Goal: Task Accomplishment & Management: Use online tool/utility

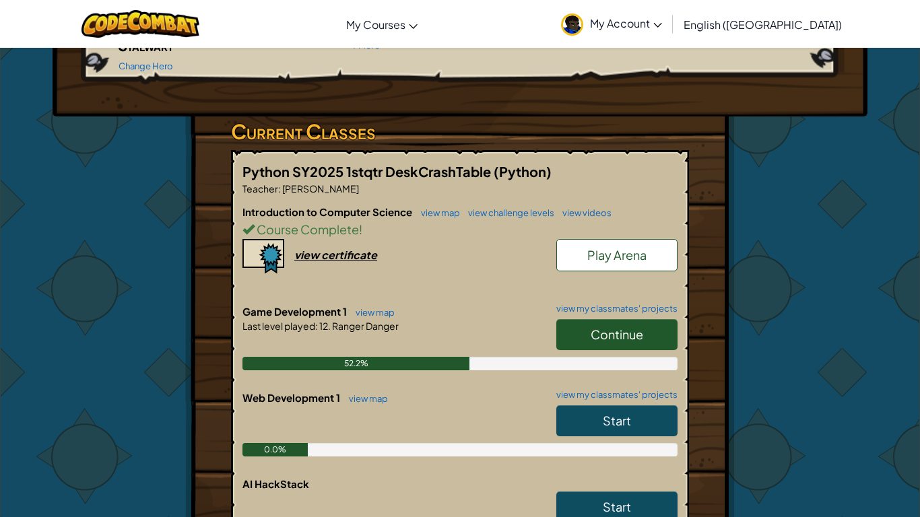
scroll to position [181, 0]
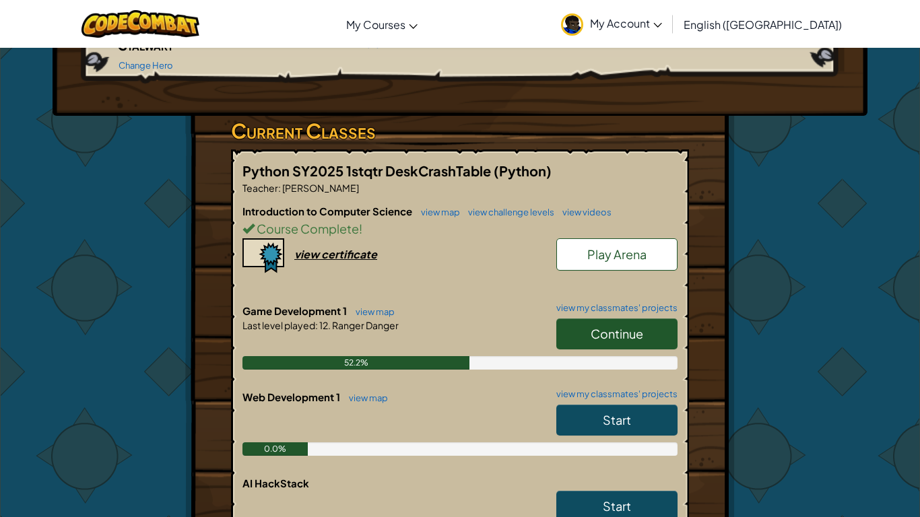
click at [590, 326] on span "Continue" at bounding box center [616, 333] width 53 height 15
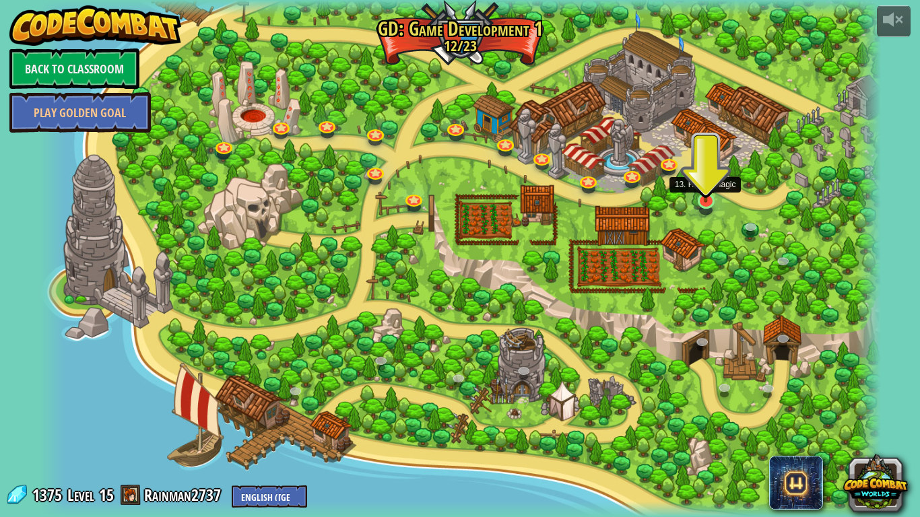
click at [698, 198] on img at bounding box center [706, 177] width 22 height 50
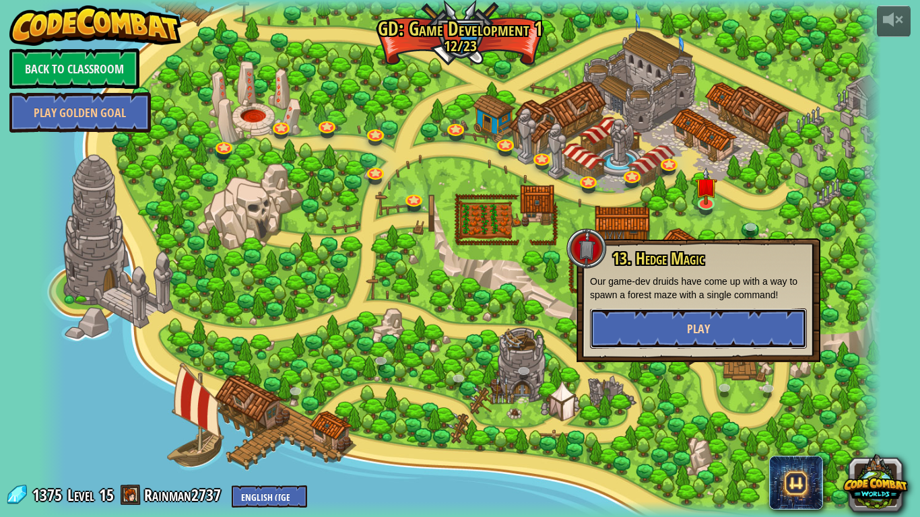
click at [670, 323] on button "Play" at bounding box center [698, 328] width 217 height 40
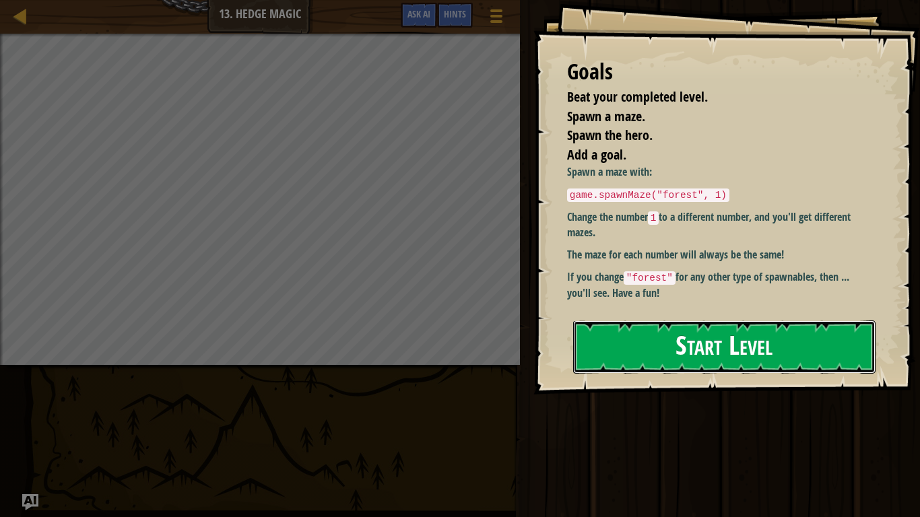
click at [735, 350] on button "Start Level" at bounding box center [724, 346] width 302 height 53
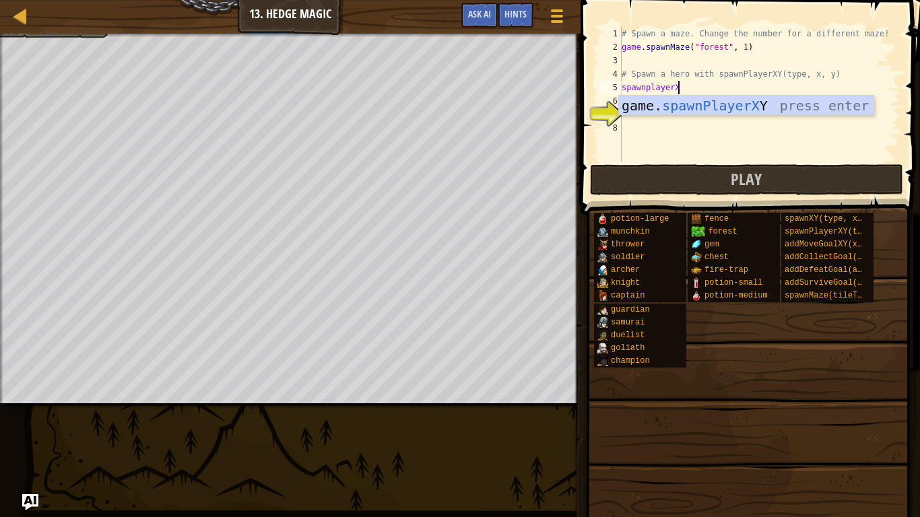
scroll to position [6, 8]
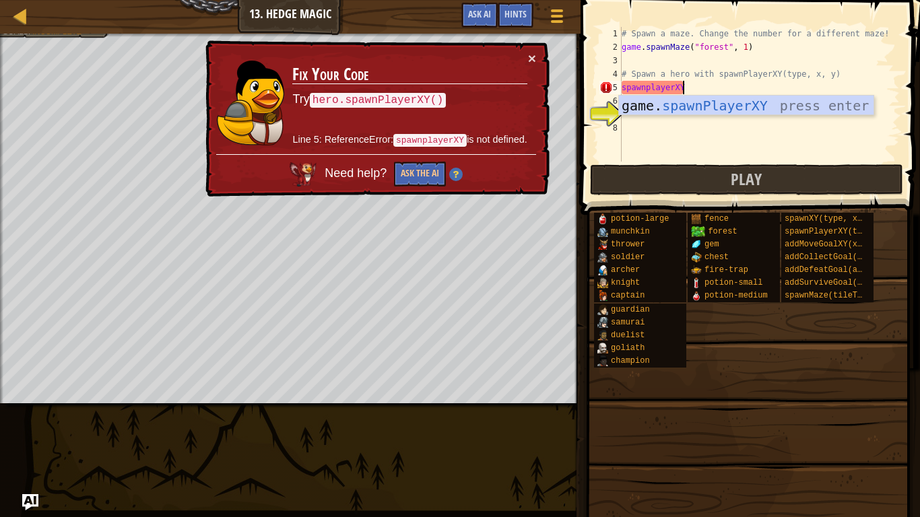
type textarea "player = game.spawnPlayerXY("captain", 36, 30)"
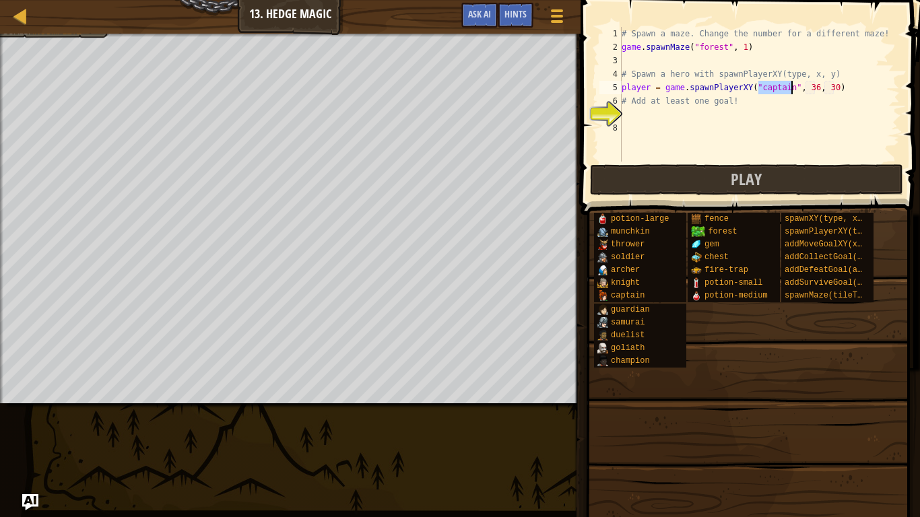
click at [698, 122] on div "# Spawn a maze. Change the number for a different maze! game . spawnMaze ( "for…" at bounding box center [759, 108] width 281 height 162
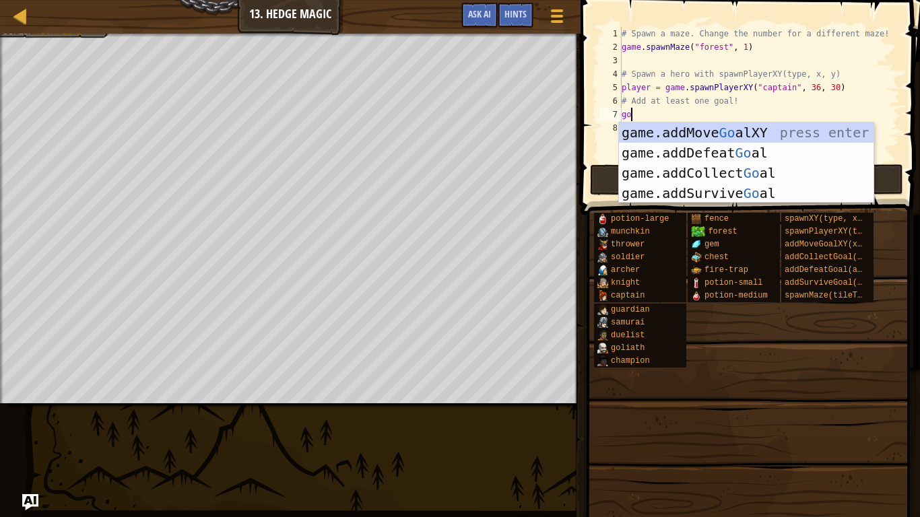
scroll to position [6, 1]
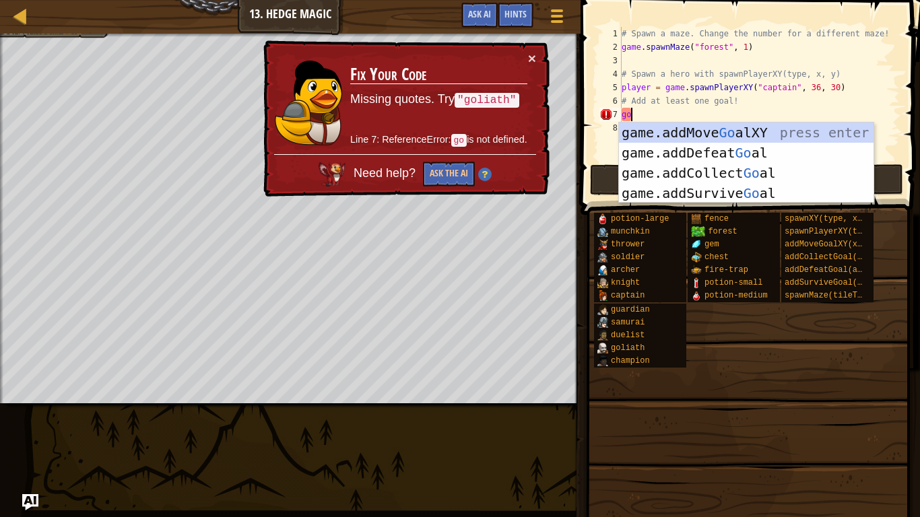
type textarea "game.addMoveGoalXY(36, 30)"
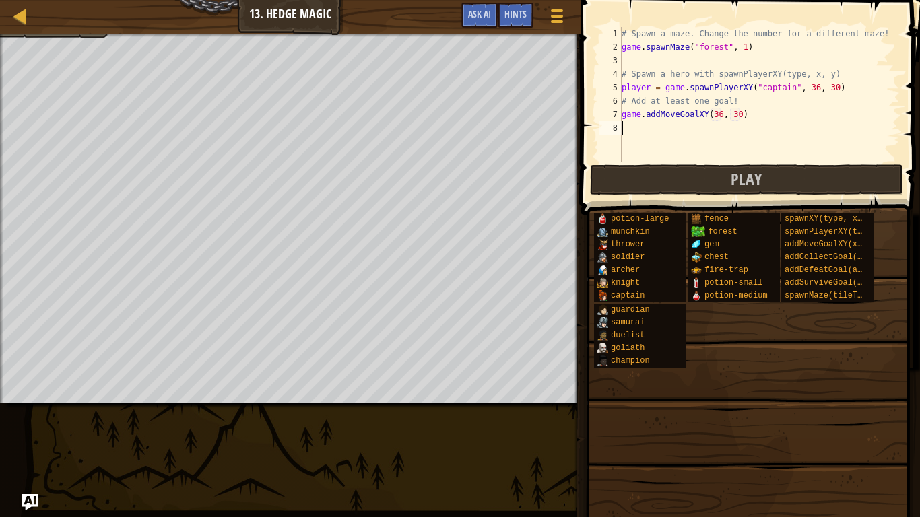
click at [747, 125] on div "# Spawn a maze. Change the number for a different maze! game . spawnMaze ( "for…" at bounding box center [759, 108] width 281 height 162
click at [721, 176] on button "Play" at bounding box center [747, 179] width 314 height 31
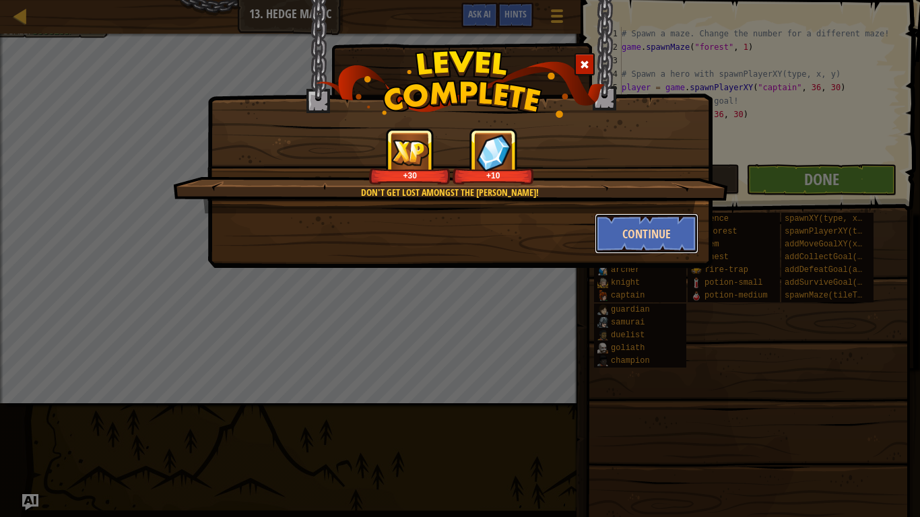
click at [642, 242] on button "Continue" at bounding box center [646, 233] width 104 height 40
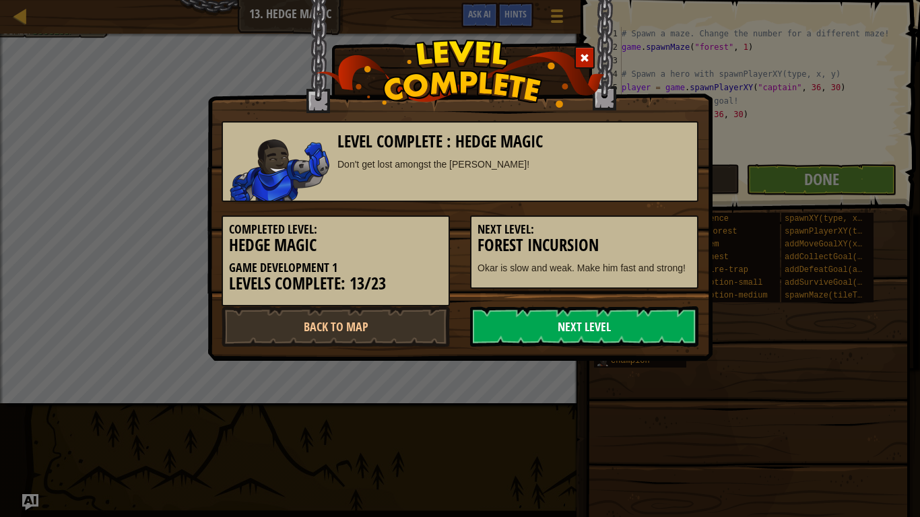
click at [576, 332] on link "Next Level" at bounding box center [584, 326] width 228 height 40
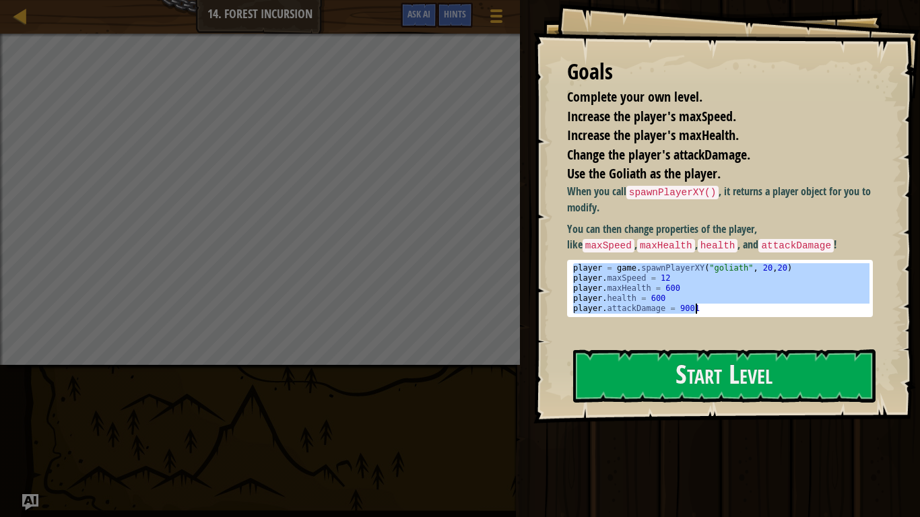
drag, startPoint x: 573, startPoint y: 270, endPoint x: 704, endPoint y: 311, distance: 136.9
click at [704, 311] on div "player = game . spawnPlayerXY ( "goliath" , 20 , 20 ) player . maxSpeed = 12 pl…" at bounding box center [719, 298] width 299 height 71
type textarea "[DOMAIN_NAME] = 600 player.attackDamage = 9001"
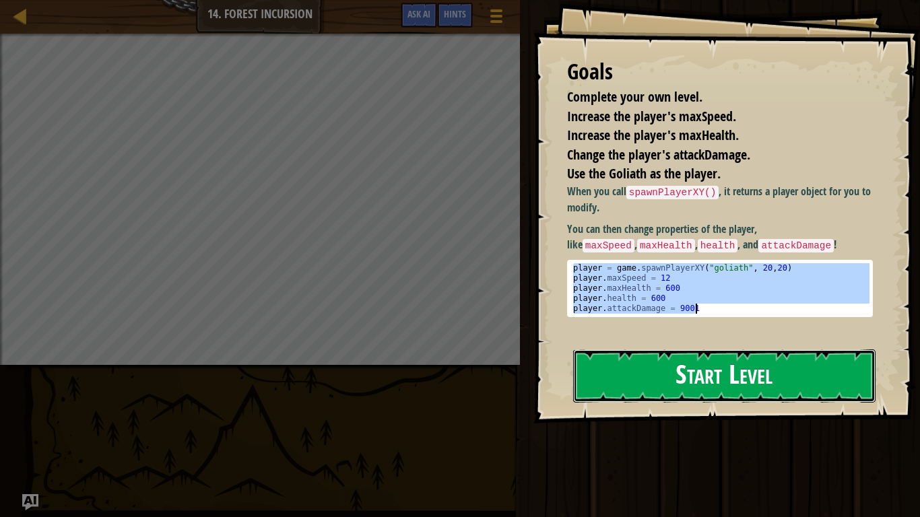
click at [728, 378] on button "Start Level" at bounding box center [724, 375] width 302 height 53
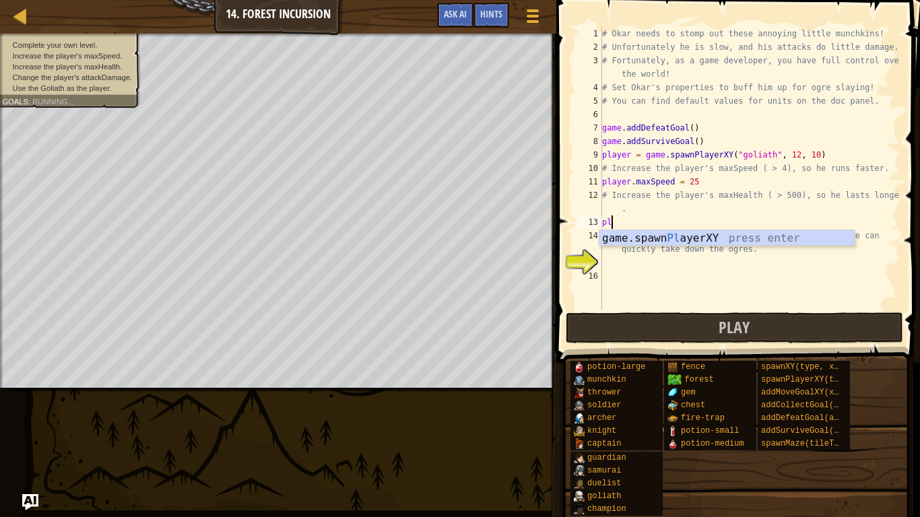
scroll to position [6, 1]
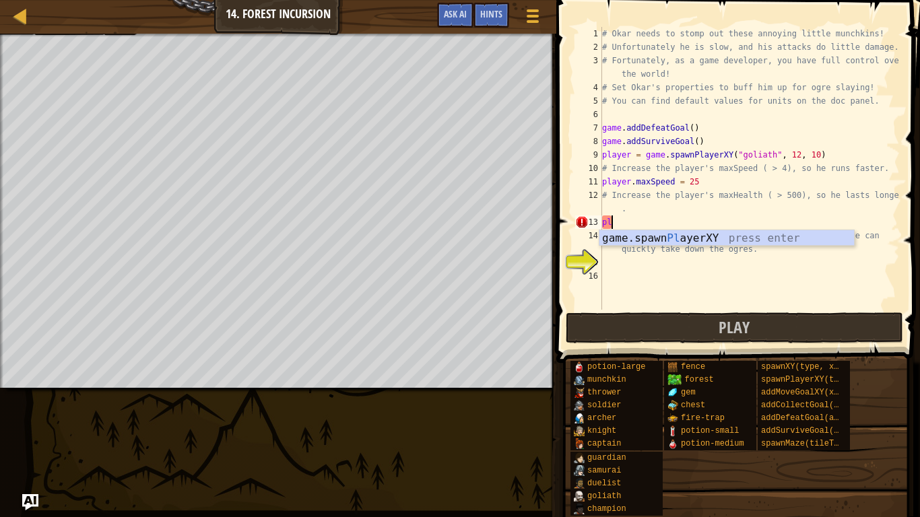
type textarea "p"
type textarea "h"
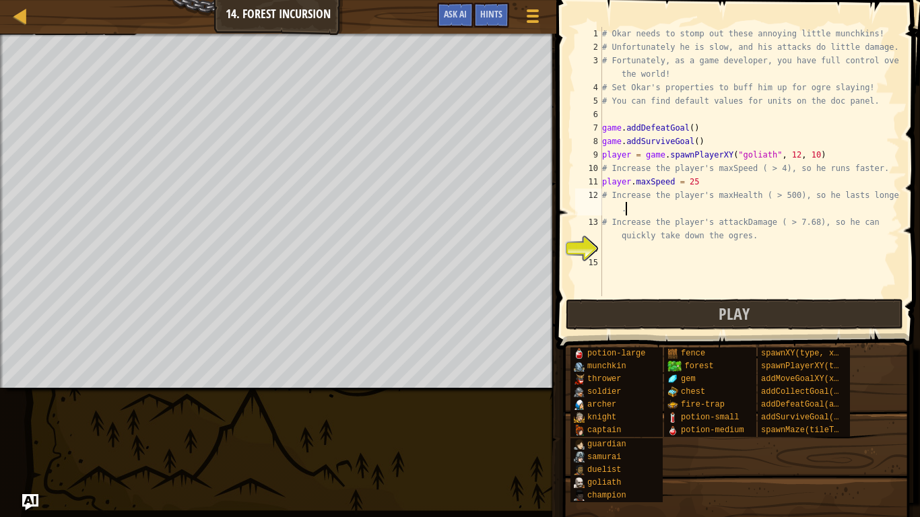
type textarea "# Increase the player's maxHealth ( > 500), so he lasts longer"
type textarea "("
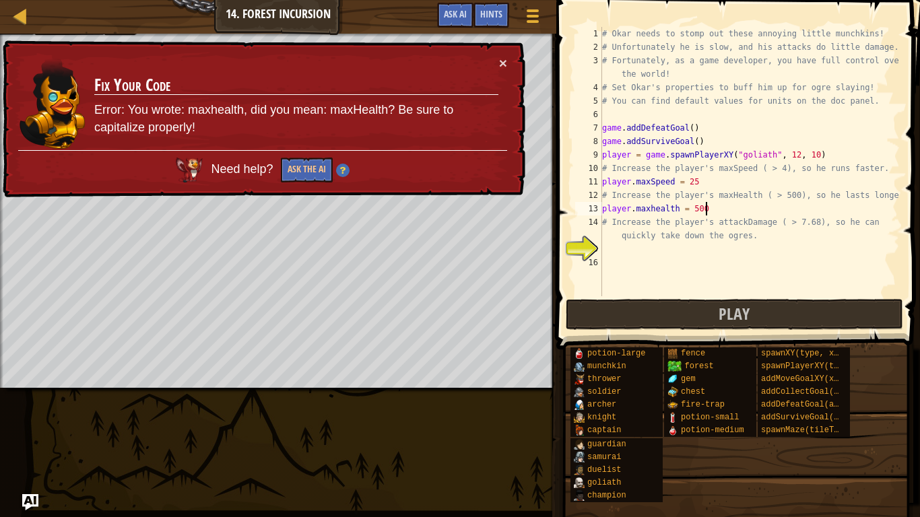
click at [654, 207] on div "# Okar needs to stomp out these annoying little munchkins! # Unfortunately he i…" at bounding box center [749, 175] width 300 height 296
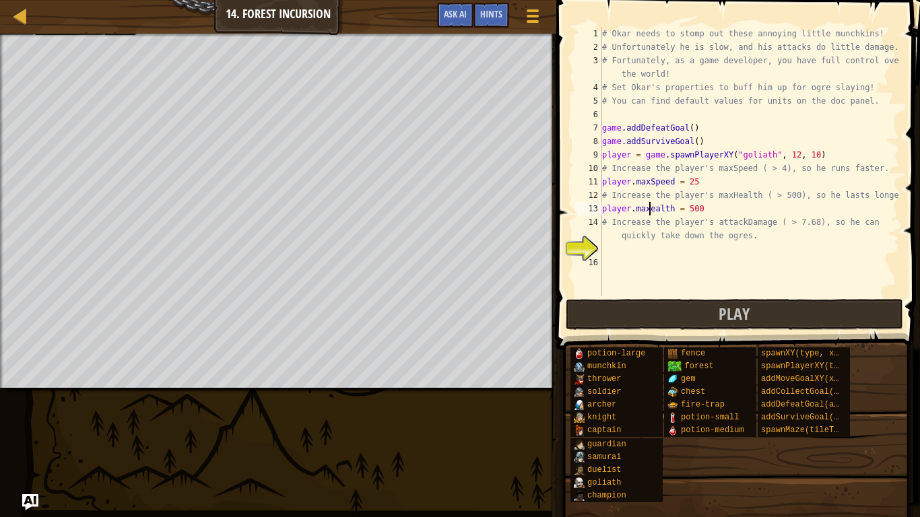
type textarea "player.maxHealth = 500"
click at [645, 260] on div "# Okar needs to stomp out these annoying little munchkins! # Unfortunately he i…" at bounding box center [749, 175] width 300 height 296
click at [640, 248] on div "# Okar needs to stomp out these annoying little munchkins! # Unfortunately he i…" at bounding box center [749, 175] width 300 height 296
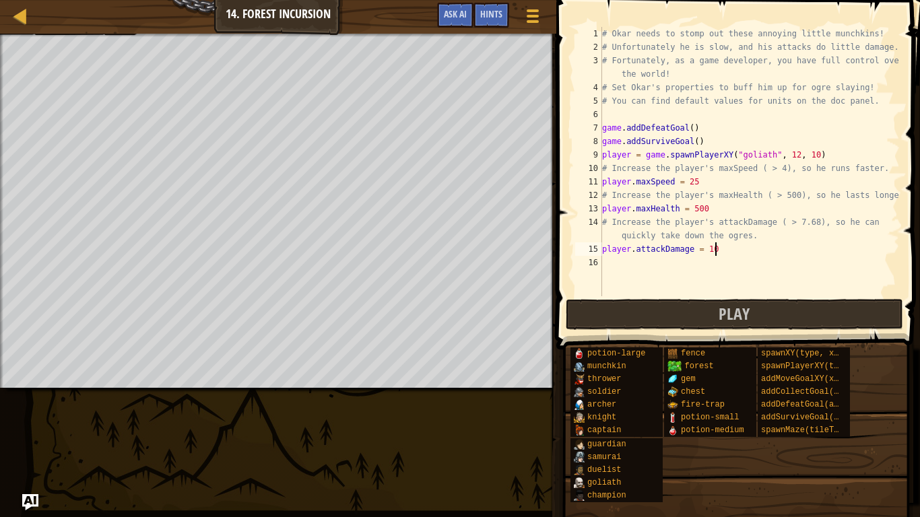
scroll to position [6, 15]
type textarea "player.attackDamage = 10"
click at [656, 316] on button "Play" at bounding box center [734, 314] width 337 height 31
click at [731, 257] on div "# Okar needs to stomp out these annoying little munchkins! # Unfortunately he i…" at bounding box center [749, 175] width 300 height 296
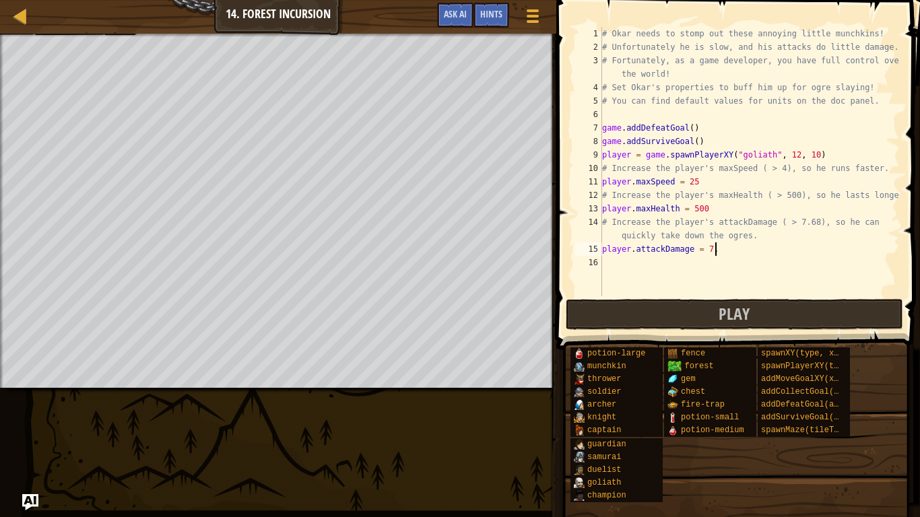
scroll to position [6, 17]
click at [692, 129] on div "# Okar needs to stomp out these annoying little munchkins! # Unfortunately he i…" at bounding box center [749, 175] width 300 height 296
click at [695, 143] on div "# Okar needs to stomp out these annoying little munchkins! # Unfortunately he i…" at bounding box center [749, 175] width 300 height 296
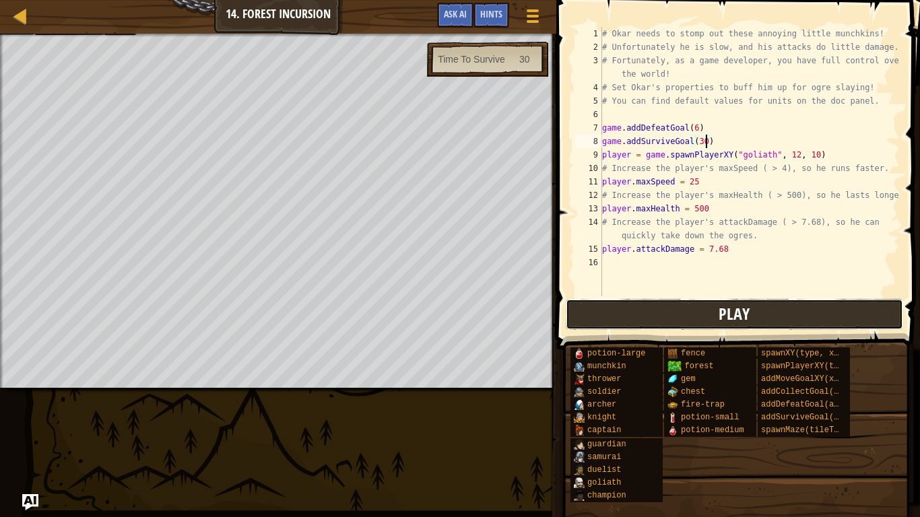
click at [757, 312] on button "Play" at bounding box center [734, 314] width 337 height 31
click at [725, 248] on div "# Okar needs to stomp out these annoying little munchkins! # Unfortunately he i…" at bounding box center [749, 175] width 300 height 296
click at [697, 181] on div "# Okar needs to stomp out these annoying little munchkins! # Unfortunately he i…" at bounding box center [749, 175] width 300 height 296
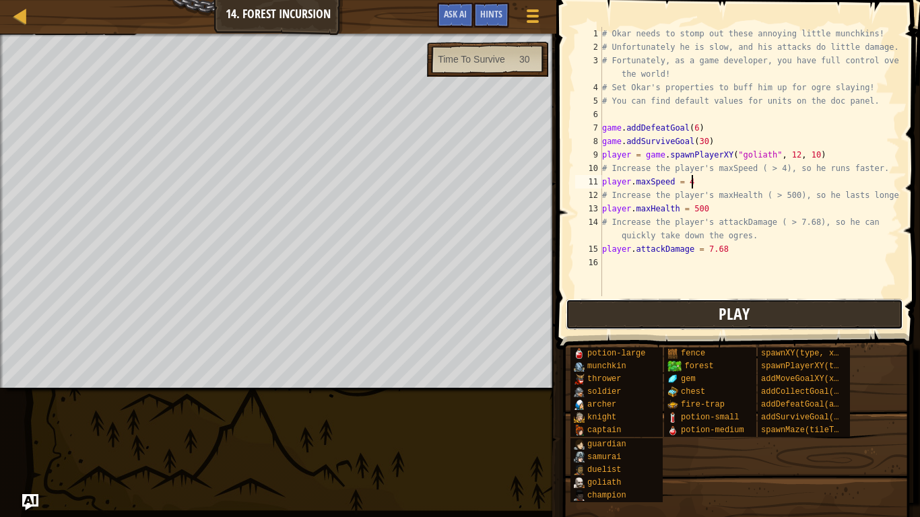
click at [743, 312] on span "Play" at bounding box center [733, 314] width 31 height 22
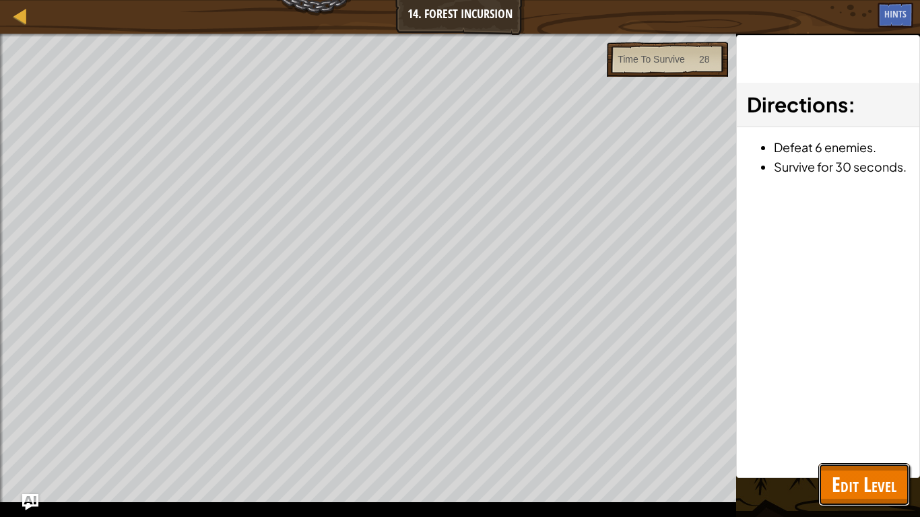
click at [823, 467] on button "Edit Level" at bounding box center [864, 484] width 92 height 43
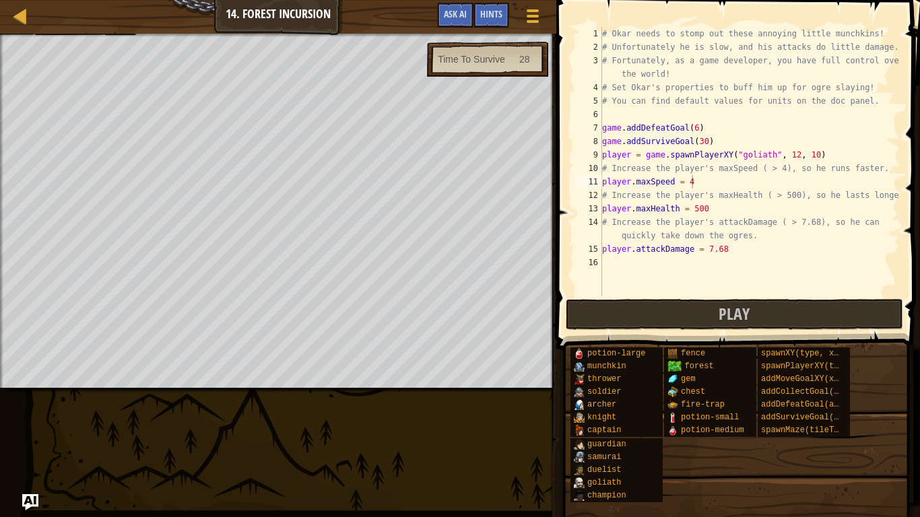
click at [706, 142] on div "# Okar needs to stomp out these annoying little munchkins! # Unfortunately he i…" at bounding box center [749, 175] width 300 height 296
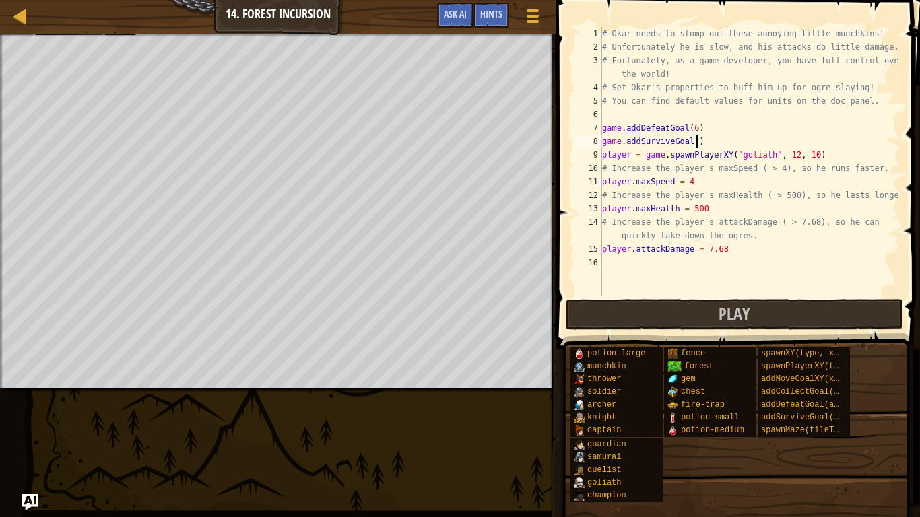
scroll to position [6, 15]
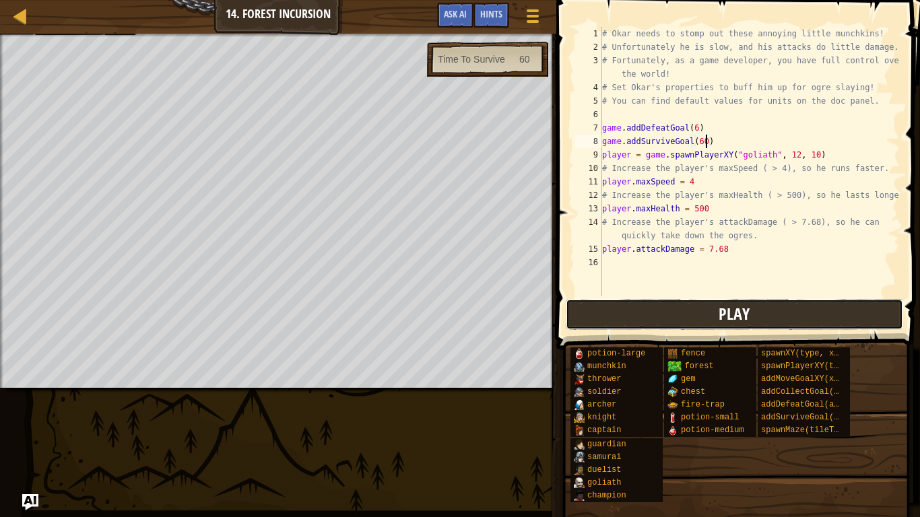
click at [762, 312] on button "Play" at bounding box center [734, 314] width 337 height 31
click at [491, 19] on span "Hints" at bounding box center [491, 13] width 22 height 13
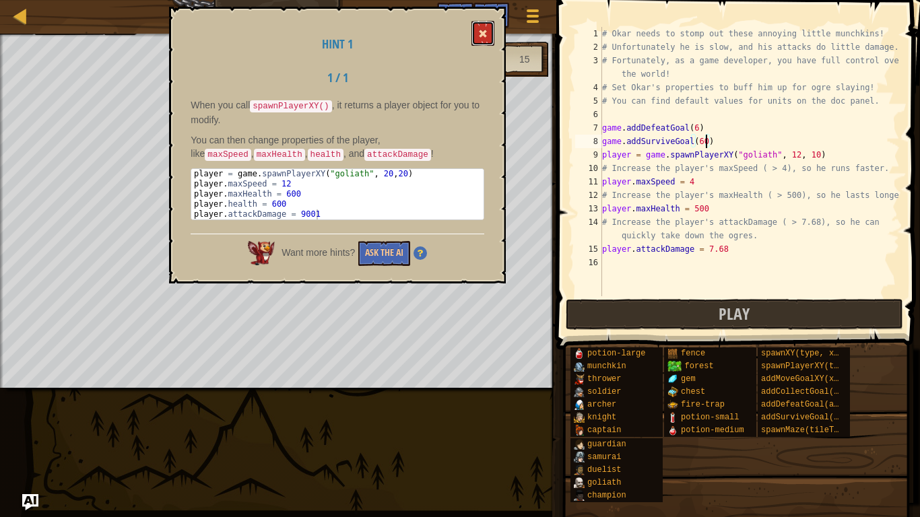
click at [484, 34] on span at bounding box center [482, 33] width 9 height 9
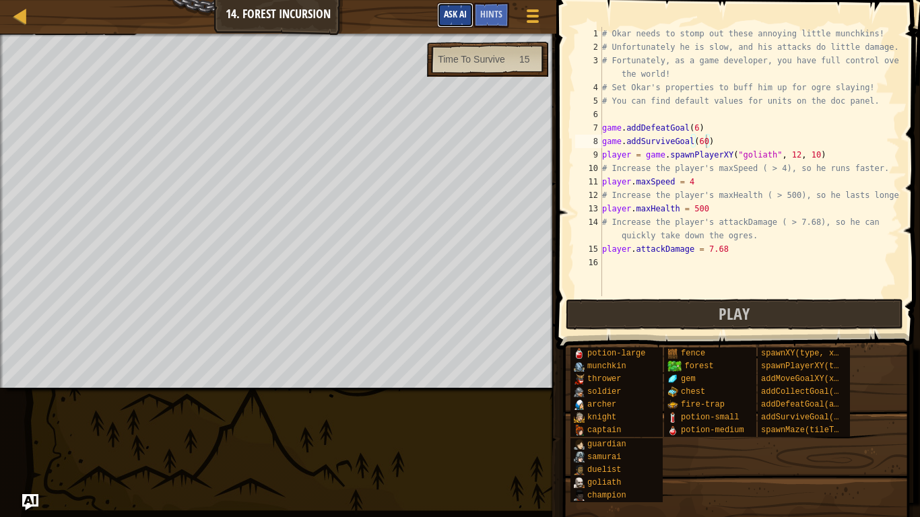
click at [458, 18] on span "Ask AI" at bounding box center [455, 13] width 23 height 13
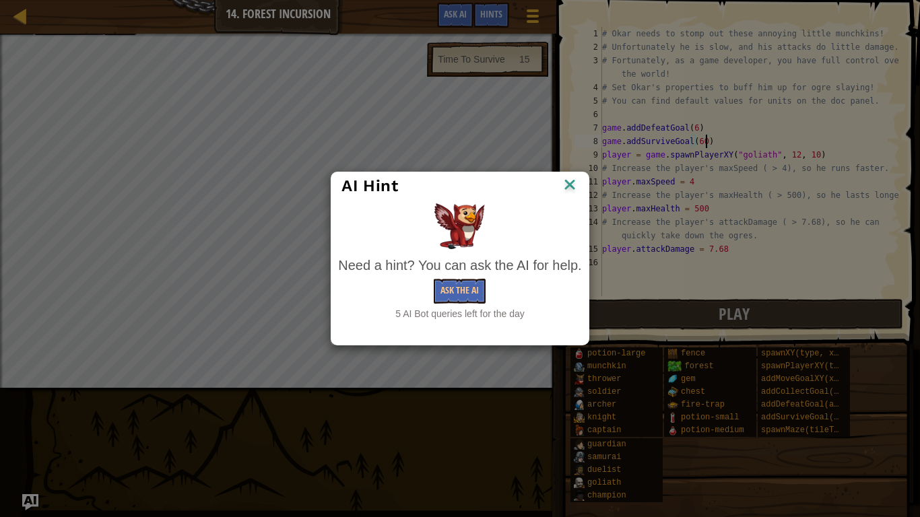
click at [574, 183] on img at bounding box center [570, 186] width 18 height 20
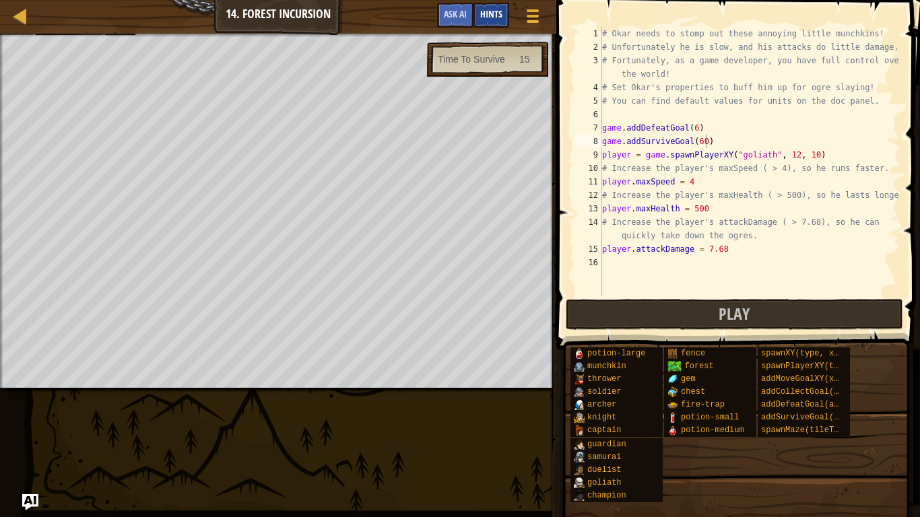
click at [491, 15] on span "Hints" at bounding box center [491, 13] width 22 height 13
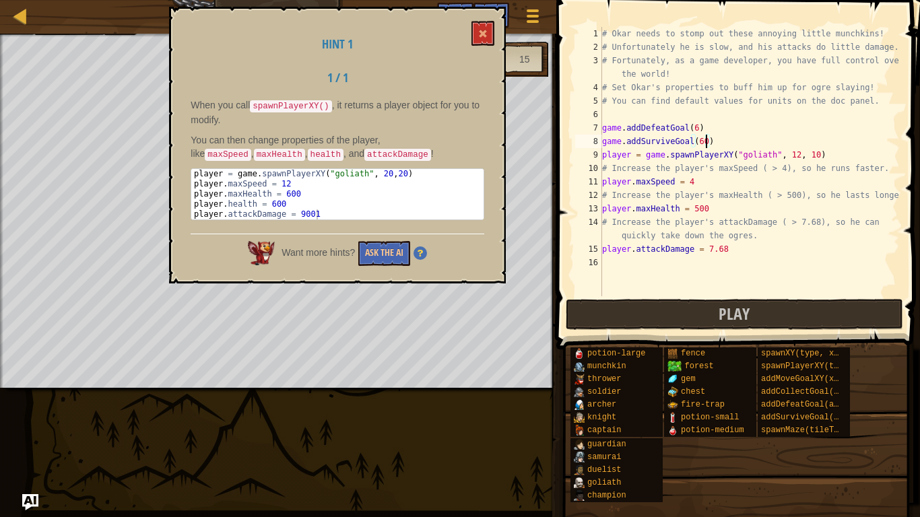
click at [795, 153] on div "# Okar needs to stomp out these annoying little munchkins! # Unfortunately he i…" at bounding box center [749, 175] width 300 height 296
click at [708, 184] on div "# Okar needs to stomp out these annoying little munchkins! # Unfortunately he i…" at bounding box center [749, 175] width 300 height 296
click at [718, 211] on div "# Okar needs to stomp out these annoying little munchkins! # Unfortunately he i…" at bounding box center [749, 175] width 300 height 296
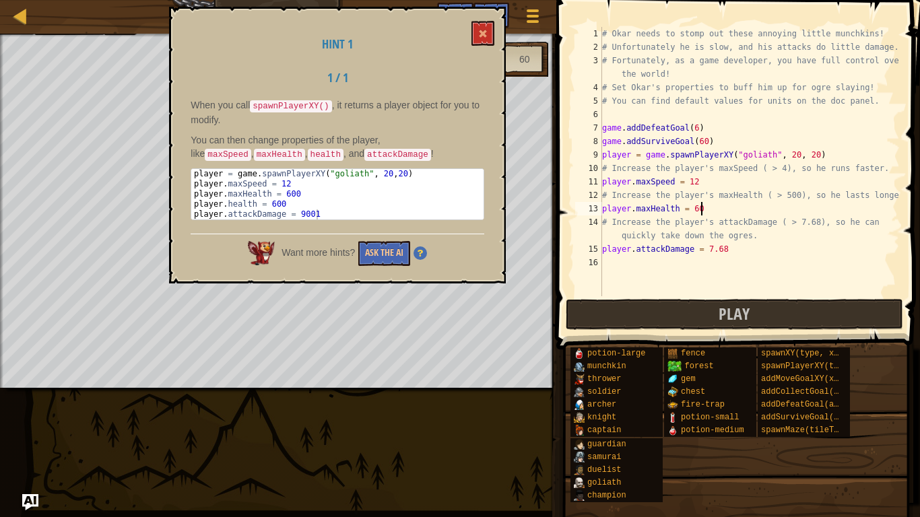
scroll to position [6, 14]
type textarea "player.maxHealth = 600"
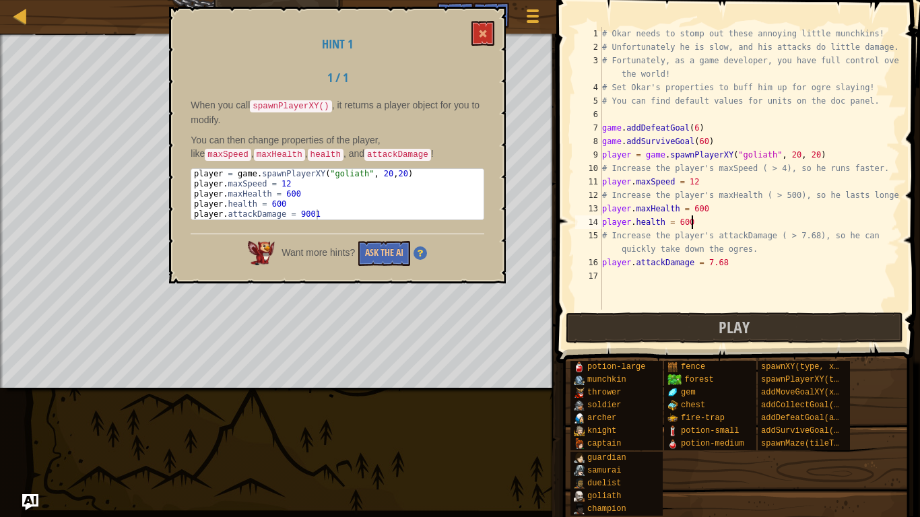
scroll to position [6, 12]
click at [726, 263] on div "# Okar needs to stomp out these annoying little munchkins! # Unfortunately he i…" at bounding box center [749, 182] width 300 height 310
type textarea "player.attackDamage = 9001"
click at [480, 27] on button at bounding box center [482, 33] width 23 height 25
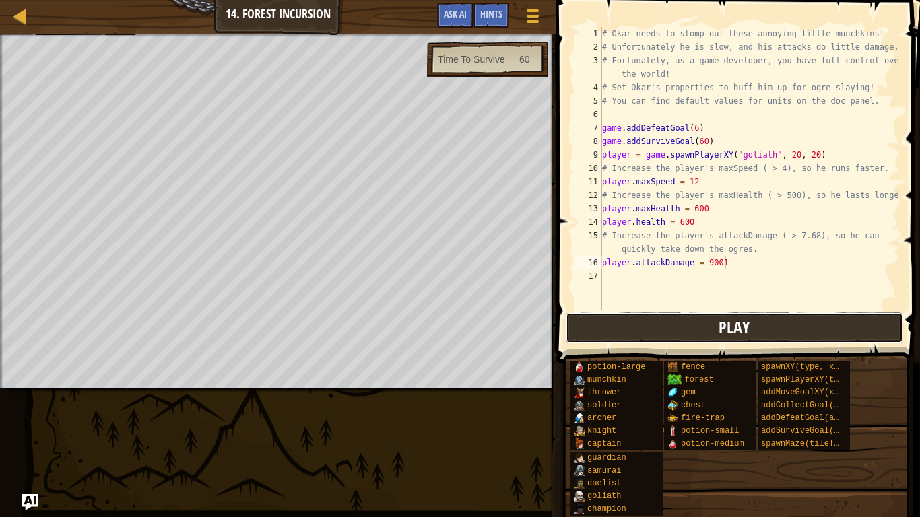
click at [673, 318] on button "Play" at bounding box center [734, 327] width 337 height 31
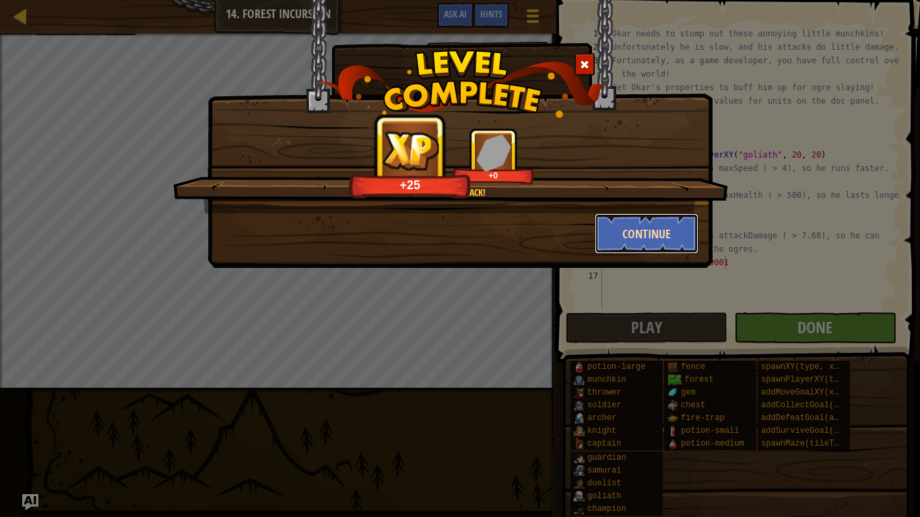
click at [648, 232] on button "Continue" at bounding box center [646, 233] width 104 height 40
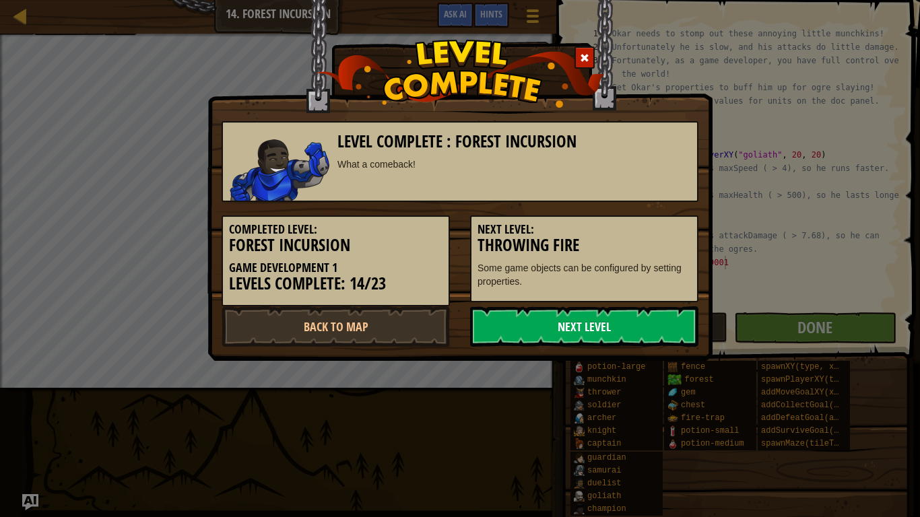
click at [597, 313] on link "Next Level" at bounding box center [584, 326] width 228 height 40
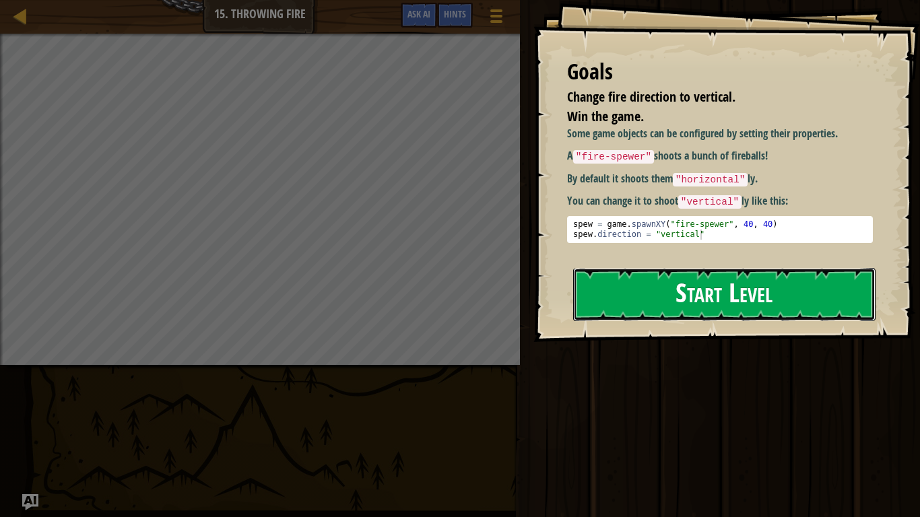
click at [639, 297] on button "Start Level" at bounding box center [724, 294] width 302 height 53
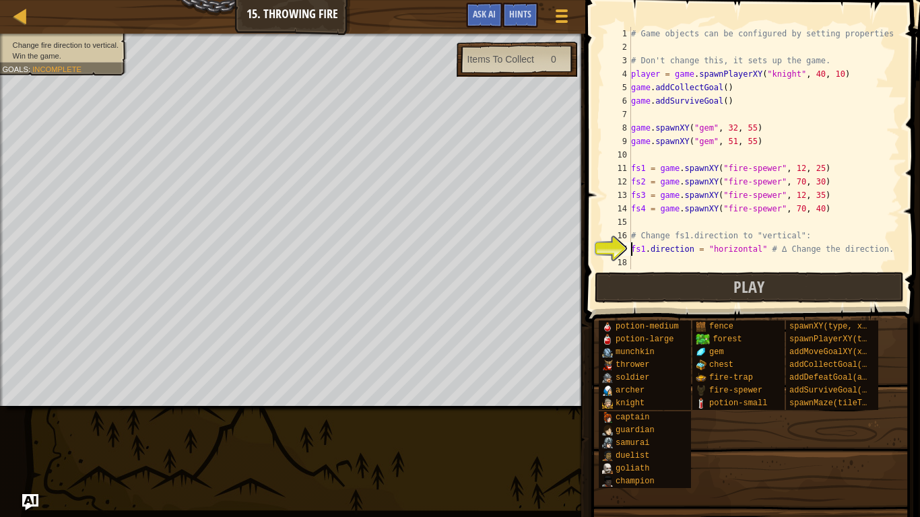
scroll to position [54, 0]
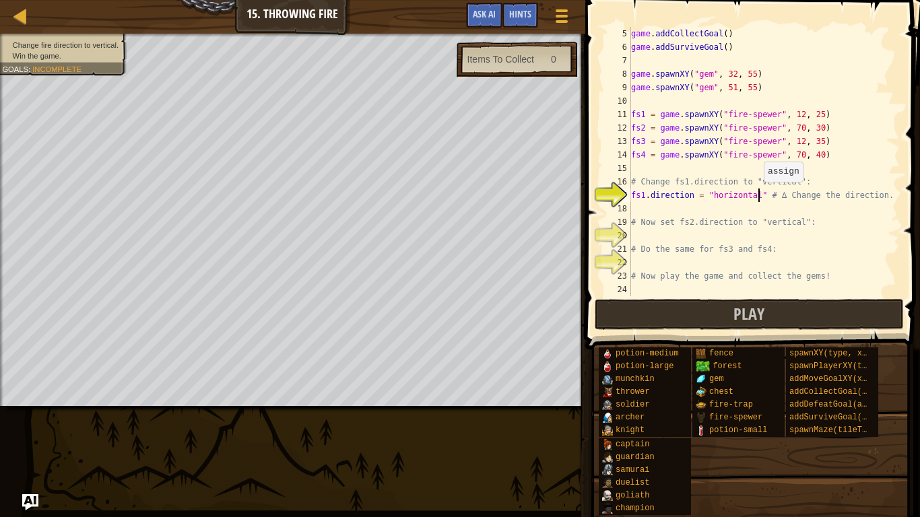
click at [756, 195] on div "game . addCollectGoal ( ) game . addSurviveGoal ( ) game . spawnXY ( "gem" , 32…" at bounding box center [763, 175] width 271 height 296
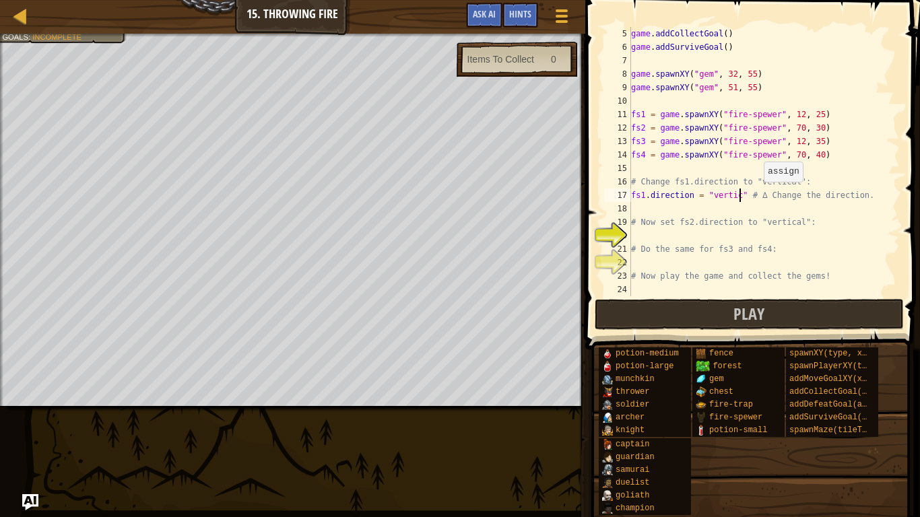
scroll to position [6, 17]
click at [671, 195] on div "game . addCollectGoal ( ) game . addSurviveGoal ( ) game . spawnXY ( "gem" , 32…" at bounding box center [763, 175] width 271 height 296
type textarea "fs1.direction = "vertical" # ∆ Change the direction."
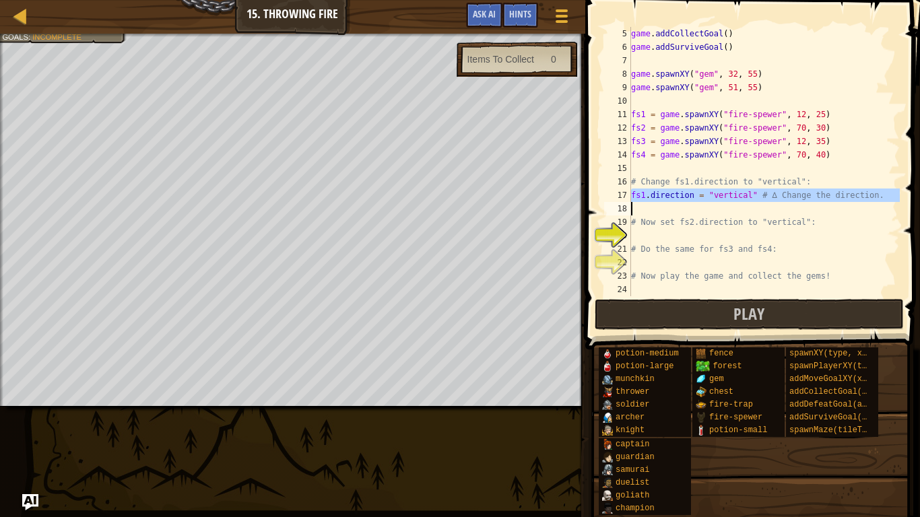
click at [652, 234] on div "game . addCollectGoal ( ) game . addSurviveGoal ( ) game . spawnXY ( "gem" , 32…" at bounding box center [763, 175] width 271 height 296
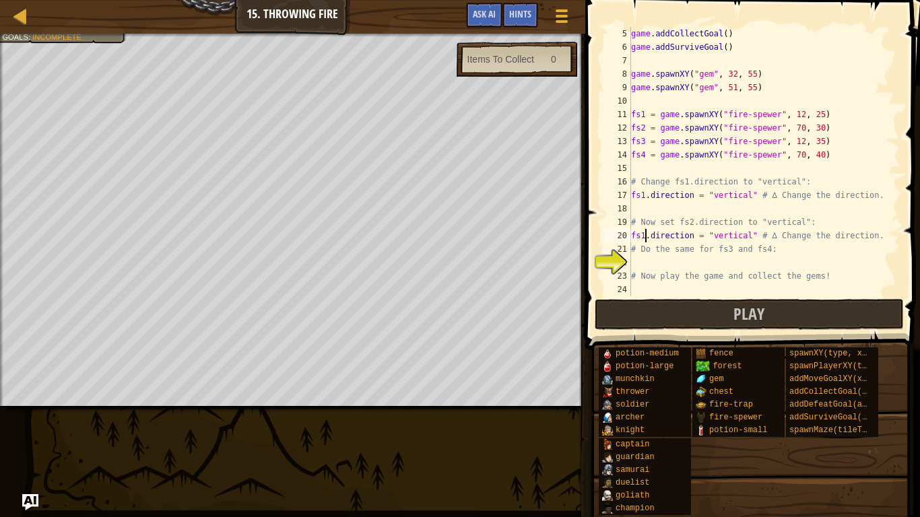
click at [643, 239] on div "game . addCollectGoal ( ) game . addSurviveGoal ( ) game . spawnXY ( "gem" , 32…" at bounding box center [763, 175] width 271 height 296
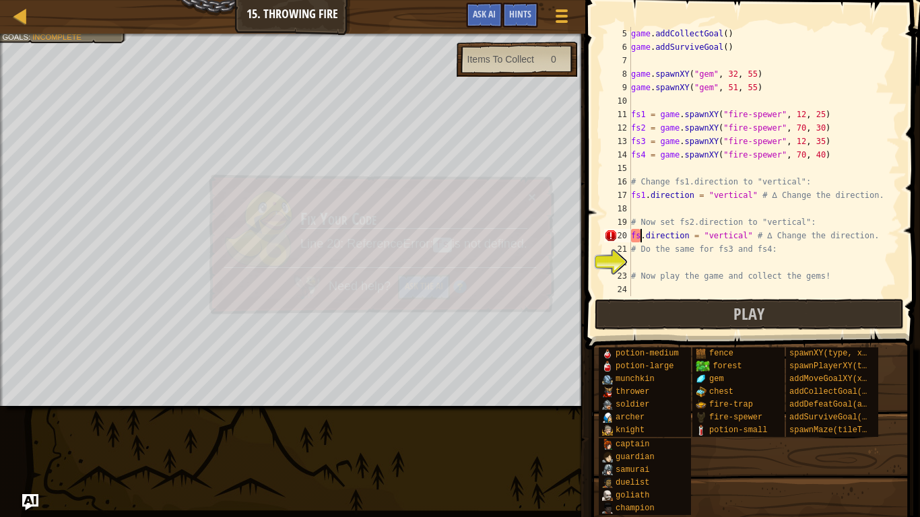
type textarea "fs2.direction = "vertical" # ∆ Change the direction."
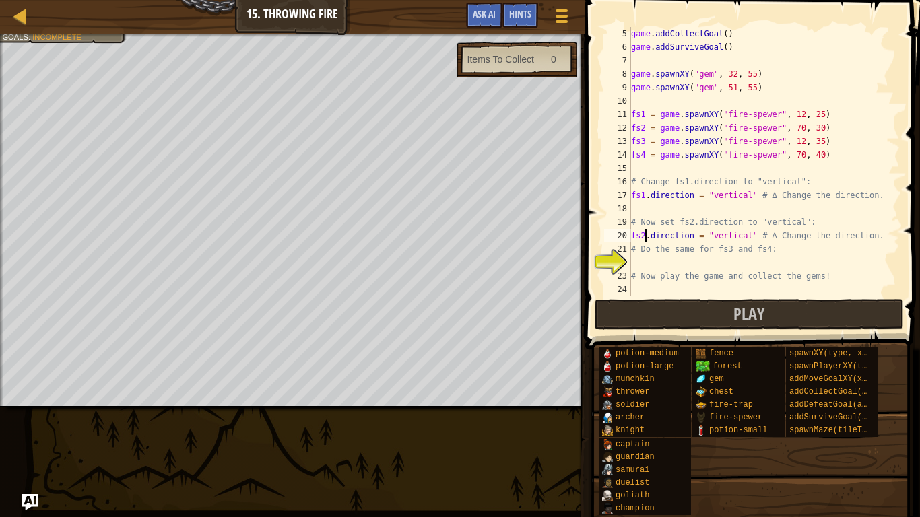
click at [653, 262] on div "game . addCollectGoal ( ) game . addSurviveGoal ( ) game . spawnXY ( "gem" , 32…" at bounding box center [763, 175] width 271 height 296
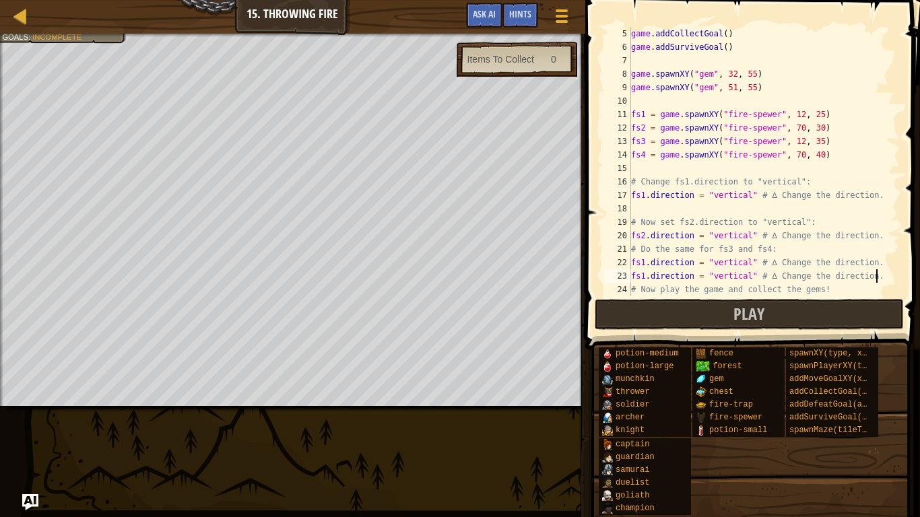
click at [644, 261] on div "game . addCollectGoal ( ) game . addSurviveGoal ( ) game . spawnXY ( "gem" , 32…" at bounding box center [763, 175] width 271 height 296
click at [644, 275] on div "game . addCollectGoal ( ) game . addSurviveGoal ( ) game . spawnXY ( "gem" , 32…" at bounding box center [763, 175] width 271 height 296
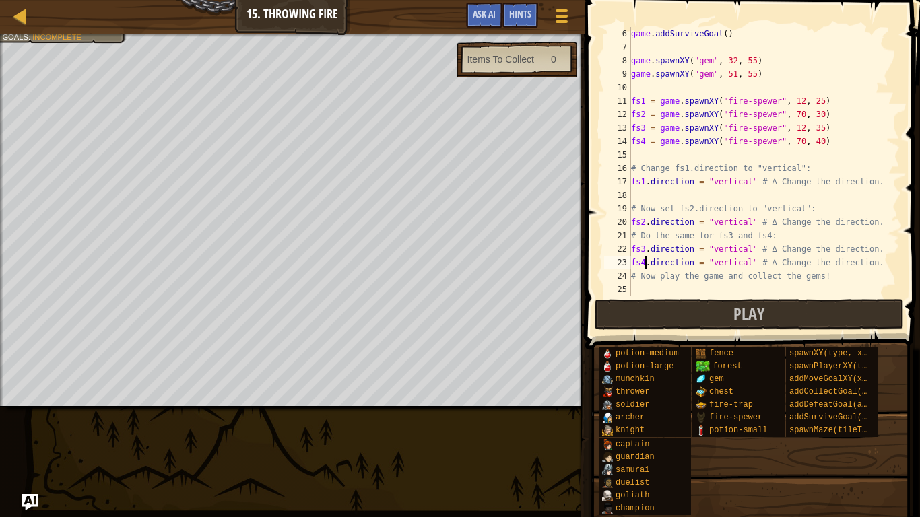
scroll to position [67, 0]
click at [772, 307] on button "Play" at bounding box center [748, 314] width 309 height 31
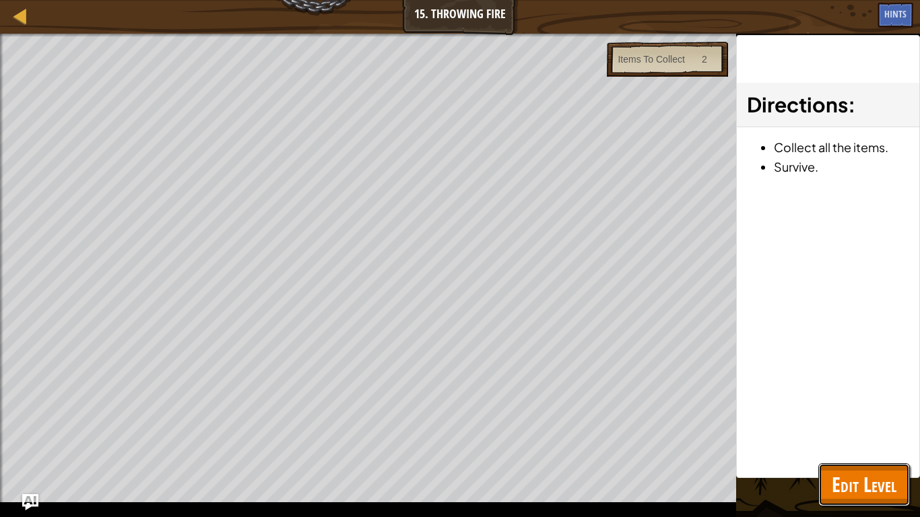
click at [883, 471] on span "Edit Level" at bounding box center [863, 485] width 65 height 28
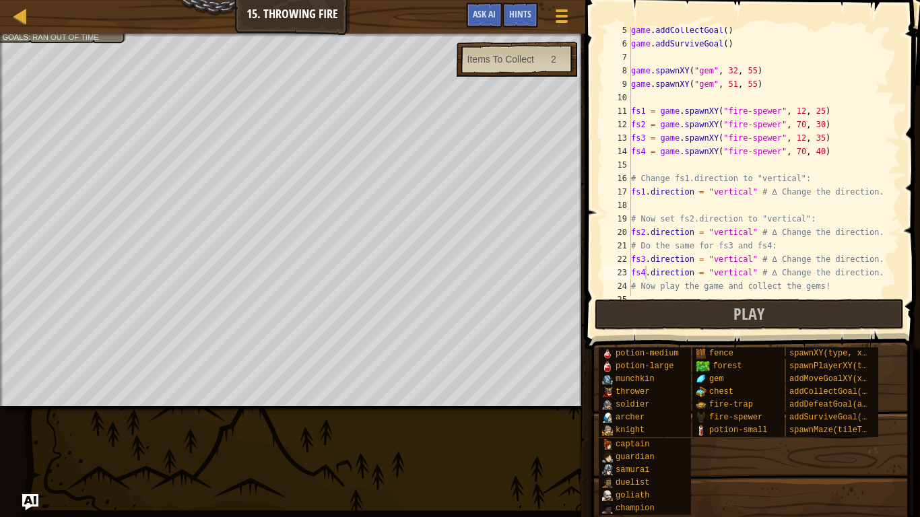
scroll to position [0, 0]
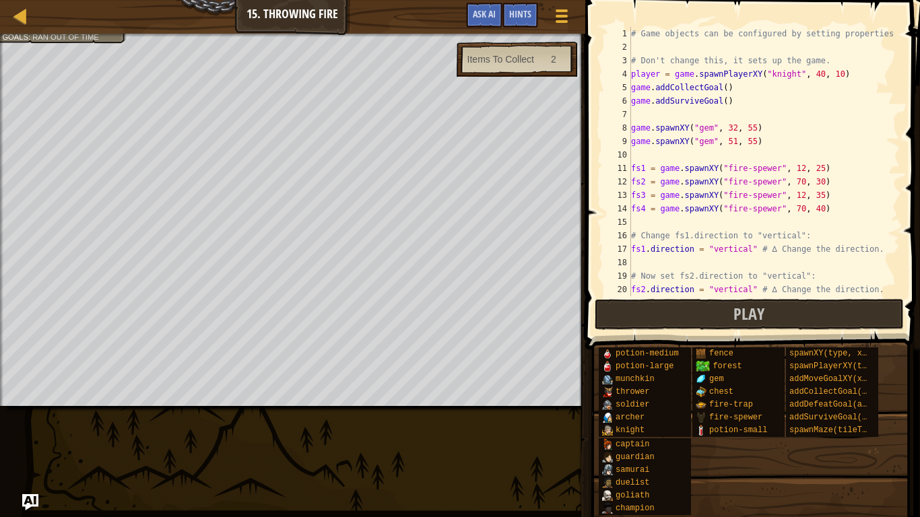
click at [726, 88] on div "# Game objects can be configured by setting properties # Don't change this, it …" at bounding box center [763, 175] width 271 height 296
click at [724, 103] on div "# Game objects can be configured by setting properties # Don't change this, it …" at bounding box center [763, 175] width 271 height 296
type textarea "game.addSurviveGoal(30)"
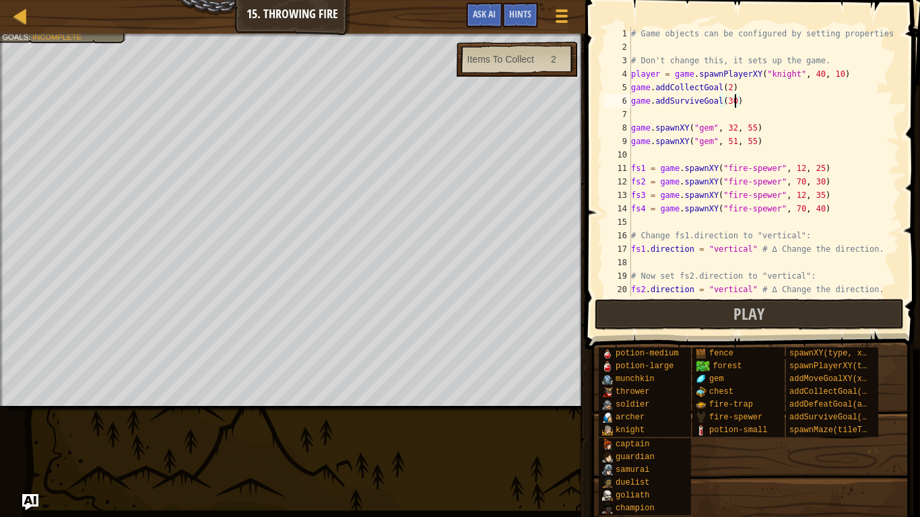
scroll to position [6, 15]
click at [719, 116] on div "# Game objects can be configured by setting properties # Don't change this, it …" at bounding box center [763, 175] width 271 height 296
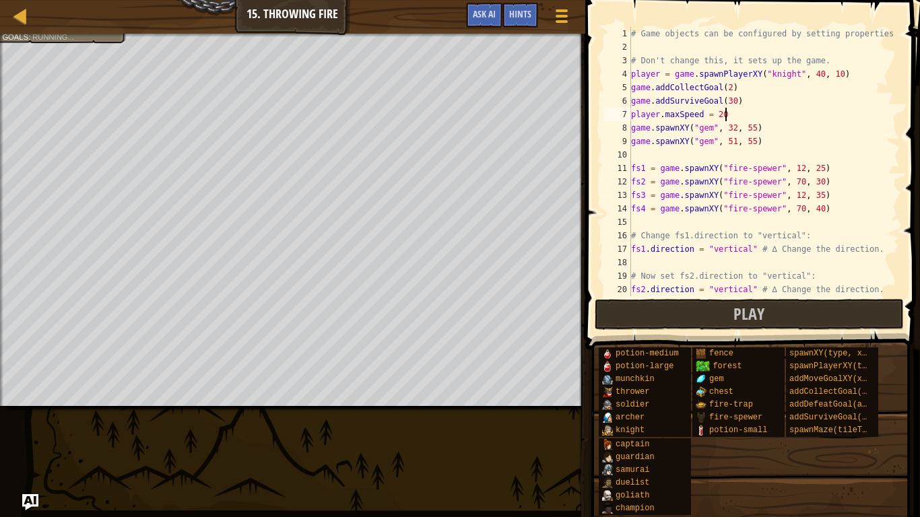
scroll to position [6, 13]
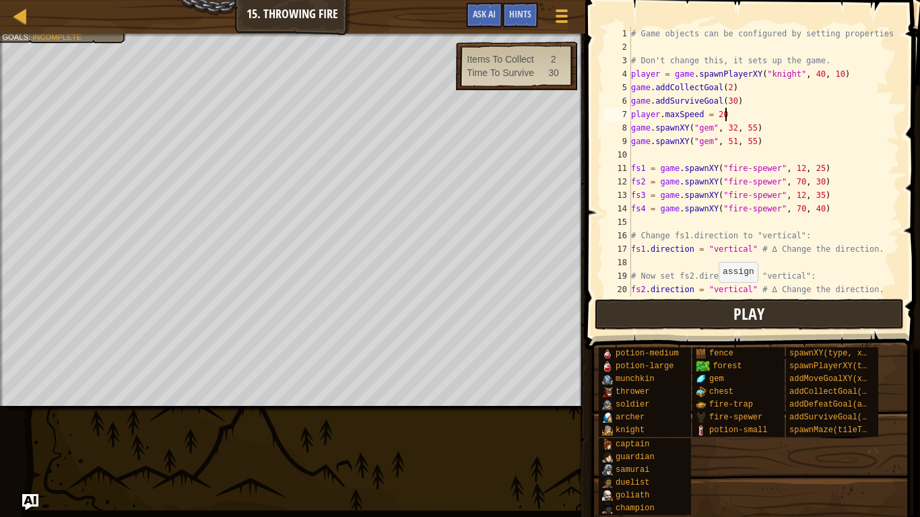
type textarea "player.maxSpeed = 20"
click at [708, 312] on button "Play" at bounding box center [748, 314] width 309 height 31
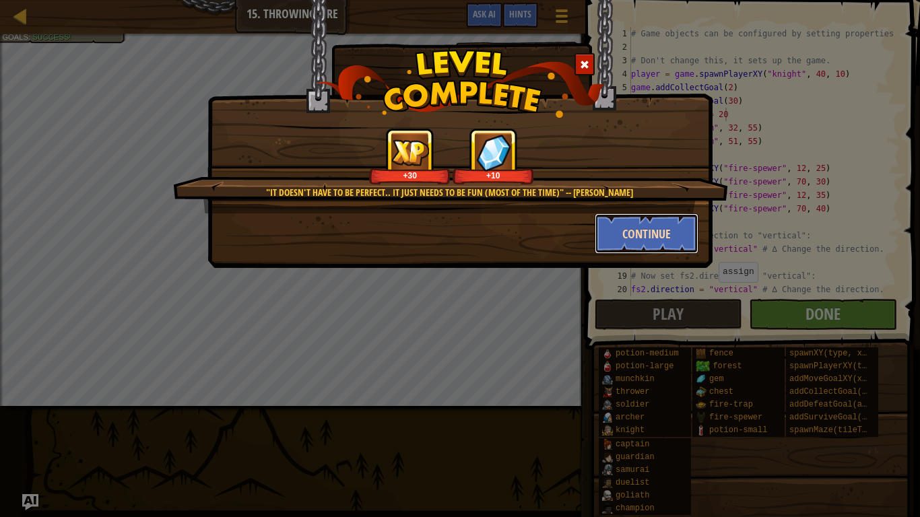
click at [644, 244] on button "Continue" at bounding box center [646, 233] width 104 height 40
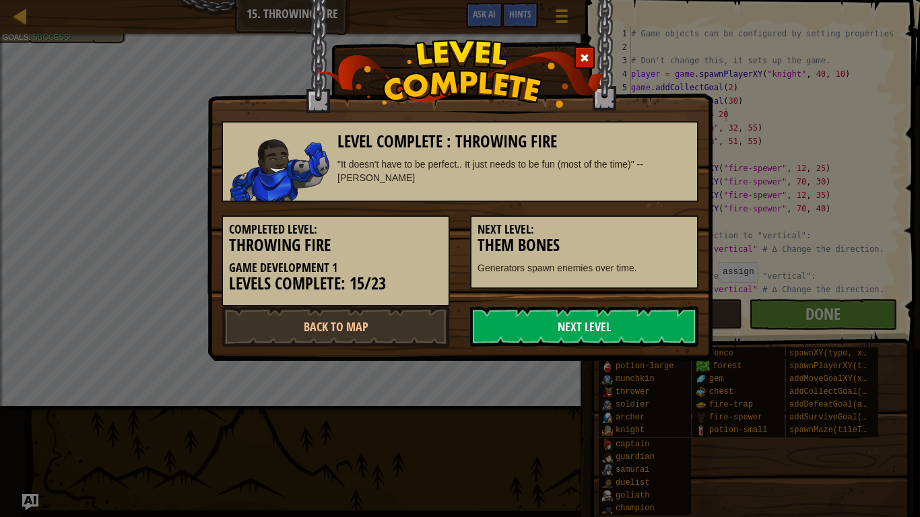
click at [617, 329] on link "Next Level" at bounding box center [584, 326] width 228 height 40
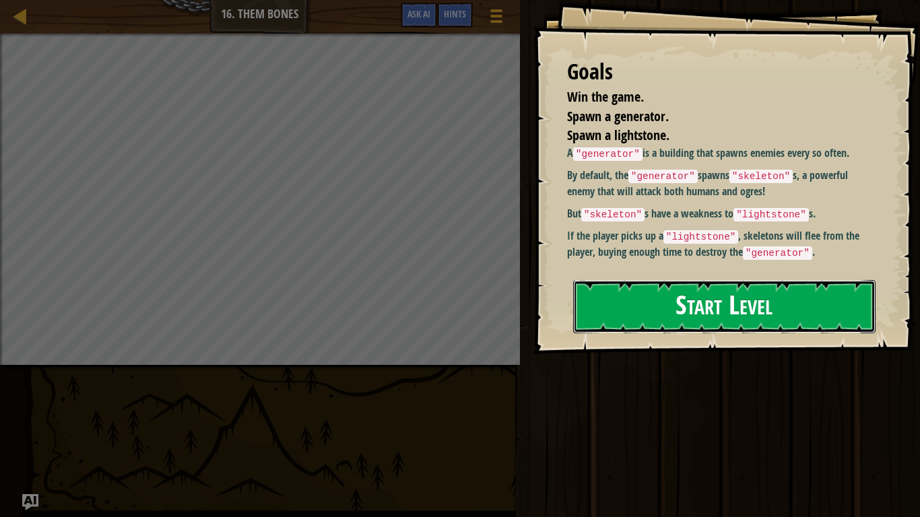
click at [697, 295] on button "Start Level" at bounding box center [724, 306] width 302 height 53
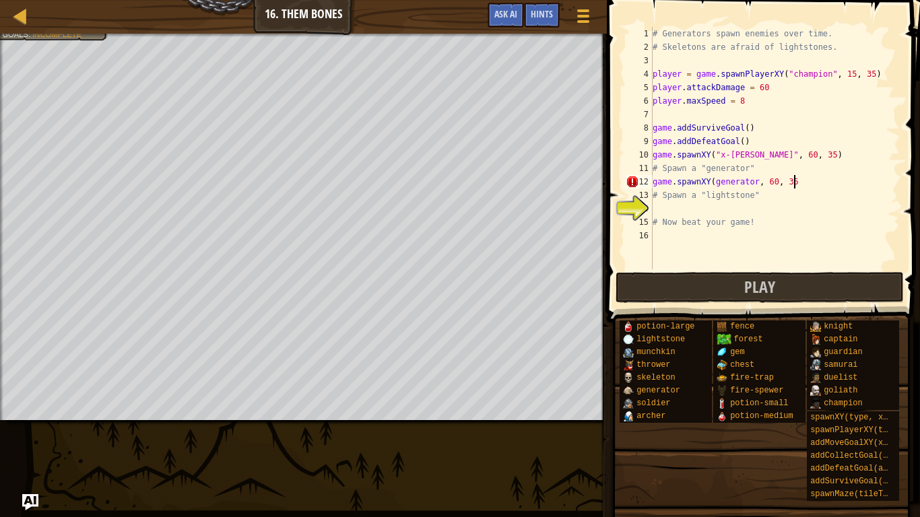
scroll to position [6, 20]
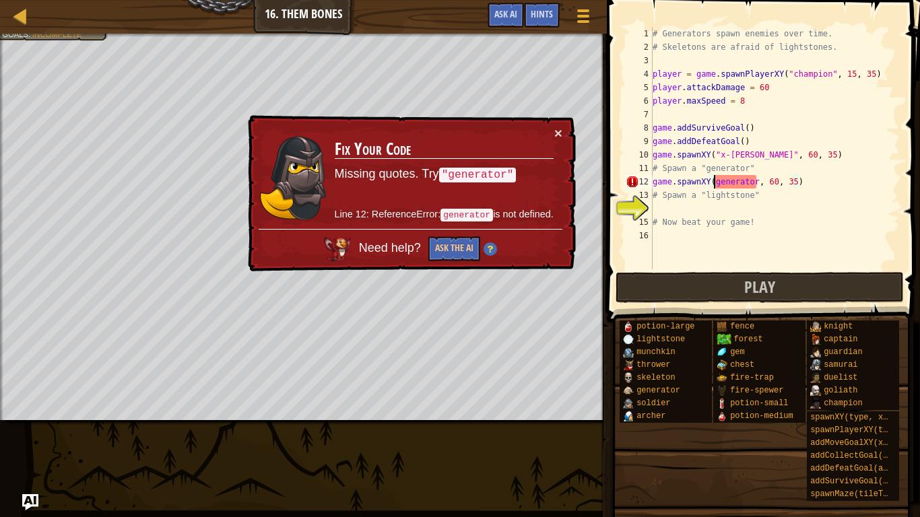
click at [714, 183] on div "# Generators spawn enemies over time. # Skeletons are afraid of lightstones. pl…" at bounding box center [775, 161] width 250 height 269
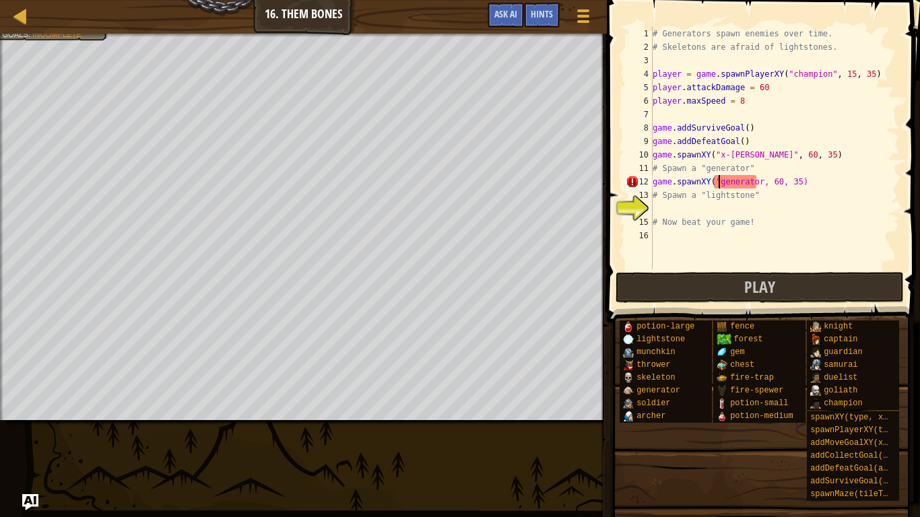
scroll to position [6, 10]
type textarea "game.spawnXY("generator", 60, 35)"
click at [708, 207] on div "# Generators spawn enemies over time. # Skeletons are afraid of lightstones. pl…" at bounding box center [775, 161] width 250 height 269
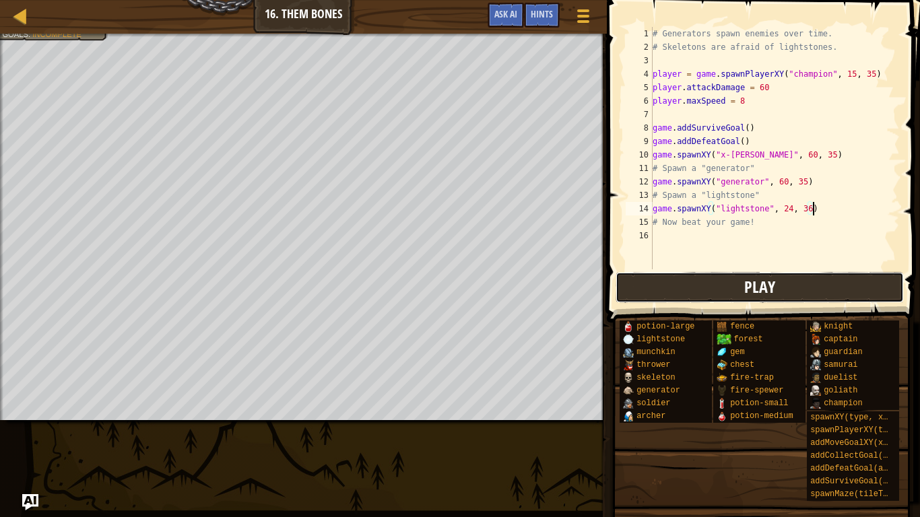
click at [681, 285] on button "Play" at bounding box center [759, 287] width 288 height 31
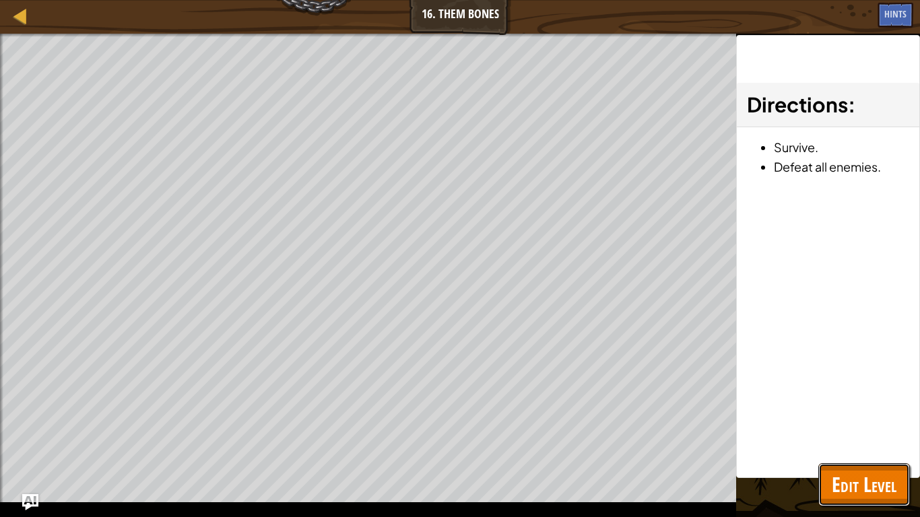
click at [862, 489] on span "Edit Level" at bounding box center [863, 485] width 65 height 28
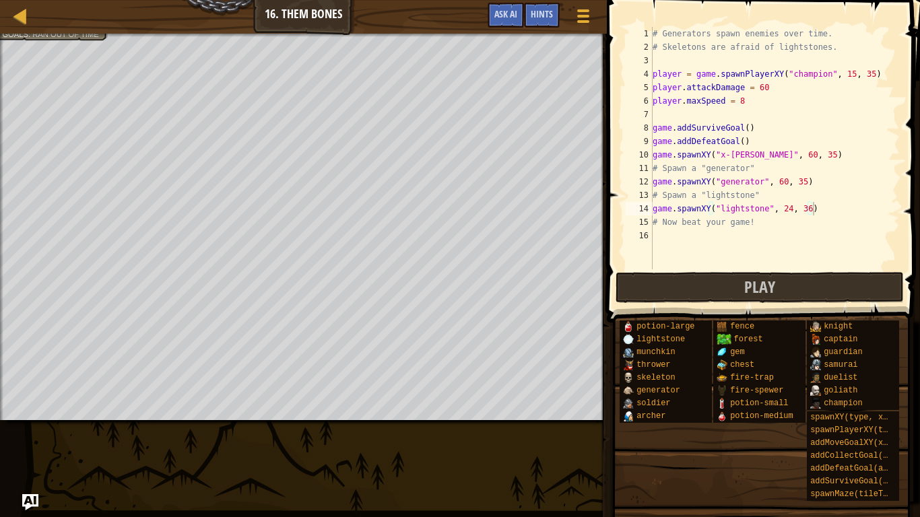
click at [747, 100] on div "# Generators spawn enemies over time. # Skeletons are afraid of lightstones. pl…" at bounding box center [775, 161] width 250 height 269
click at [767, 88] on div "# Generators spawn enemies over time. # Skeletons are afraid of lightstones. pl…" at bounding box center [775, 161] width 250 height 269
type textarea "player.attackDamage = 9001"
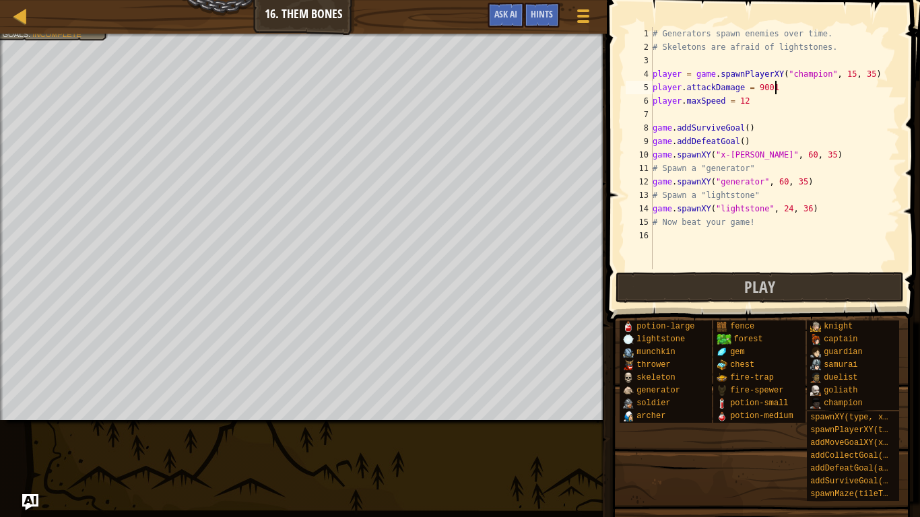
click at [693, 238] on div "# Generators spawn enemies over time. # Skeletons are afraid of lightstones. pl…" at bounding box center [775, 161] width 250 height 269
click at [652, 208] on div "# Generators spawn enemies over time. # Skeletons are afraid of lightstones. pl…" at bounding box center [775, 161] width 250 height 269
type textarea "game.spawnXY("lightstone", 24, 36)"
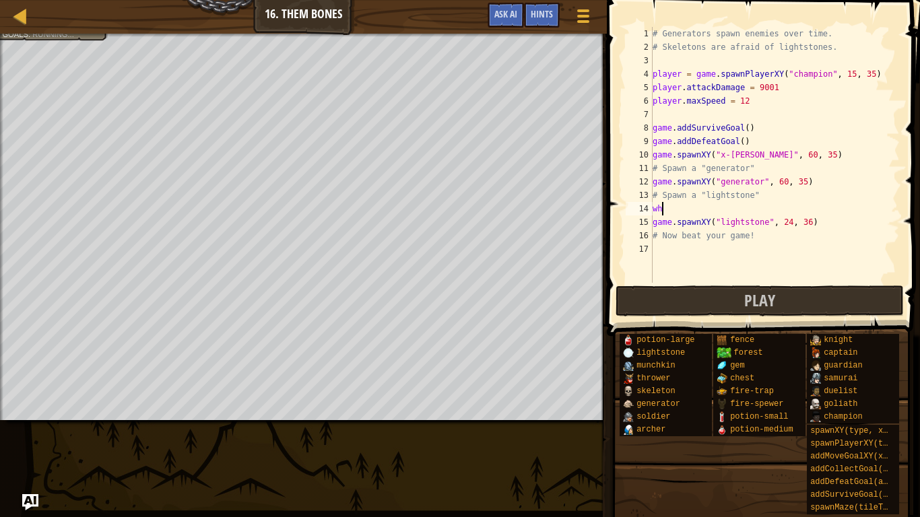
scroll to position [6, 1]
type textarea "w"
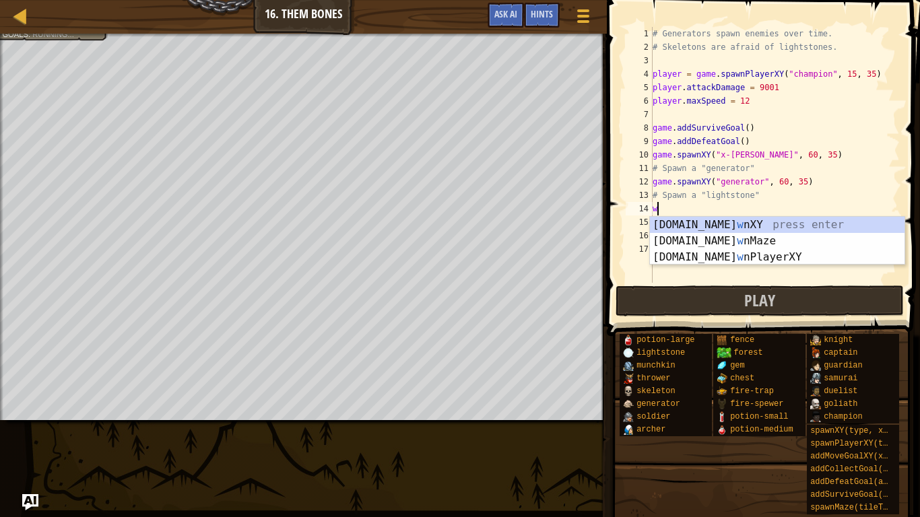
scroll to position [6, 0]
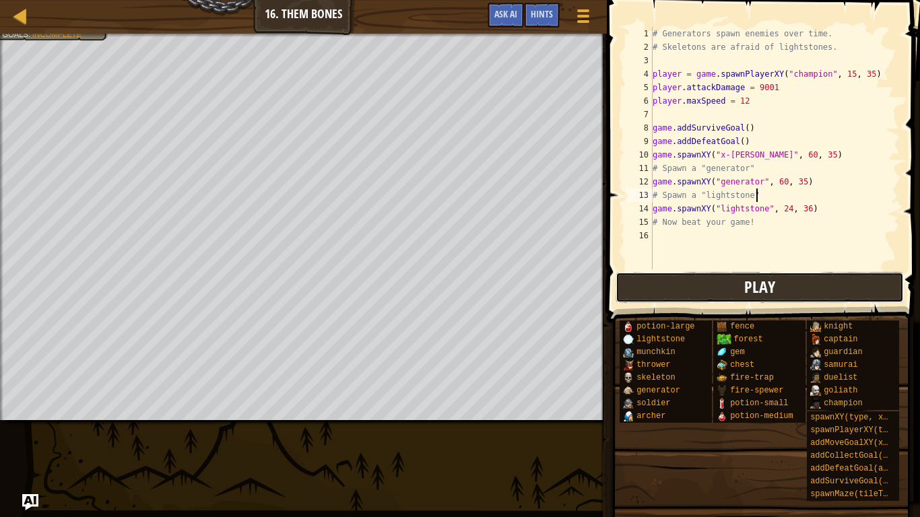
click at [710, 282] on button "Play" at bounding box center [759, 287] width 288 height 31
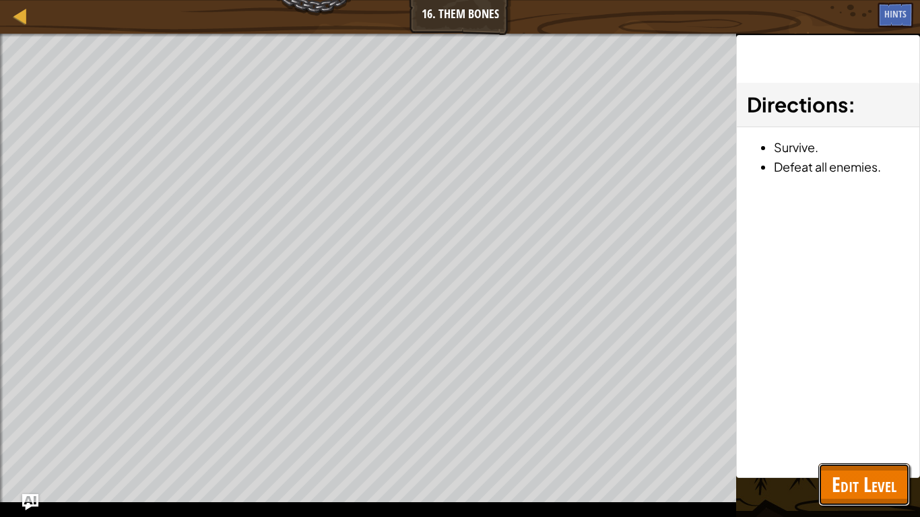
click at [883, 482] on span "Edit Level" at bounding box center [863, 485] width 65 height 28
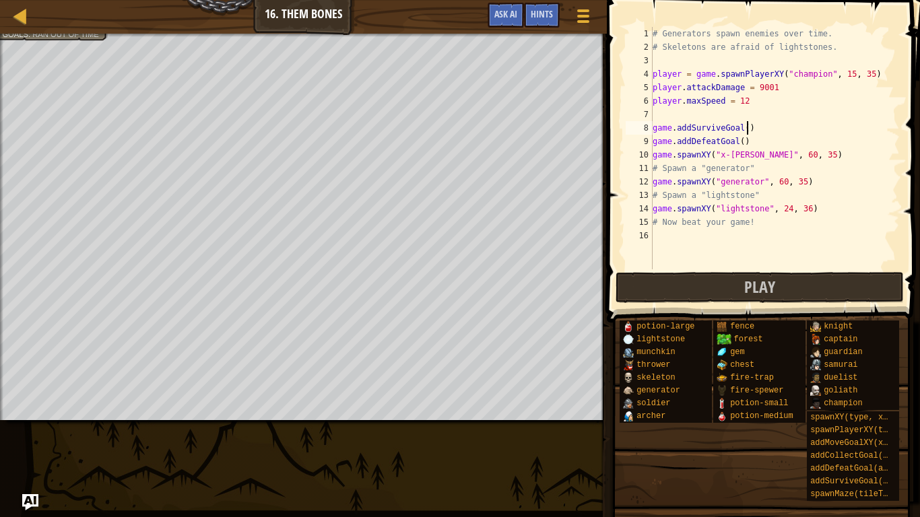
click at [747, 127] on div "# Generators spawn enemies over time. # Skeletons are afraid of lightstones. pl…" at bounding box center [775, 161] width 250 height 269
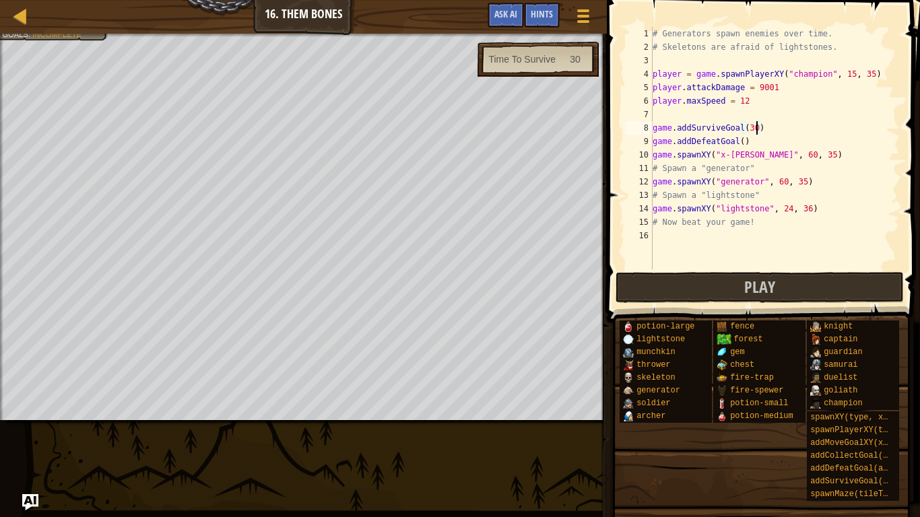
click at [741, 141] on div "# Generators spawn enemies over time. # Skeletons are afraid of lightstones. pl…" at bounding box center [775, 161] width 250 height 269
click at [752, 209] on div "# Generators spawn enemies over time. # Skeletons are afraid of lightstones. pl…" at bounding box center [775, 161] width 250 height 269
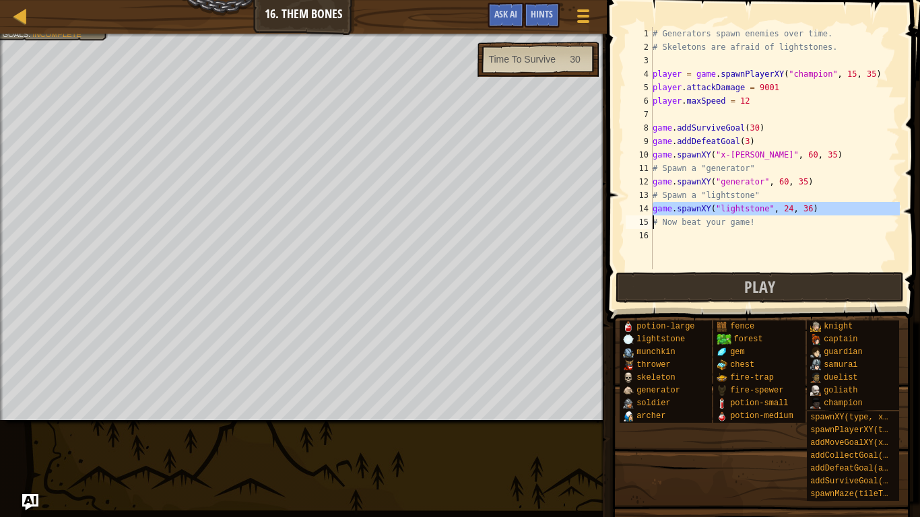
type textarea "game.spawnXY("lightstone", 24, 36) # Now beat your game!"
click at [660, 231] on div "# Generators spawn enemies over time. # Skeletons are afraid of lightstones. pl…" at bounding box center [775, 161] width 250 height 269
paste textarea "game.spawnXY("lightstone", 24, 36)"
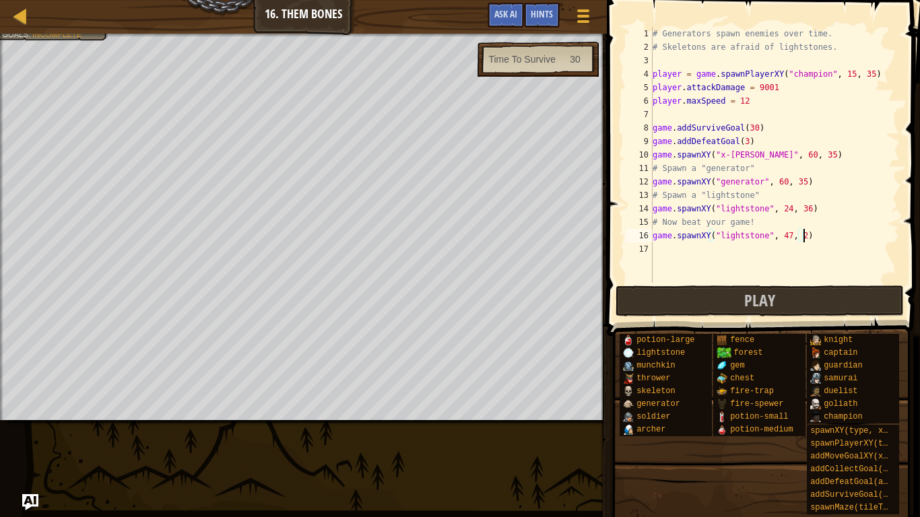
scroll to position [6, 22]
type textarea "game.spawnXY("lightstone", 47, 23)"
click at [632, 299] on button "Play" at bounding box center [759, 300] width 288 height 31
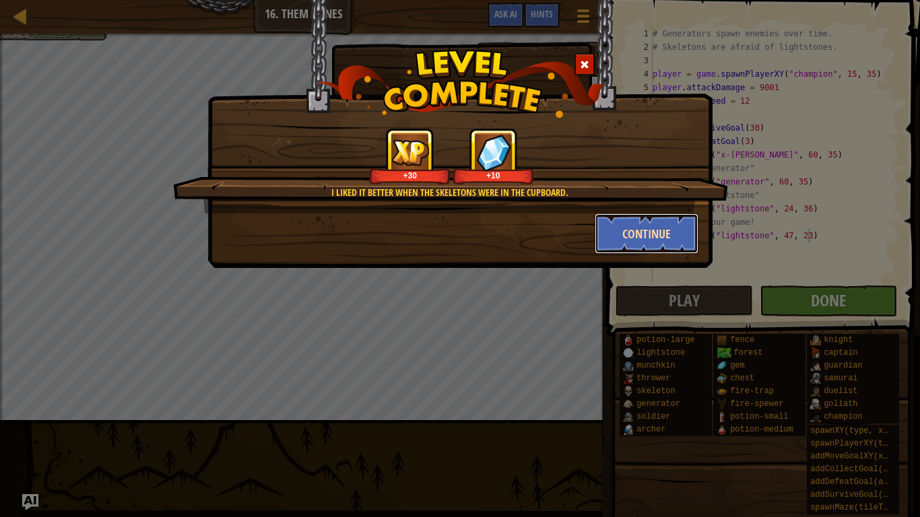
click at [649, 229] on button "Continue" at bounding box center [646, 233] width 104 height 40
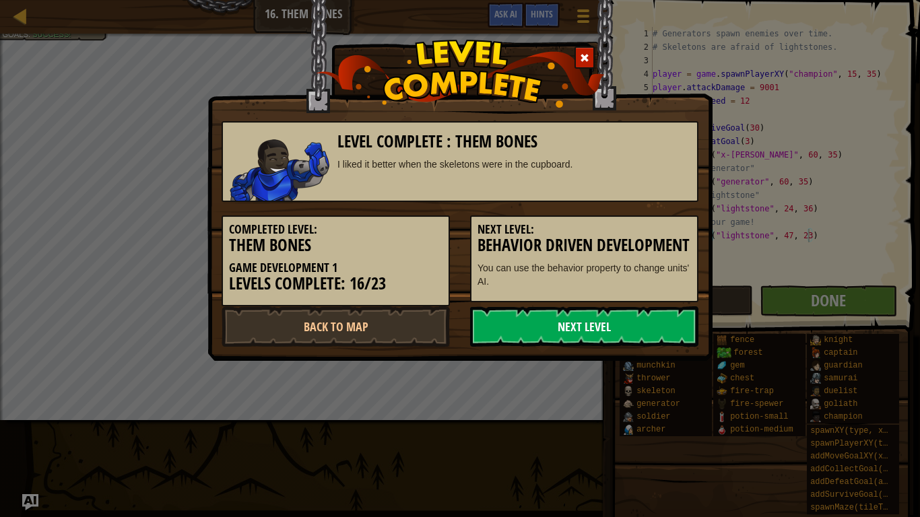
click at [614, 341] on link "Next Level" at bounding box center [584, 326] width 228 height 40
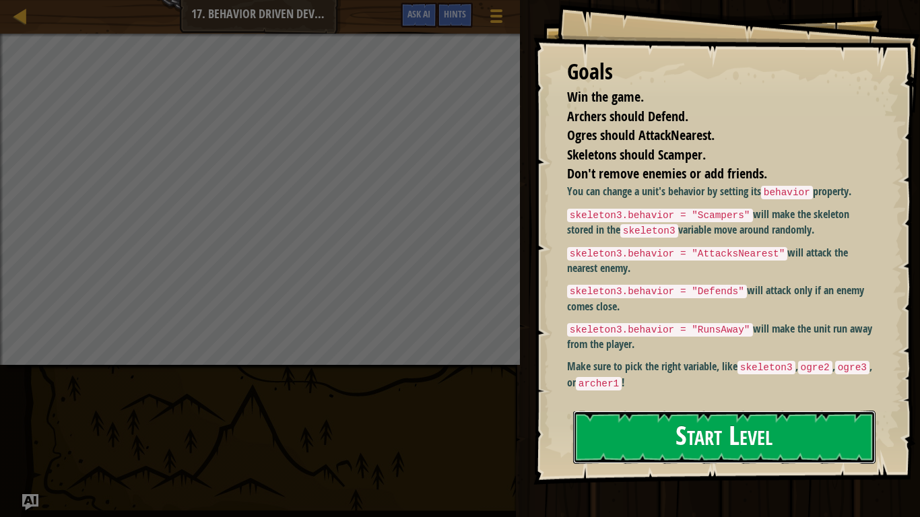
click at [667, 445] on button "Start Level" at bounding box center [724, 437] width 302 height 53
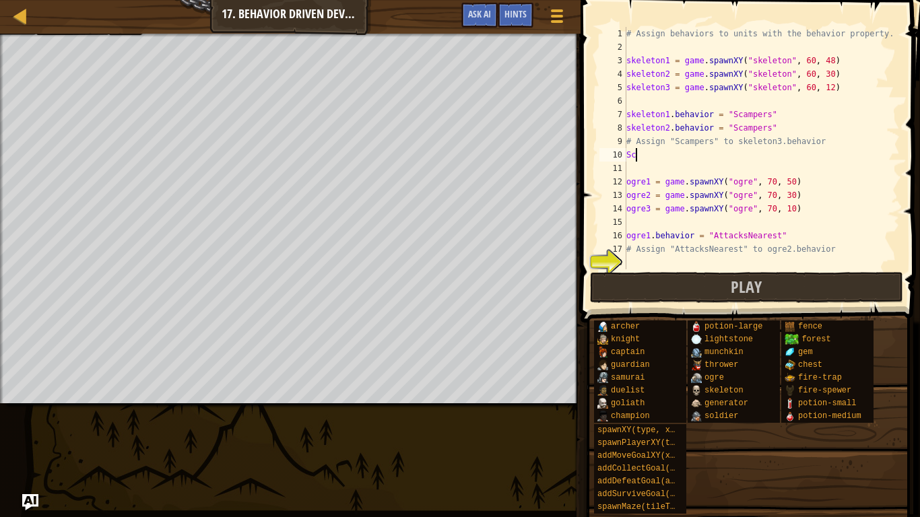
scroll to position [6, 1]
type textarea "S"
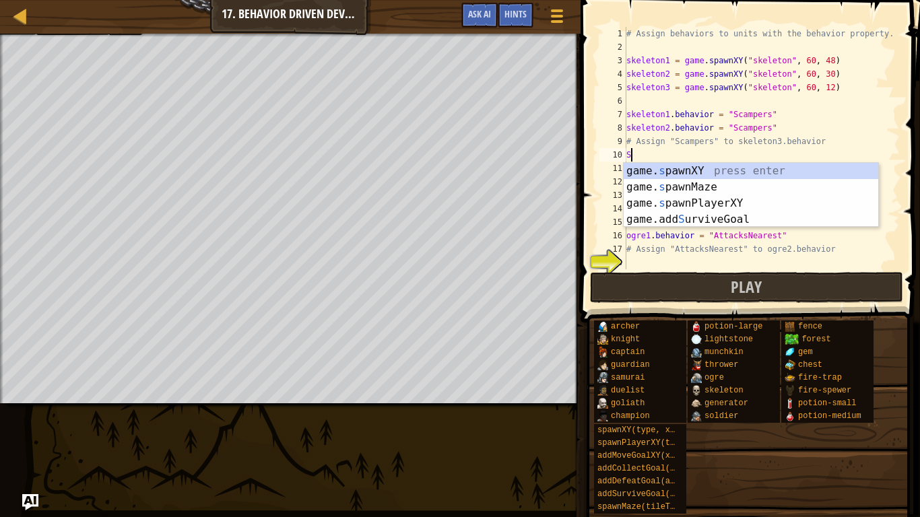
scroll to position [6, 0]
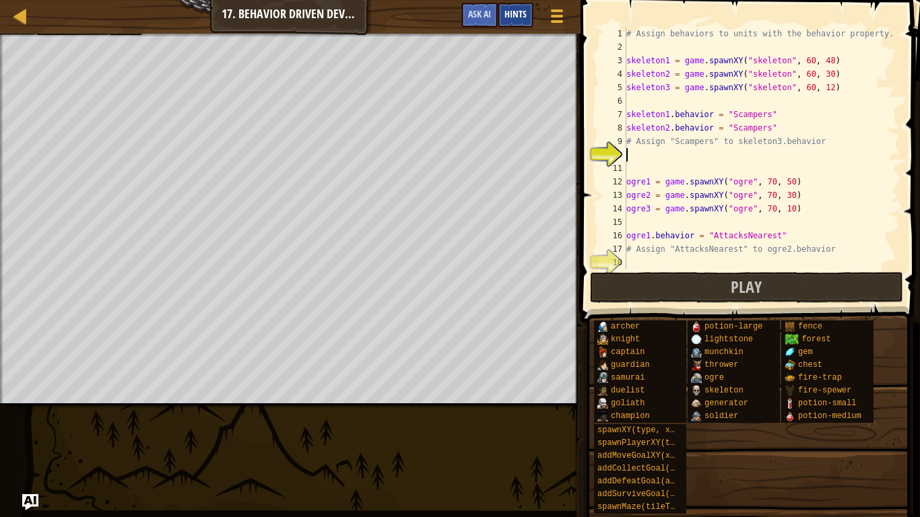
click at [518, 19] on span "Hints" at bounding box center [515, 13] width 22 height 13
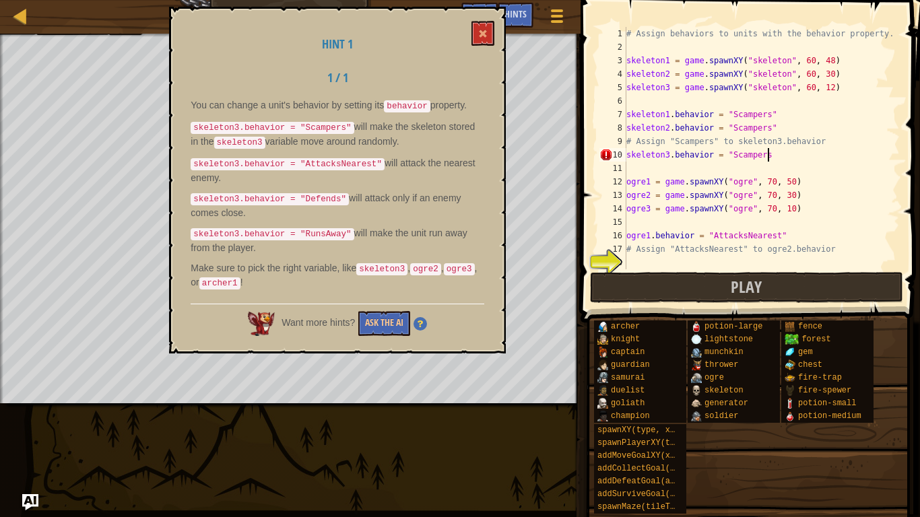
scroll to position [6, 20]
type textarea "skeleton3.behavior = "Scampers""
click at [650, 170] on div "# Assign behaviors to units with the behavior property. skeleton1 = game . spaw…" at bounding box center [761, 161] width 276 height 269
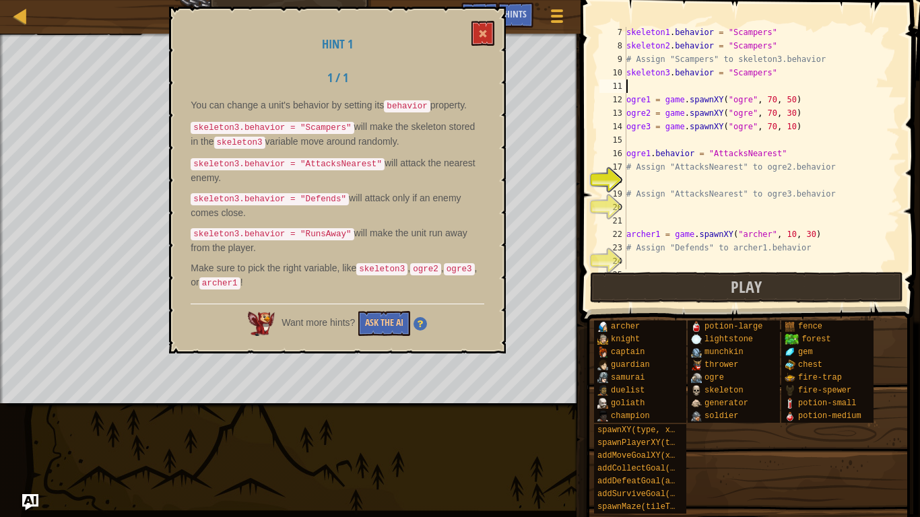
scroll to position [85, 0]
click at [638, 180] on div "skeleton1 . behavior = "Scampers" skeleton2 . behavior = "Scampers" # Assign "S…" at bounding box center [761, 158] width 276 height 269
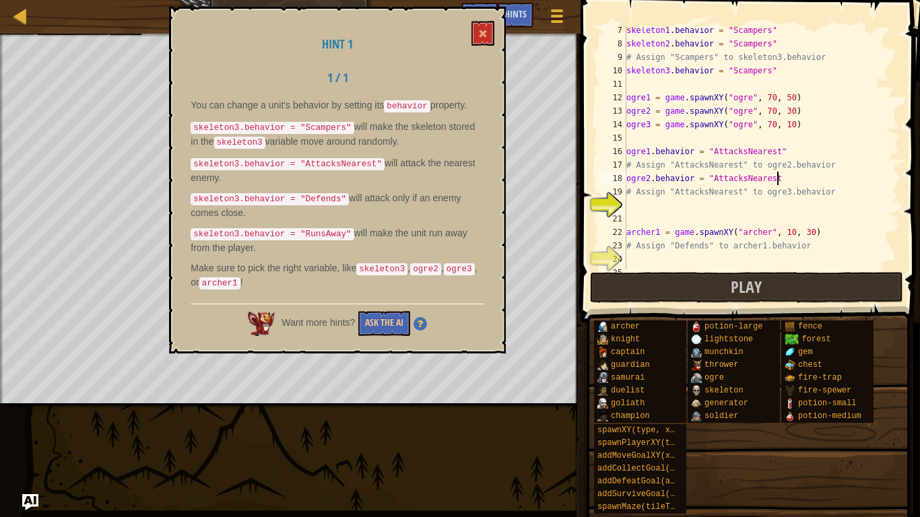
scroll to position [6, 21]
type textarea "ogre2.behavior = "AttacksNearest""
click at [706, 202] on div "skeleton1 . behavior = "Scampers" skeleton2 . behavior = "Scampers" # Assign "S…" at bounding box center [761, 158] width 276 height 269
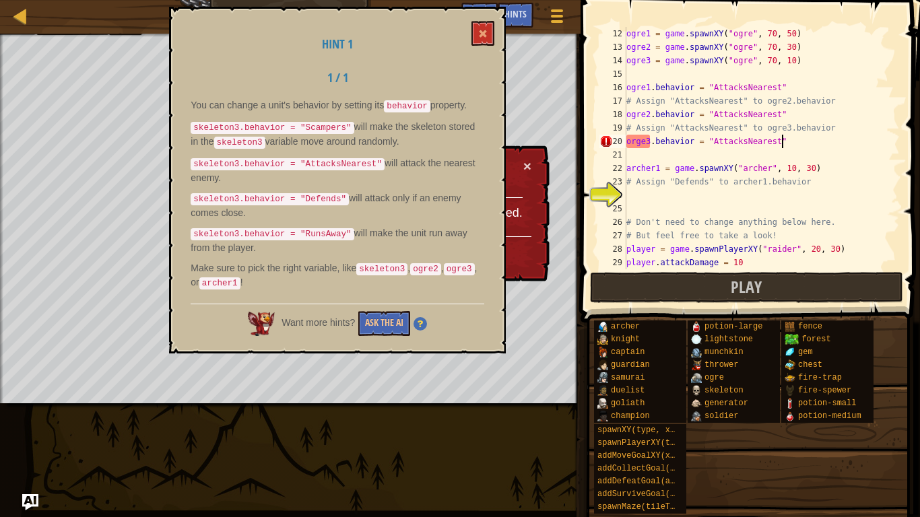
scroll to position [138, 0]
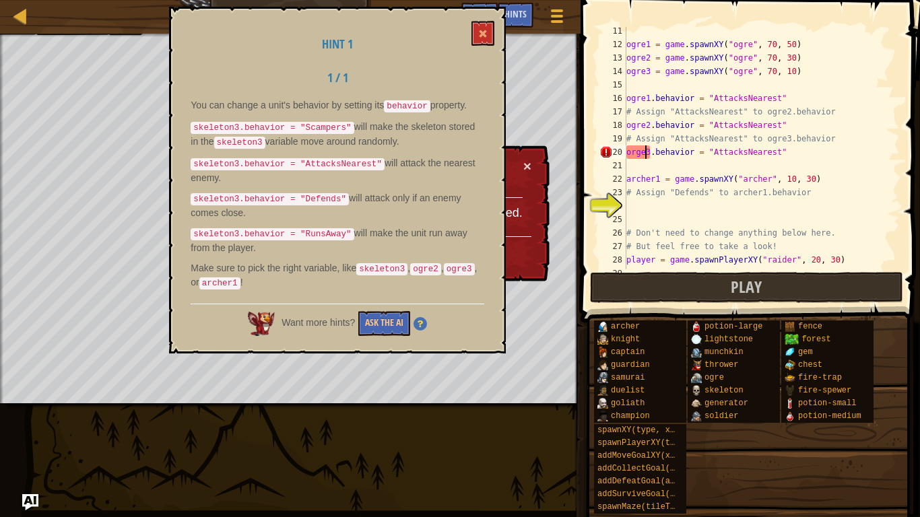
click at [644, 155] on div "ogre1 = game . spawnXY ( "ogre" , 70 , 50 ) ogre2 = game . spawnXY ( "ogre" , 7…" at bounding box center [761, 158] width 276 height 269
click at [485, 38] on span at bounding box center [482, 33] width 9 height 9
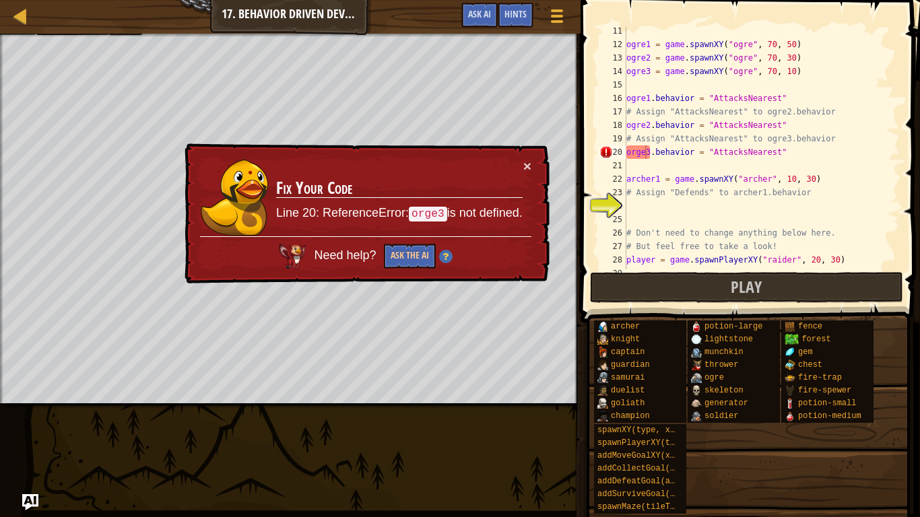
click at [652, 153] on div "ogre1 = game . spawnXY ( "ogre" , 70 , 50 ) ogre2 = game . spawnXY ( "ogre" , 7…" at bounding box center [761, 158] width 276 height 269
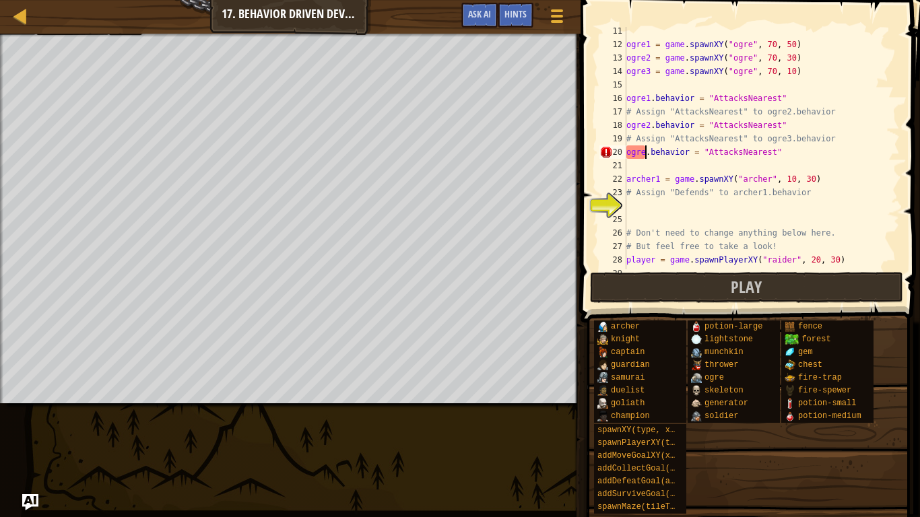
type textarea "ogre3.behavior = "AttacksNearest""
click at [660, 205] on div "ogre1 = game . spawnXY ( "ogre" , 70 , 50 ) ogre2 = game . spawnXY ( "ogre" , 7…" at bounding box center [761, 158] width 276 height 269
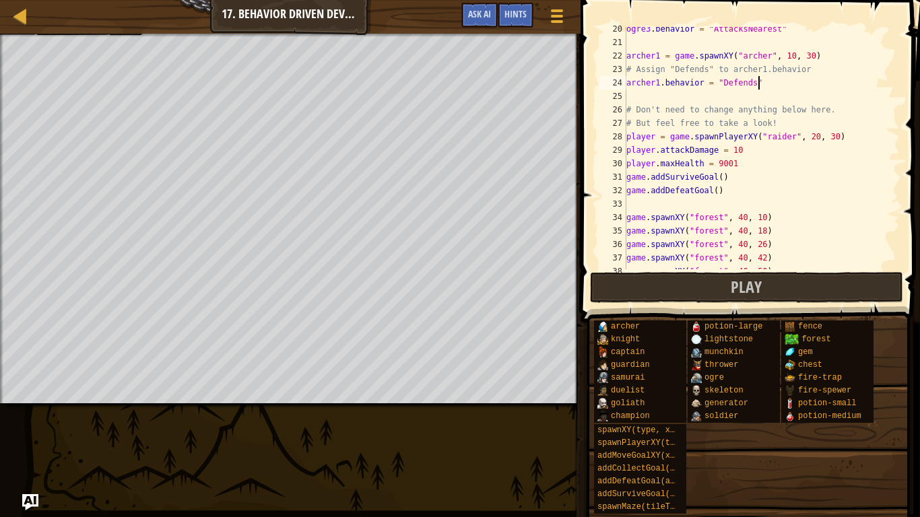
scroll to position [261, 0]
click at [720, 178] on div "ogre3 . behavior = "AttacksNearest" archer1 = game . spawnXY ( "[PERSON_NAME]" …" at bounding box center [761, 156] width 276 height 269
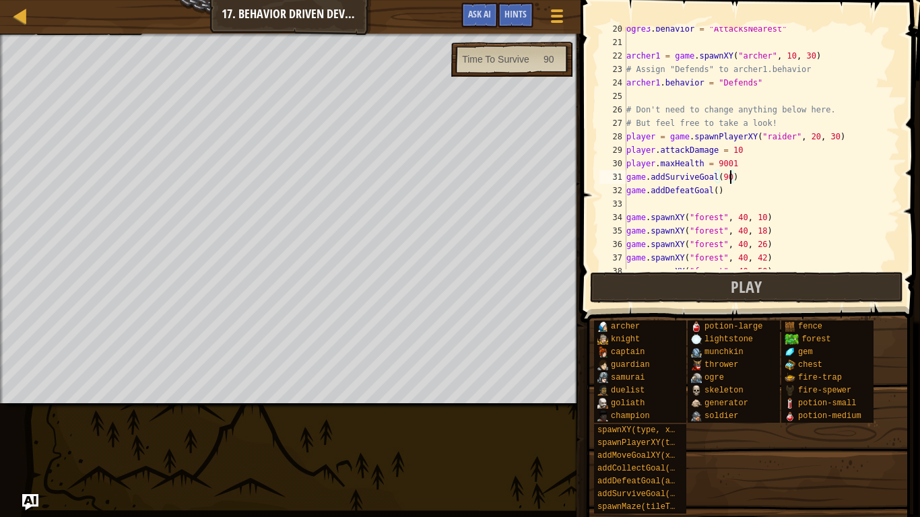
click at [715, 193] on div "ogre3 . behavior = "AttacksNearest" archer1 = game . spawnXY ( "[PERSON_NAME]" …" at bounding box center [761, 156] width 276 height 269
click at [741, 150] on div "ogre3 . behavior = "AttacksNearest" archer1 = game . spawnXY ( "[PERSON_NAME]" …" at bounding box center [761, 156] width 276 height 269
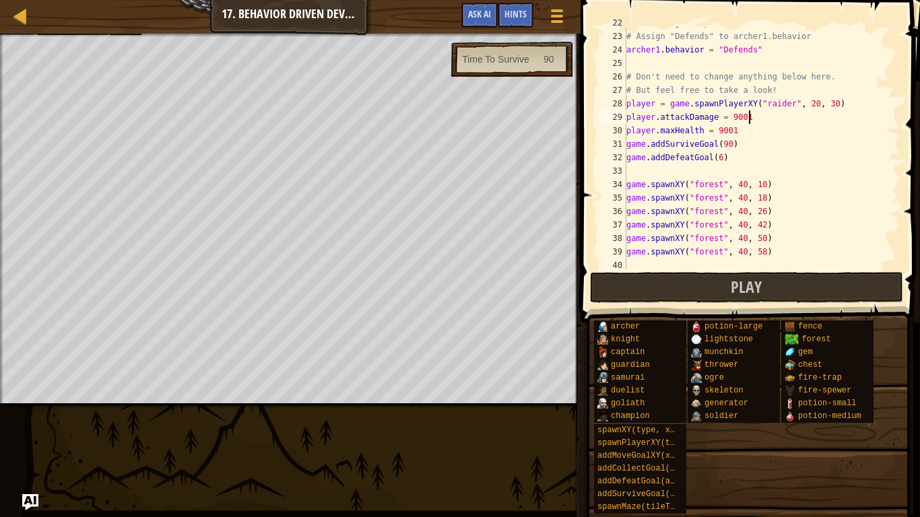
scroll to position [295, 0]
click at [739, 131] on div "archer1 = game . spawnXY ( "[PERSON_NAME]" , 10 , 30 ) # Assign "Defends" to ar…" at bounding box center [761, 149] width 276 height 269
type textarea "player.maxHealth = 9001"
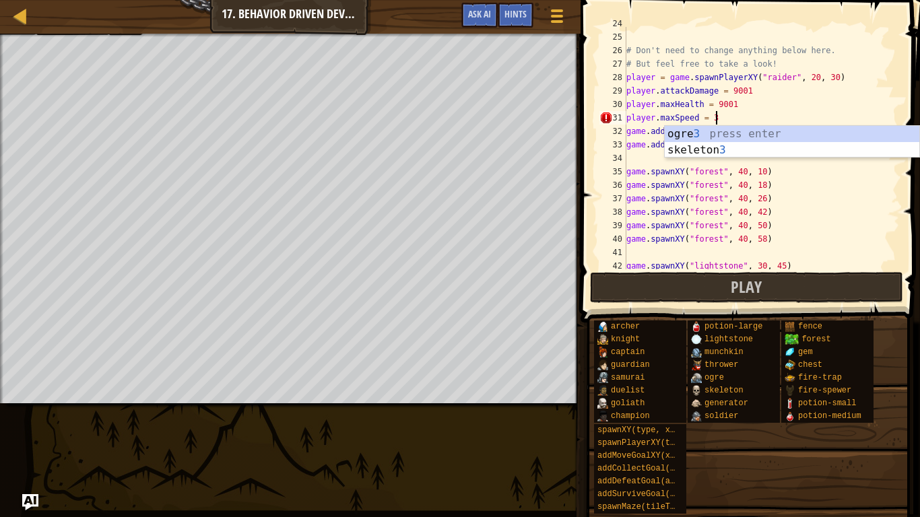
scroll to position [6, 13]
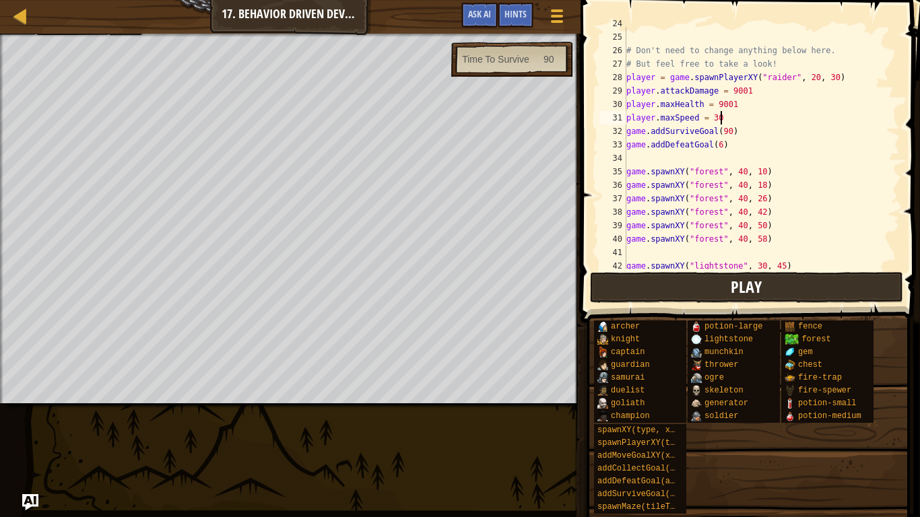
type textarea "player.maxSpeed = 30"
click at [732, 289] on span "Play" at bounding box center [745, 287] width 31 height 22
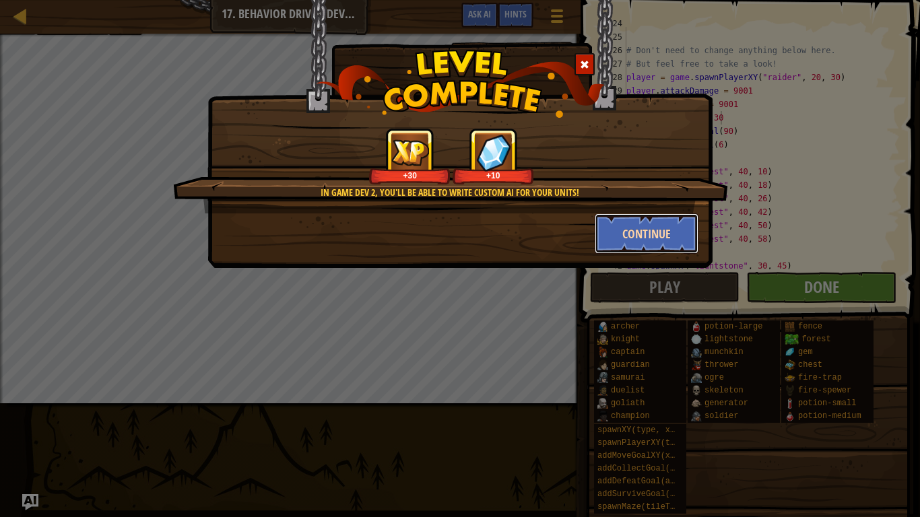
click at [615, 239] on button "Continue" at bounding box center [646, 233] width 104 height 40
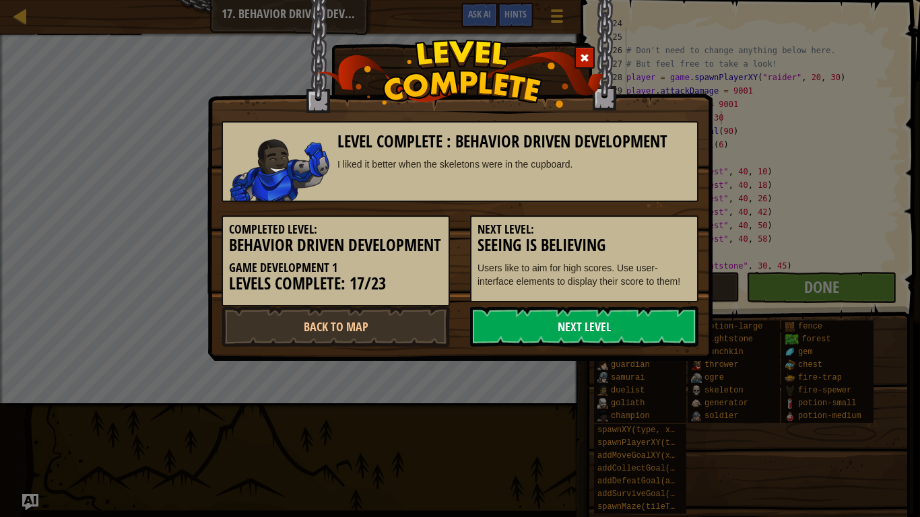
click at [597, 330] on link "Next Level" at bounding box center [584, 326] width 228 height 40
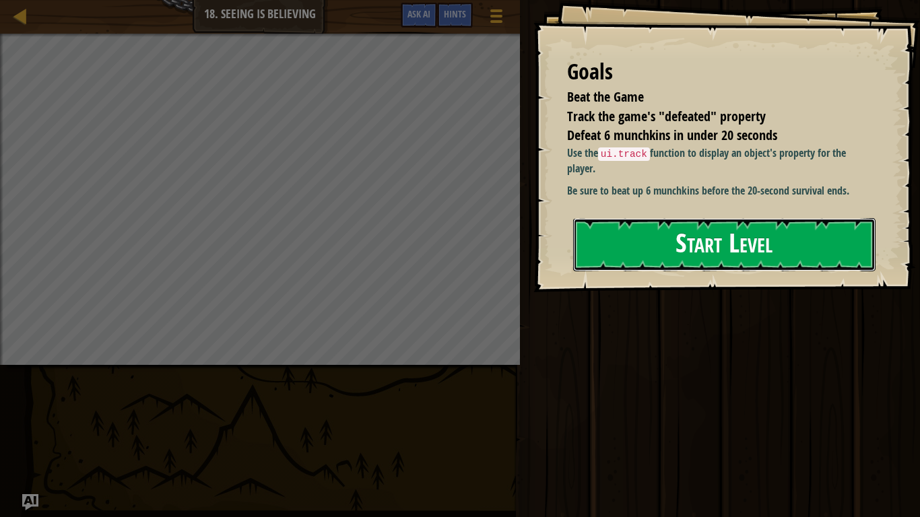
click at [631, 257] on button "Start Level" at bounding box center [724, 244] width 302 height 53
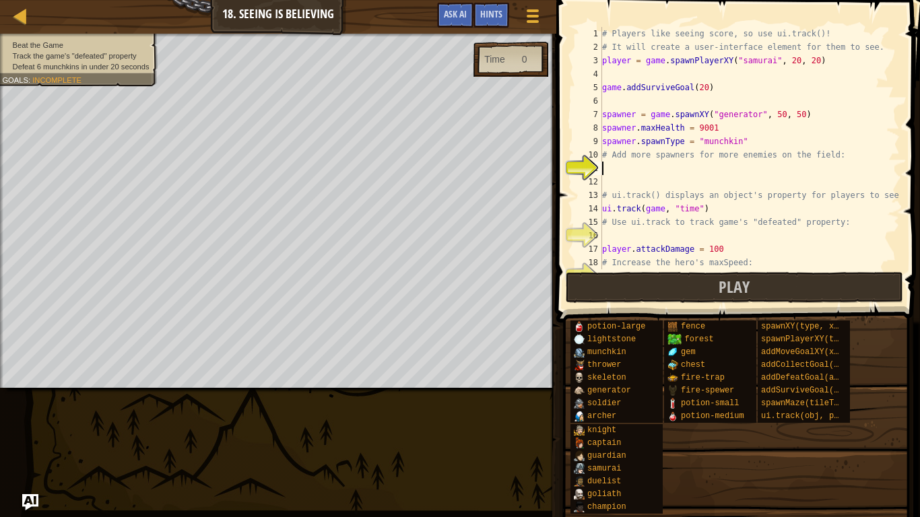
scroll to position [13, 0]
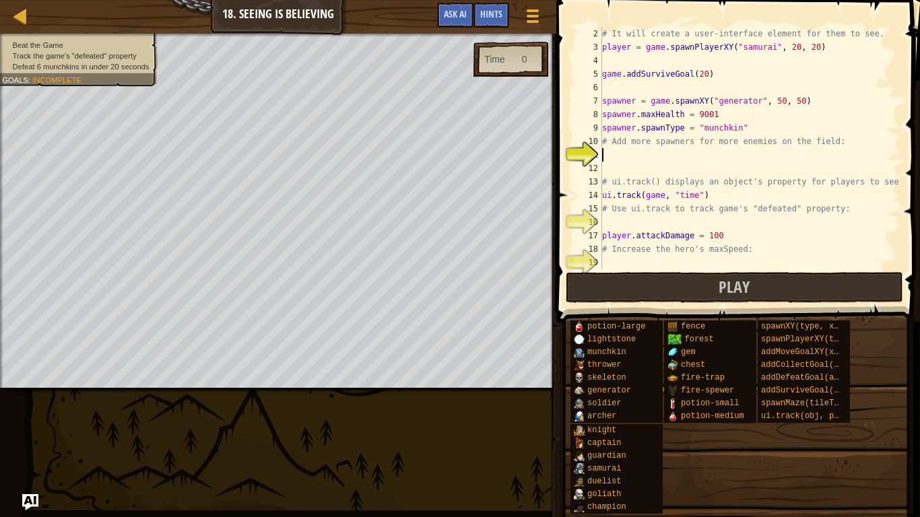
click at [676, 99] on div "# It will create a user-interface element for them to see. player = game . spaw…" at bounding box center [749, 161] width 300 height 269
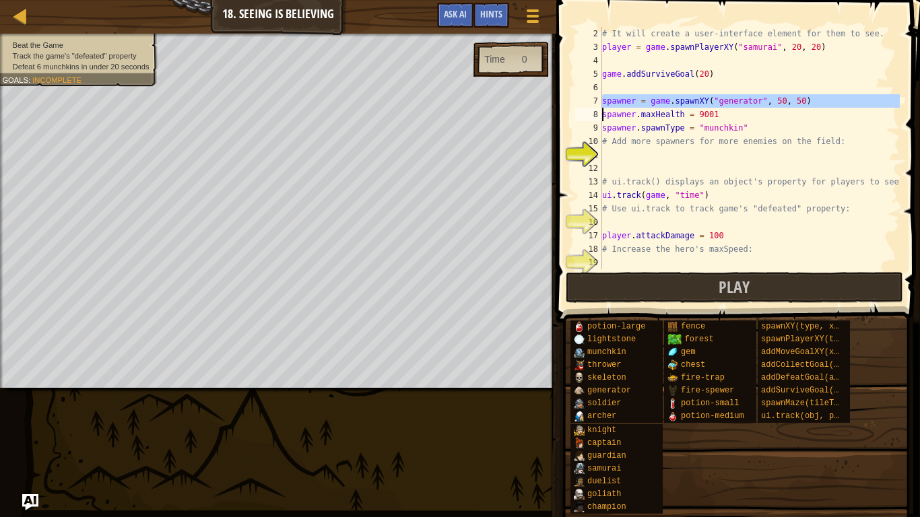
click at [676, 99] on div "# It will create a user-interface element for them to see. player = game . spaw…" at bounding box center [749, 161] width 300 height 269
type textarea "spawner = game.spawnXY("generator", 50, 50) spawner.maxHealth = 9001"
click at [646, 158] on div "# It will create a user-interface element for them to see. player = game . spaw…" at bounding box center [749, 161] width 300 height 269
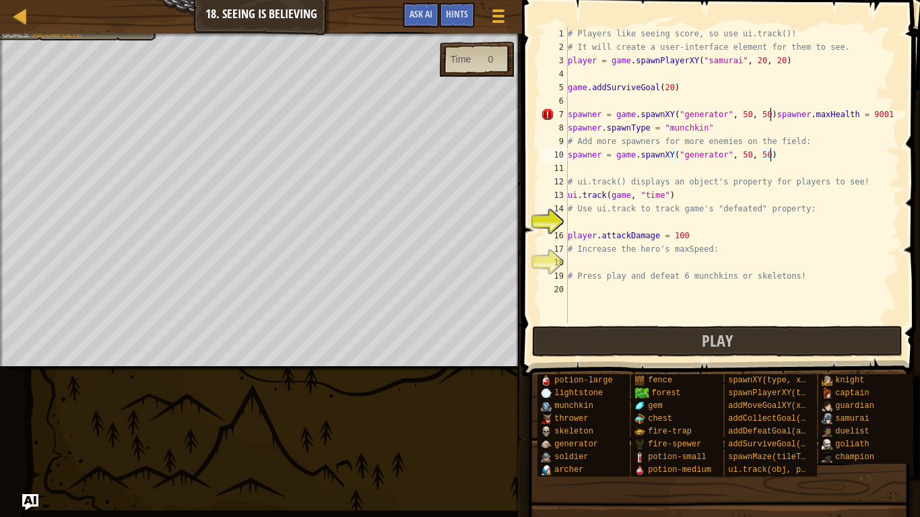
click at [765, 153] on div "# Players like seeing score, so use ui.track()! # It will create a user-interfa…" at bounding box center [732, 188] width 335 height 323
click at [745, 153] on div "# Players like seeing score, so use ui.track()! # It will create a user-interfa…" at bounding box center [732, 188] width 335 height 323
type textarea "spawner = game.spawnXY("generator", 64, 51)"
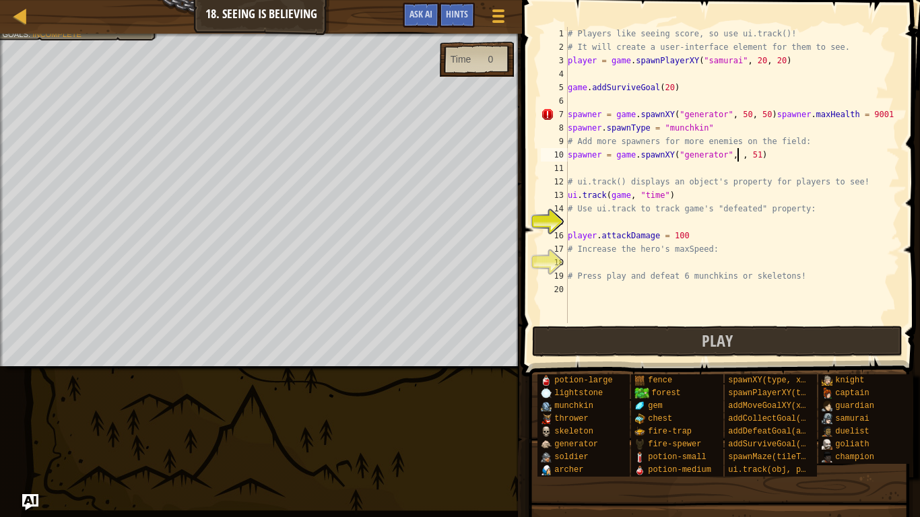
scroll to position [6, 26]
click at [724, 168] on div "# Players like seeing score, so use ui.track()! # It will create a user-interfa…" at bounding box center [732, 188] width 335 height 323
click at [770, 114] on div "# Players like seeing score, so use ui.track()! # It will create a user-interfa…" at bounding box center [732, 188] width 335 height 323
type textarea "spawner.maxHealth = 9001"
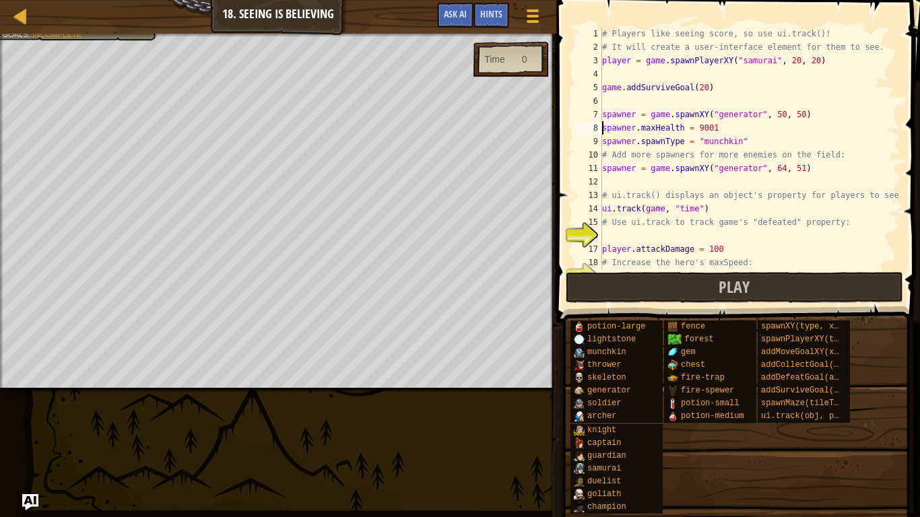
scroll to position [0, 0]
click at [707, 180] on div "# Players like seeing score, so use ui.track()! # It will create a user-interfa…" at bounding box center [749, 161] width 300 height 269
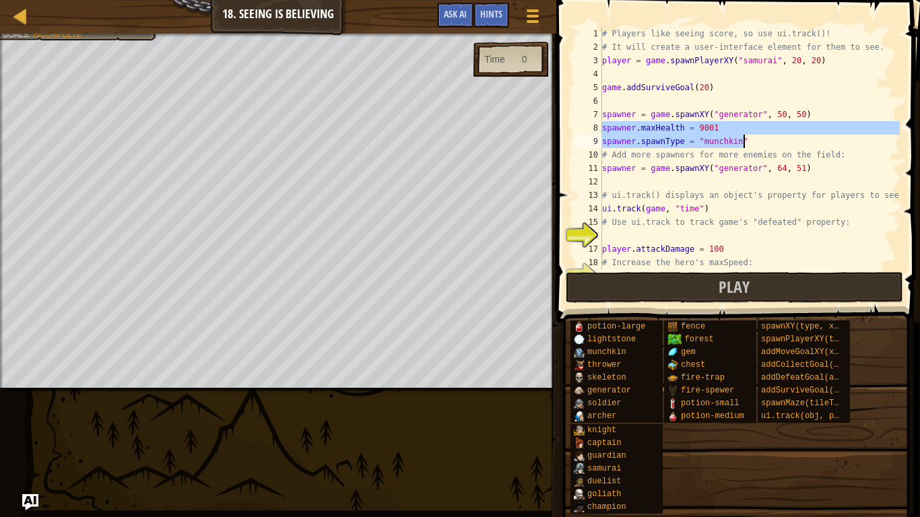
drag, startPoint x: 602, startPoint y: 127, endPoint x: 751, endPoint y: 140, distance: 149.4
click at [751, 140] on div "# Players like seeing score, so use ui.track()! # It will create a user-interfa…" at bounding box center [749, 161] width 300 height 269
type textarea "spawner.maxHealth = 9001 spawner.spawnType = "munchkin""
click at [675, 179] on div "# Players like seeing score, so use ui.track()! # It will create a user-interfa…" at bounding box center [749, 161] width 300 height 269
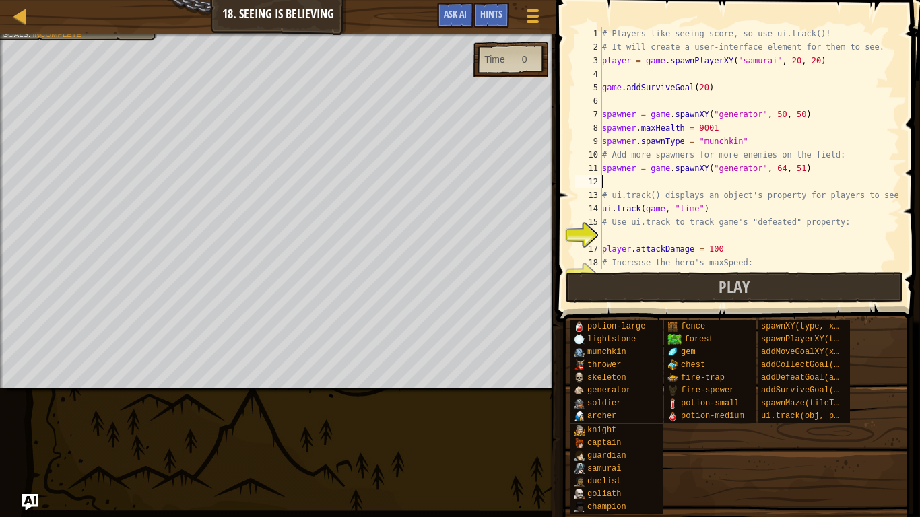
type textarea "spawner.spawnType = "munchkin""
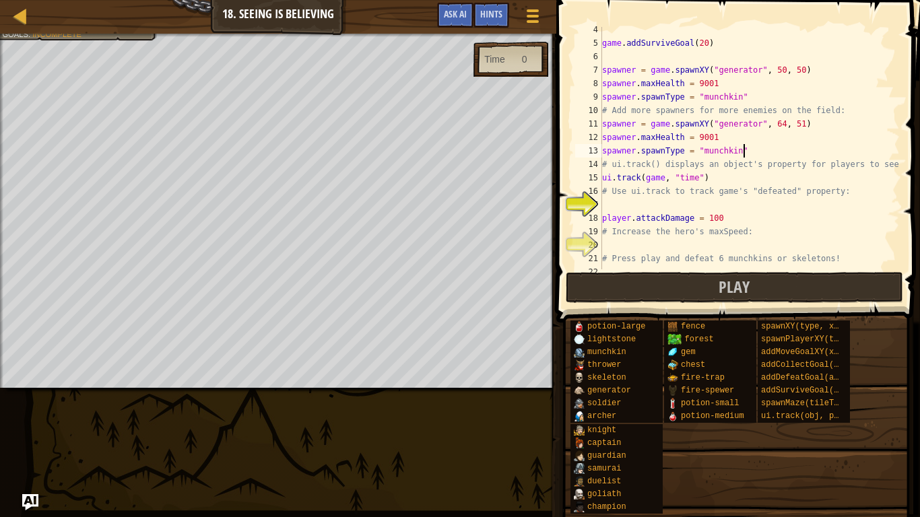
scroll to position [54, 0]
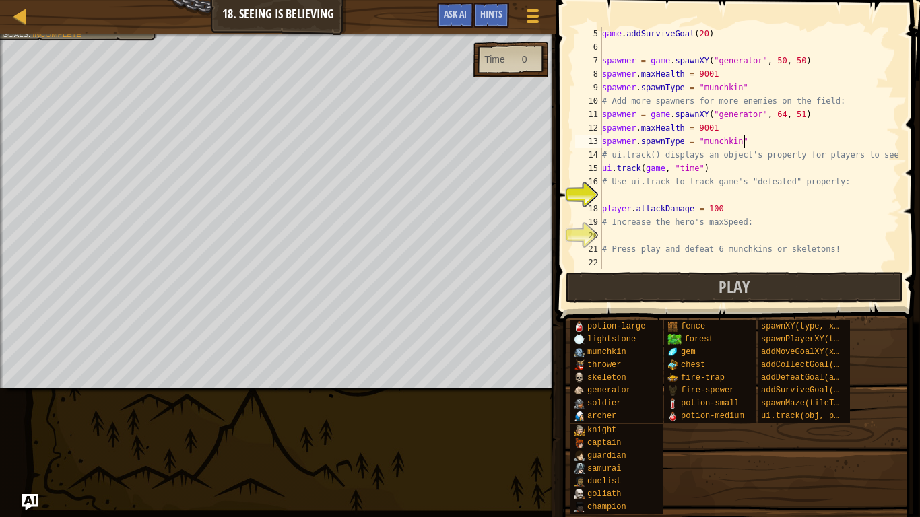
click at [687, 193] on div "game . addSurviveGoal ( 20 ) spawner = game . spawnXY ( "generator" , 50 , 50 )…" at bounding box center [749, 161] width 300 height 269
type textarea "ui.track"
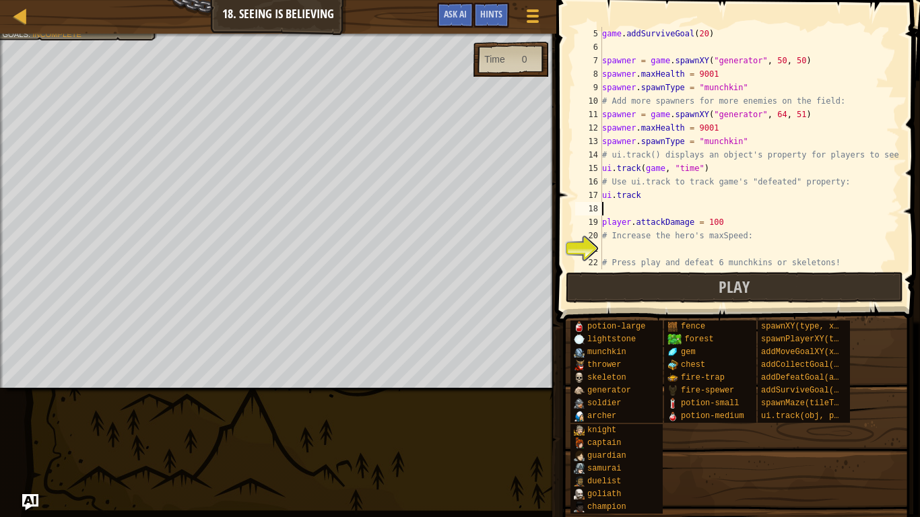
scroll to position [6, 0]
type textarea "ui.track"
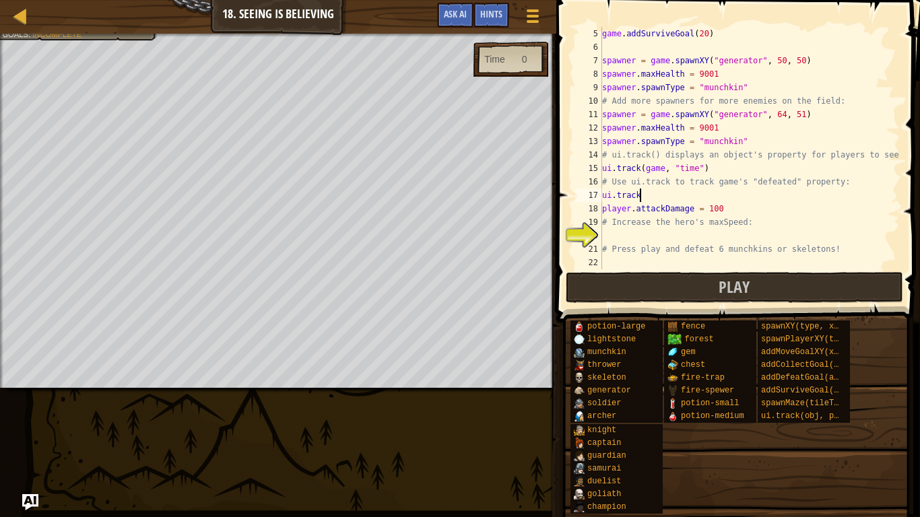
click at [673, 235] on div "game . addSurviveGoal ( 20 ) spawner = game . spawnXY ( "generator" , 50 , 50 )…" at bounding box center [749, 161] width 300 height 269
type textarea "player.maxSpeed = 30"
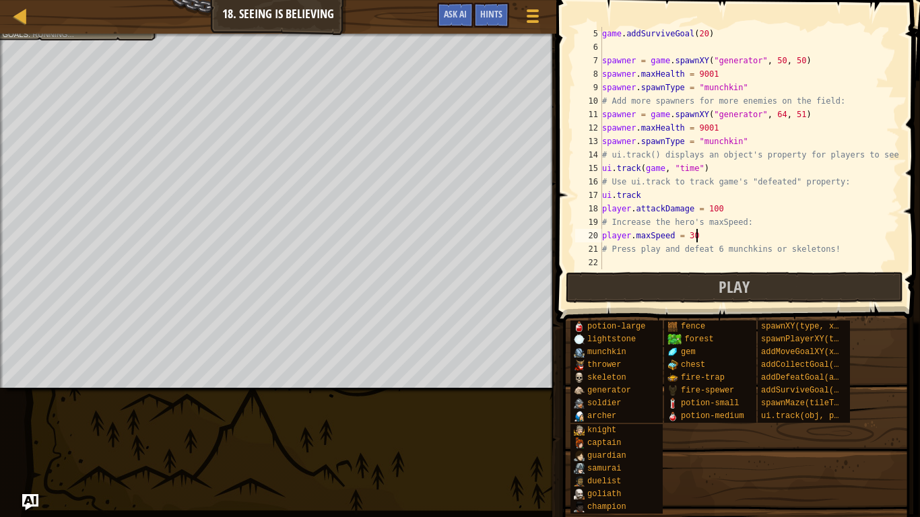
scroll to position [6, 13]
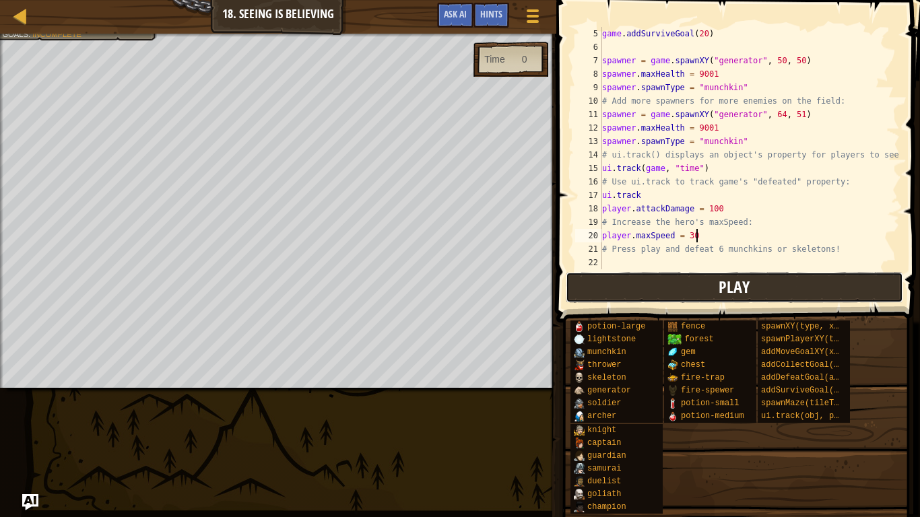
click at [715, 285] on button "Play" at bounding box center [734, 287] width 337 height 31
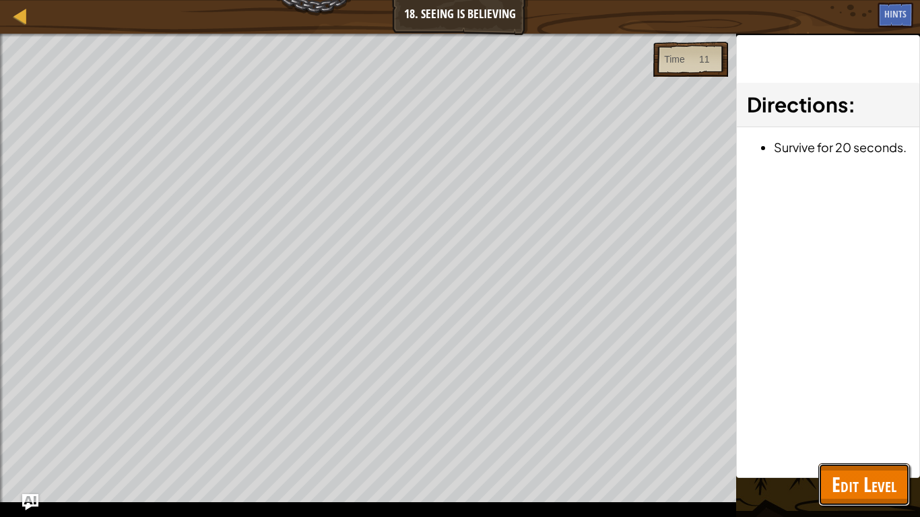
click at [841, 473] on span "Edit Level" at bounding box center [863, 485] width 65 height 28
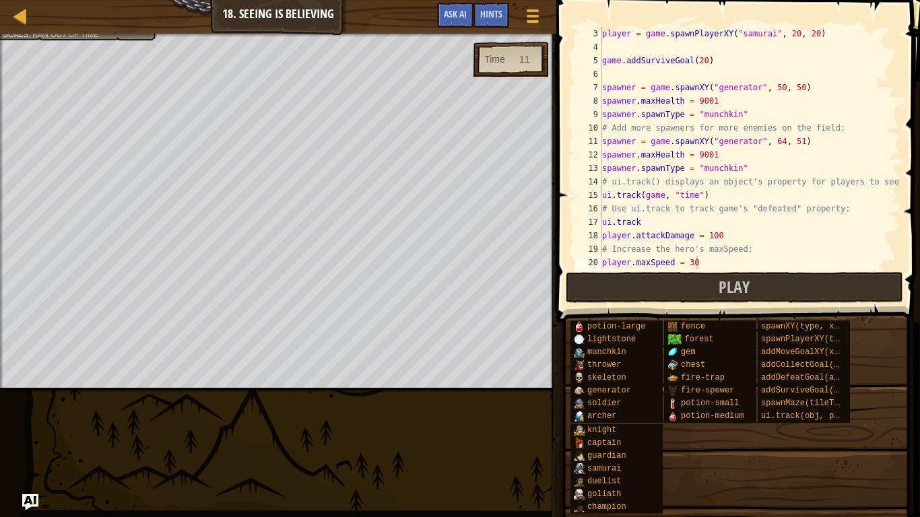
scroll to position [0, 0]
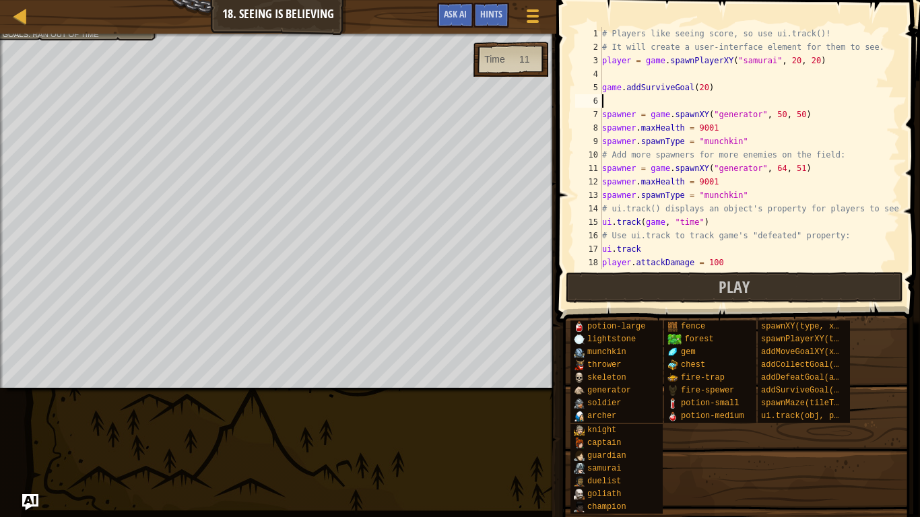
click at [667, 96] on div "# Players like seeing score, so use ui.track()! # It will create a user-interfa…" at bounding box center [749, 161] width 300 height 269
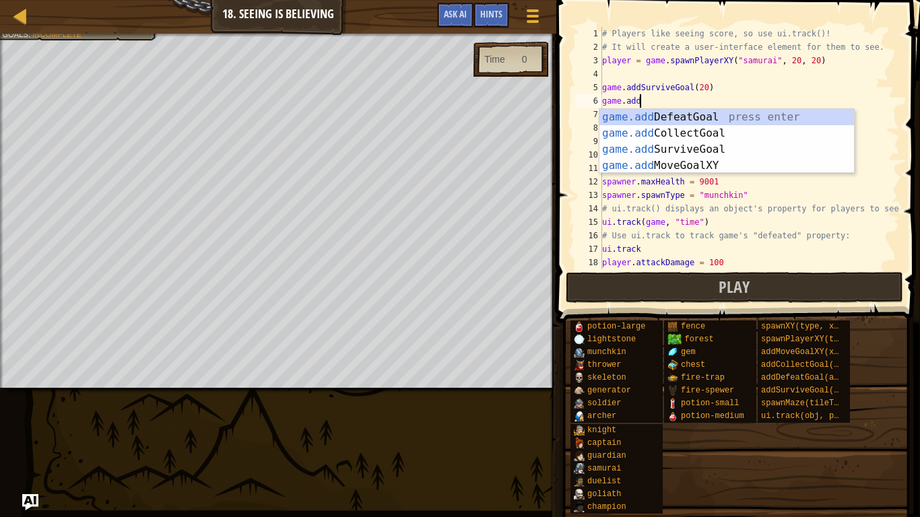
type textarea "game.add"
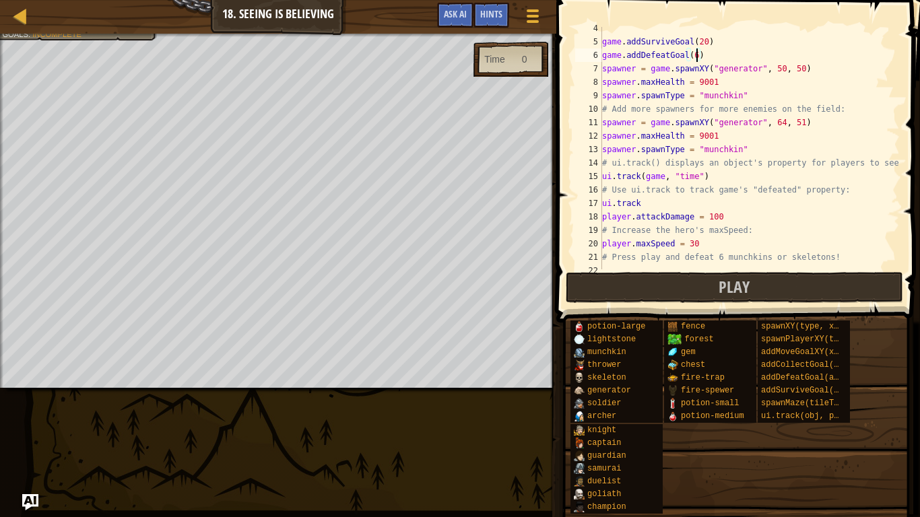
scroll to position [54, 0]
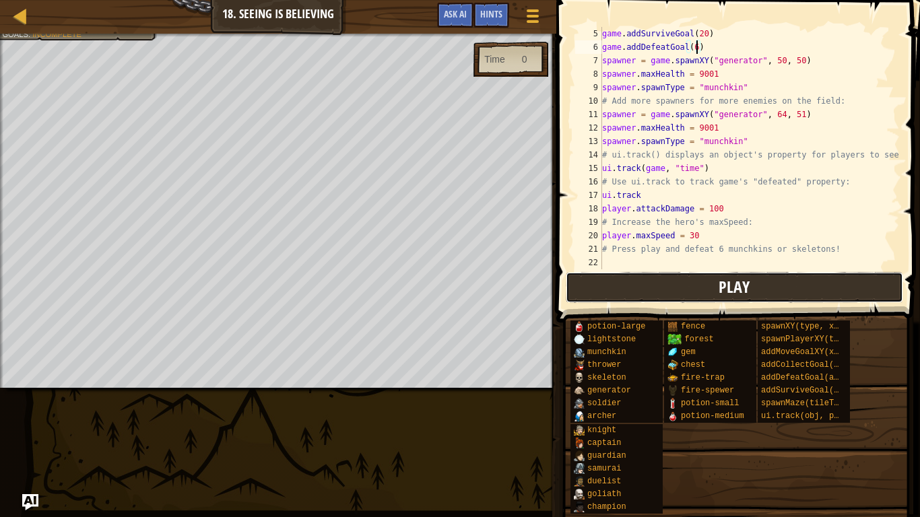
click at [734, 289] on span "Play" at bounding box center [733, 287] width 31 height 22
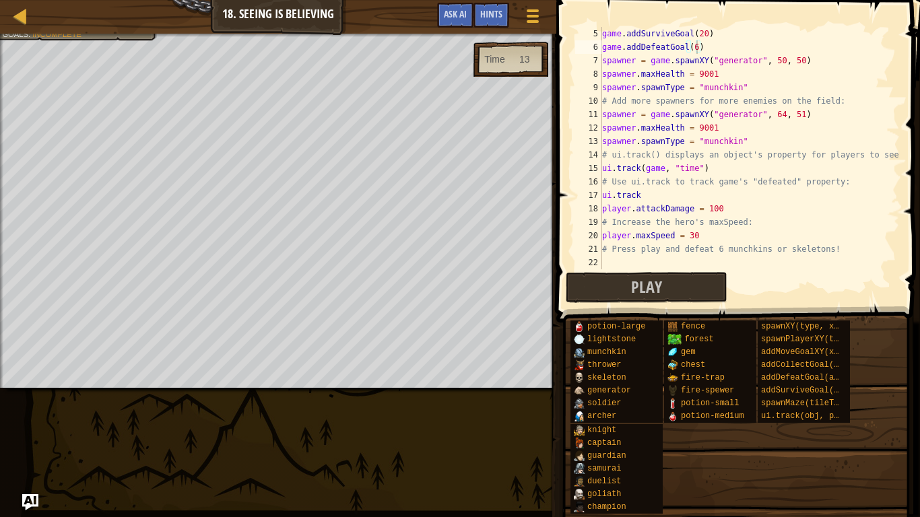
click at [737, 143] on div "game . addSurviveGoal ( 20 ) game . addDefeatGoal ( 6 ) spawner = game . spawnX…" at bounding box center [749, 161] width 300 height 269
click at [745, 168] on div "game . addSurviveGoal ( 20 ) game . addDefeatGoal ( 6 ) spawner = game . spawnX…" at bounding box center [749, 161] width 300 height 269
click at [670, 197] on div "game . addSurviveGoal ( 20 ) game . addDefeatGoal ( 6 ) spawner = game . spawnX…" at bounding box center [749, 161] width 300 height 269
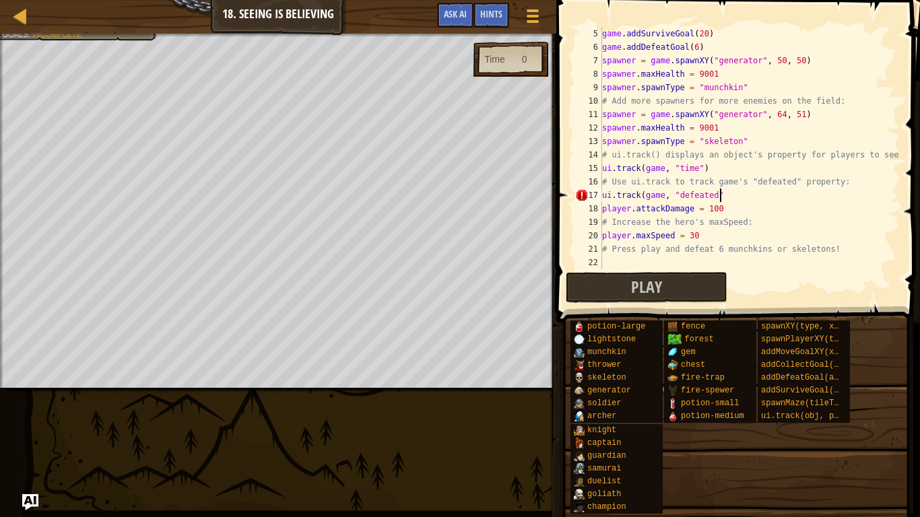
scroll to position [6, 17]
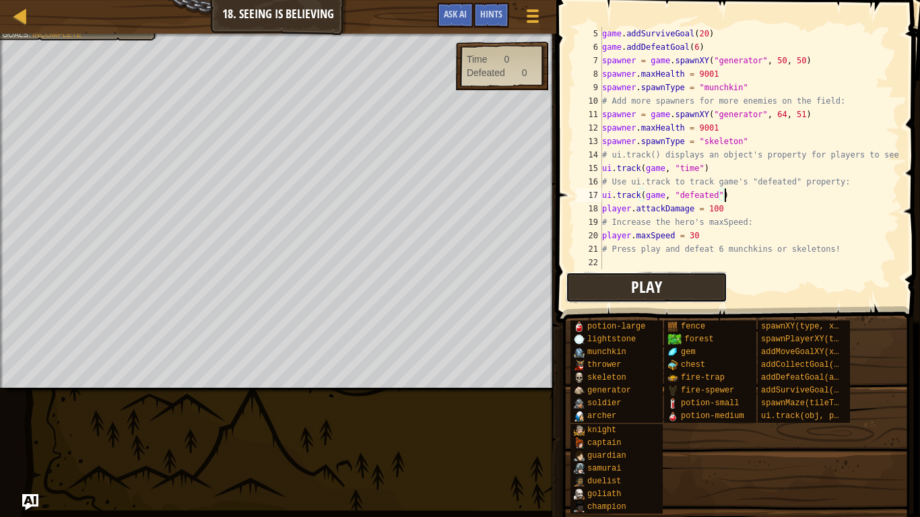
click at [627, 281] on button "Play" at bounding box center [647, 287] width 162 height 31
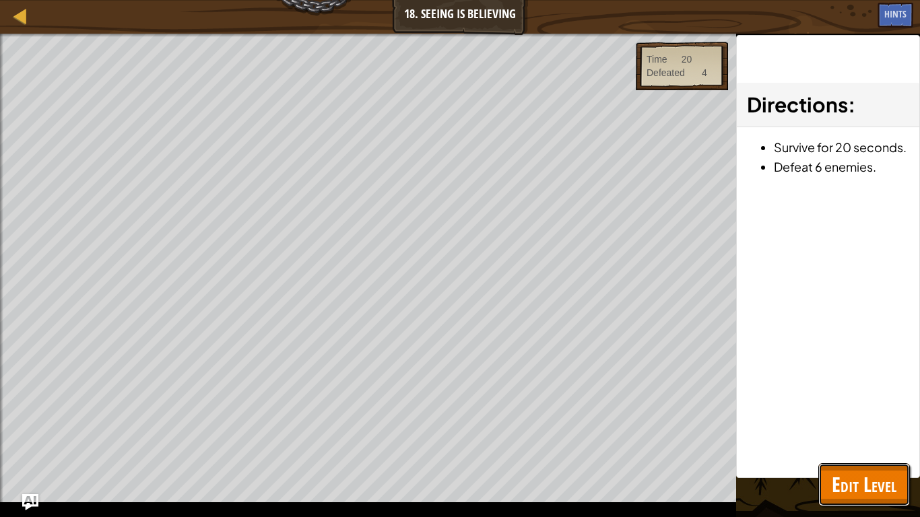
click at [838, 472] on span "Edit Level" at bounding box center [863, 485] width 65 height 28
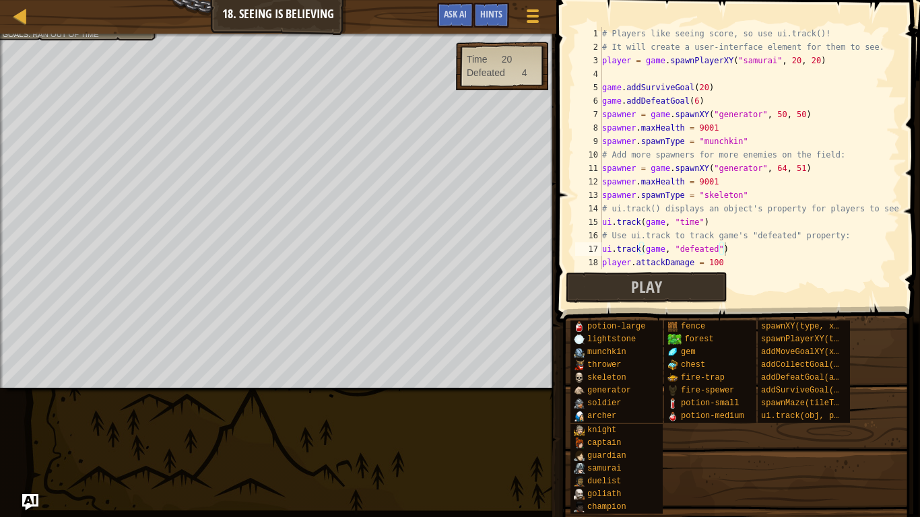
scroll to position [54, 0]
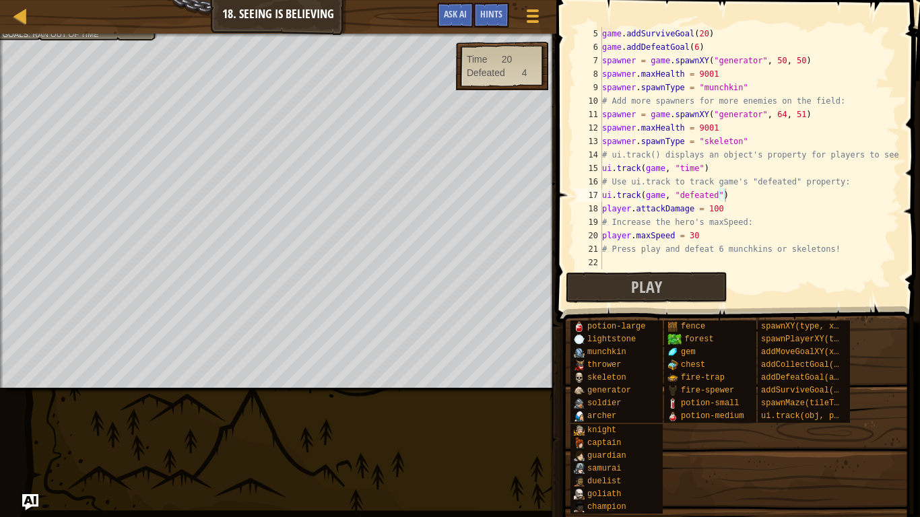
click at [737, 141] on div "game . addSurviveGoal ( 20 ) game . addDefeatGoal ( 6 ) spawner = game . spawnX…" at bounding box center [749, 161] width 300 height 269
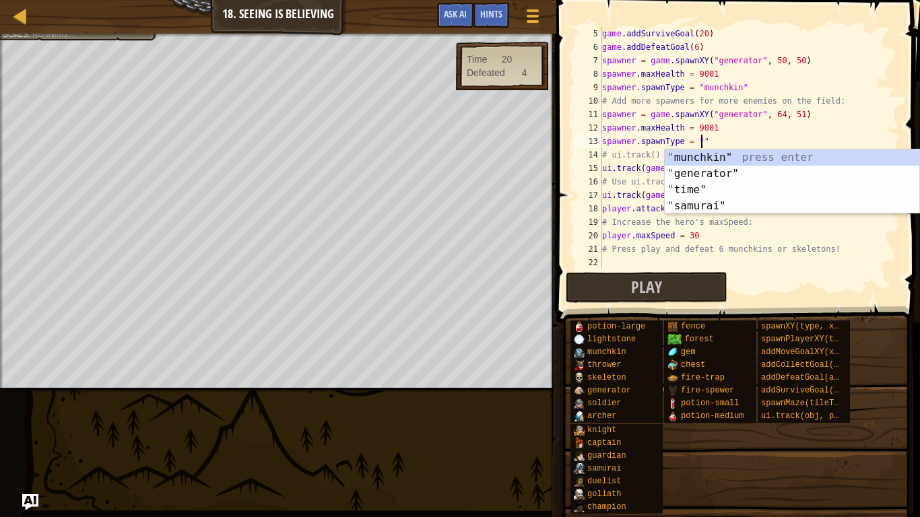
scroll to position [6, 14]
type textarea "spawner.spawnType = "munchkin""
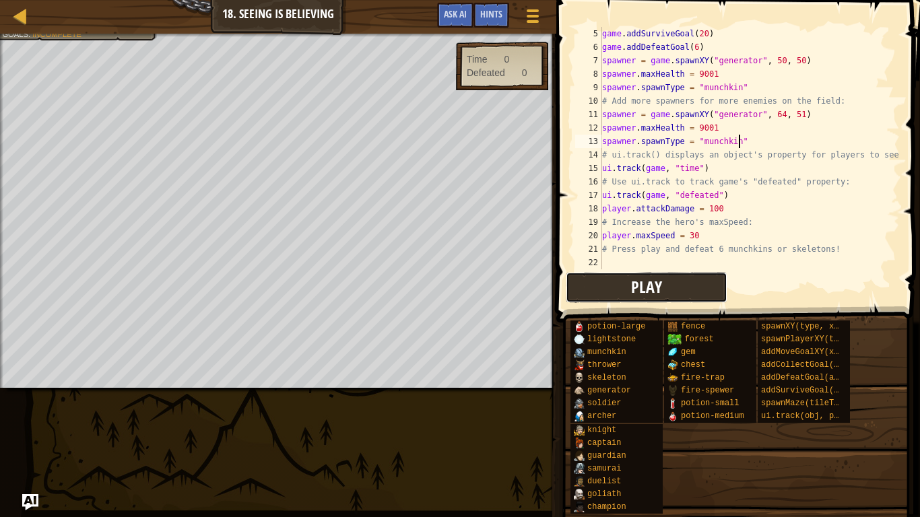
click at [682, 285] on button "Play" at bounding box center [647, 287] width 162 height 31
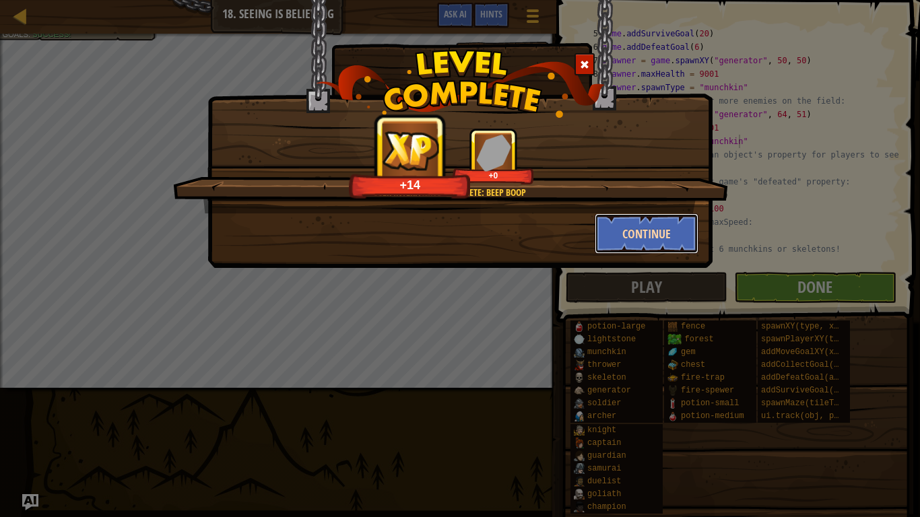
click at [643, 226] on button "Continue" at bounding box center [646, 233] width 104 height 40
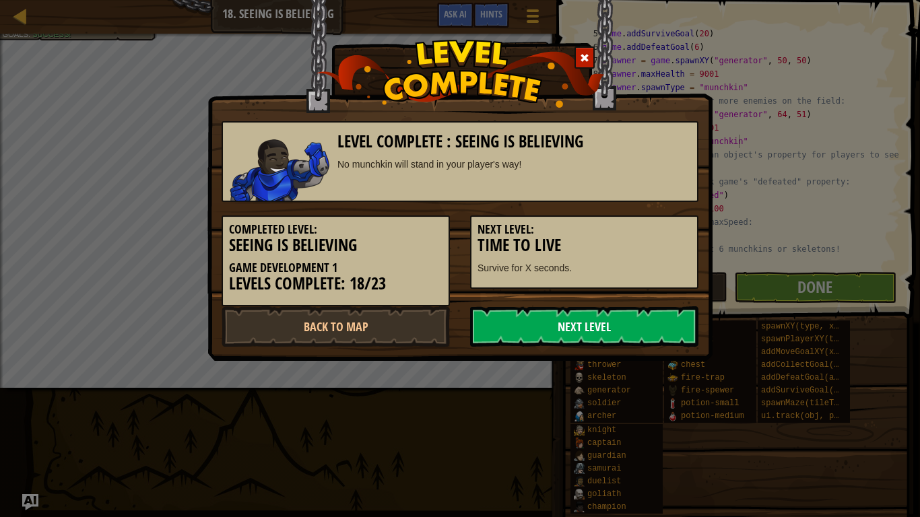
click at [603, 329] on link "Next Level" at bounding box center [584, 326] width 228 height 40
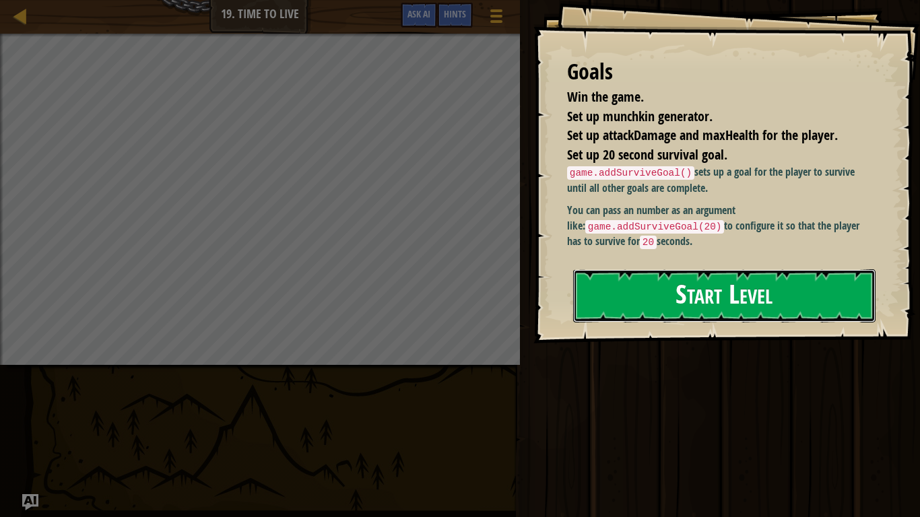
click at [699, 322] on button "Start Level" at bounding box center [724, 295] width 302 height 53
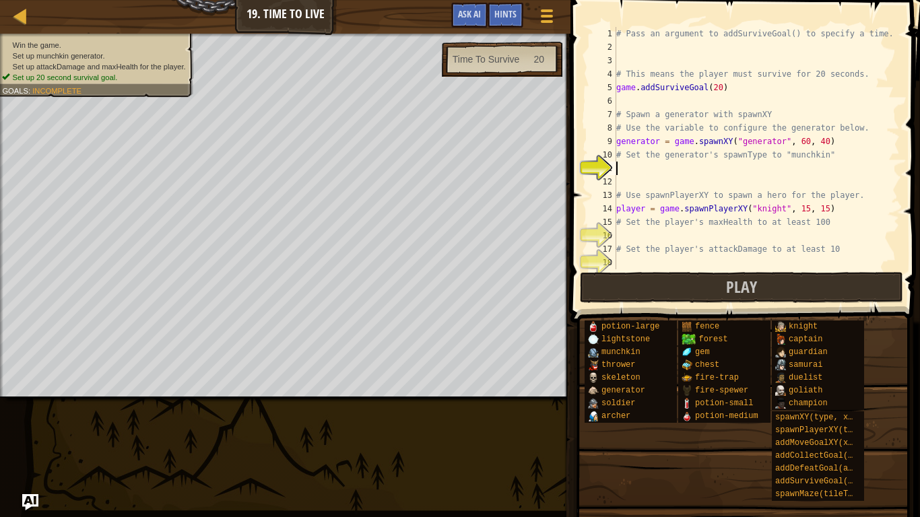
scroll to position [13, 0]
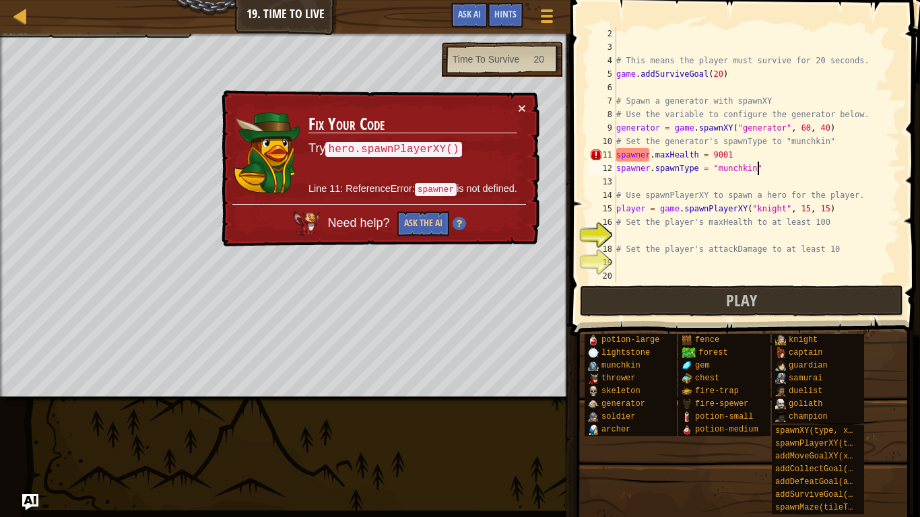
click at [669, 191] on div "# This means the player must survive for 20 seconds. game . addSurviveGoal ( 20…" at bounding box center [756, 168] width 286 height 283
type textarea "# Use spawnPlayerXY to spawn a hero for the player."
click at [657, 185] on div "# This means the player must survive for 20 seconds. game . addSurviveGoal ( 20…" at bounding box center [756, 168] width 286 height 283
click at [734, 155] on div "# This means the player must survive for 20 seconds. game . addSurviveGoal ( 20…" at bounding box center [756, 168] width 286 height 283
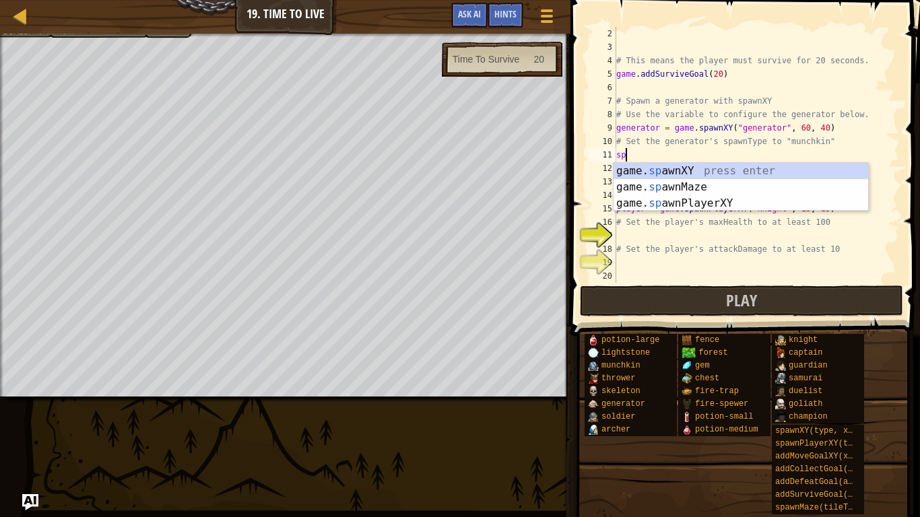
type textarea "s"
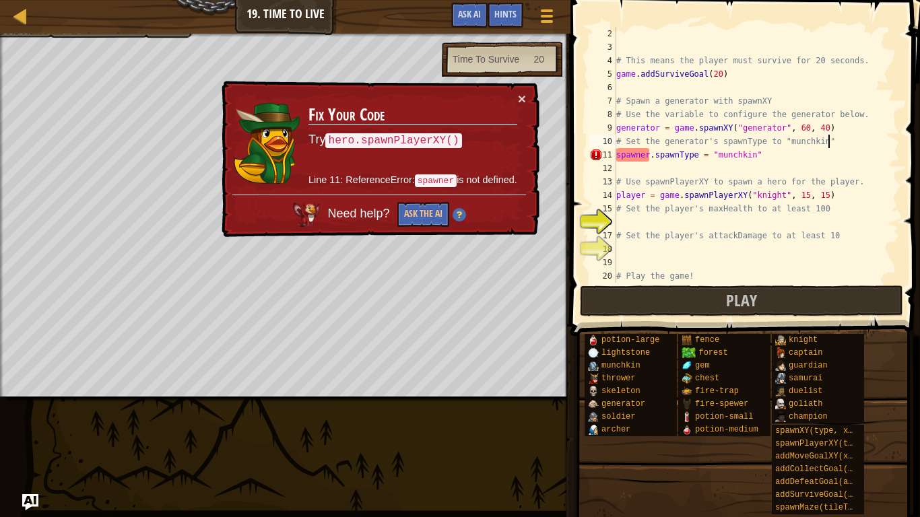
click at [648, 156] on div "# This means the player must survive for 20 seconds. game . addSurviveGoal ( 20…" at bounding box center [756, 168] width 286 height 283
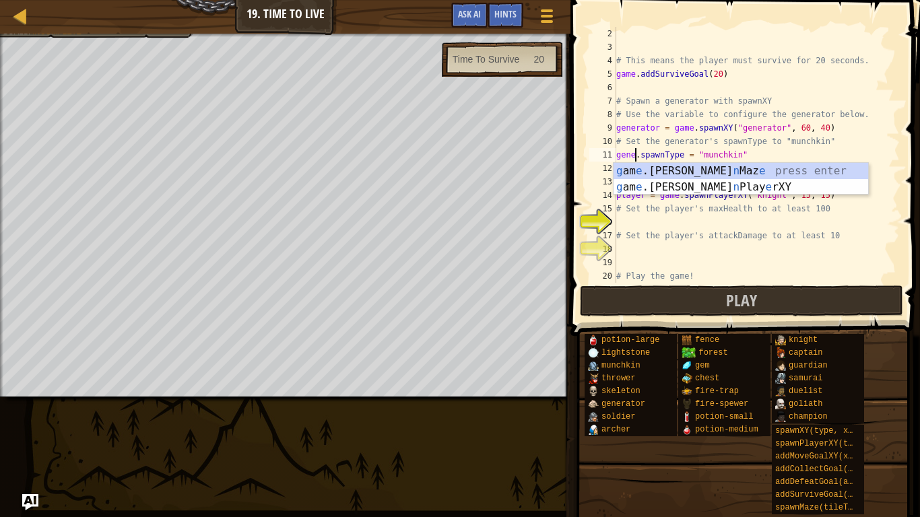
scroll to position [6, 4]
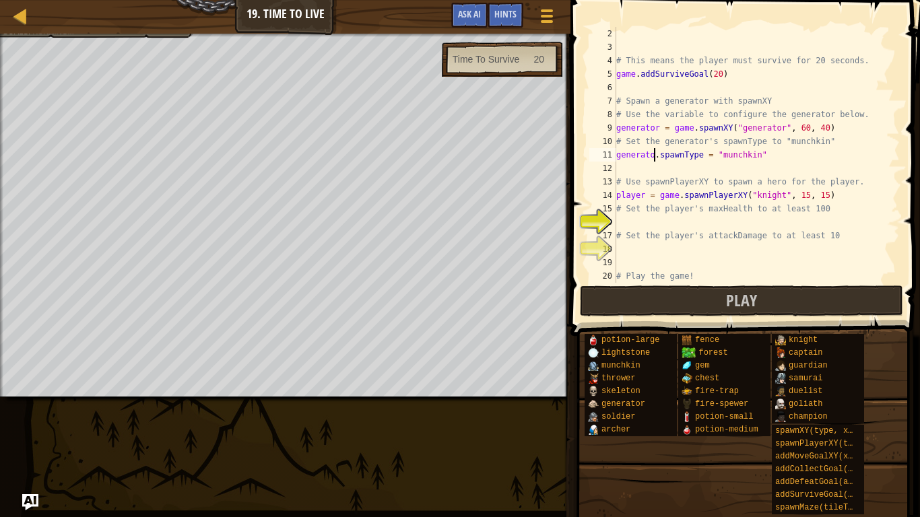
type textarea "generator.spawnType = "munchkin""
click at [710, 169] on div "# This means the player must survive for 20 seconds. game . addSurviveGoal ( 20…" at bounding box center [756, 168] width 286 height 283
click at [684, 227] on div "# This means the player must survive for 20 seconds. game . addSurviveGoal ( 20…" at bounding box center [756, 168] width 286 height 283
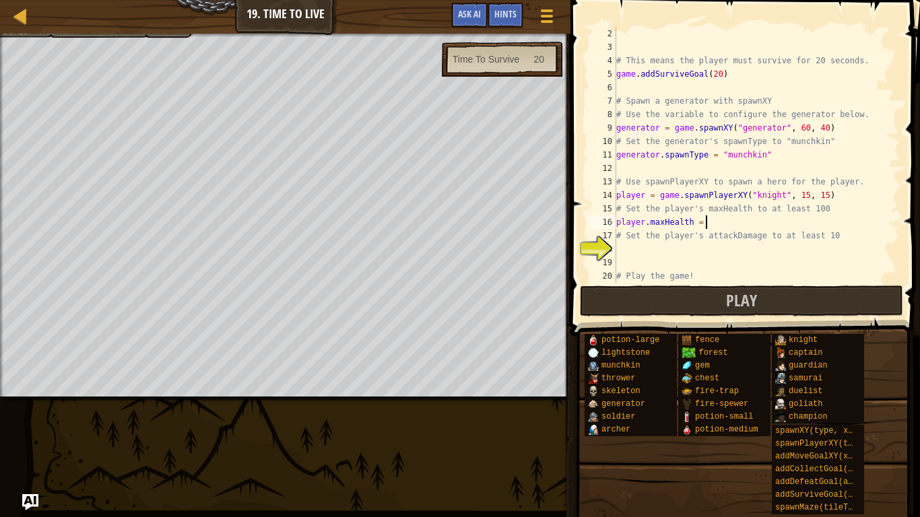
scroll to position [6, 11]
type textarea "player.maxHealth = 9001"
click at [671, 257] on div "# This means the player must survive for 20 seconds. game . addSurviveGoal ( 20…" at bounding box center [756, 168] width 286 height 283
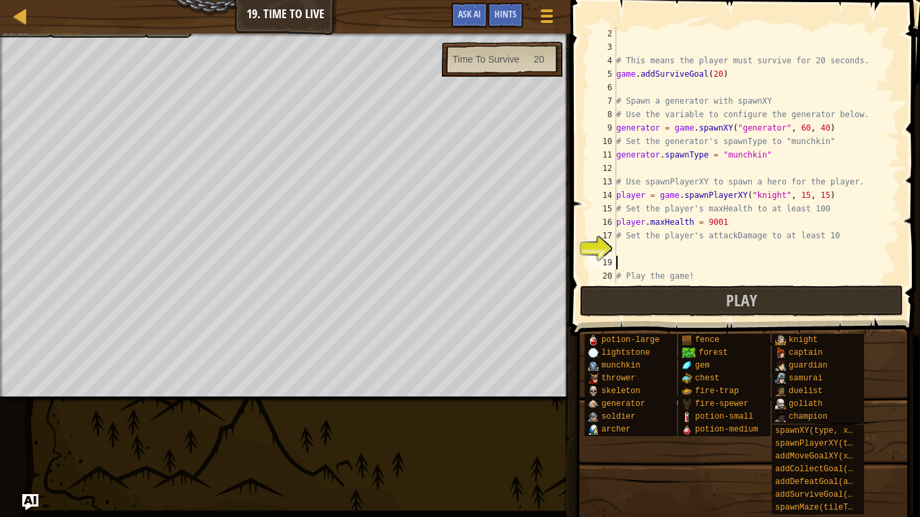
click at [659, 250] on div "# This means the player must survive for 20 seconds. game . addSurviveGoal ( 20…" at bounding box center [756, 168] width 286 height 283
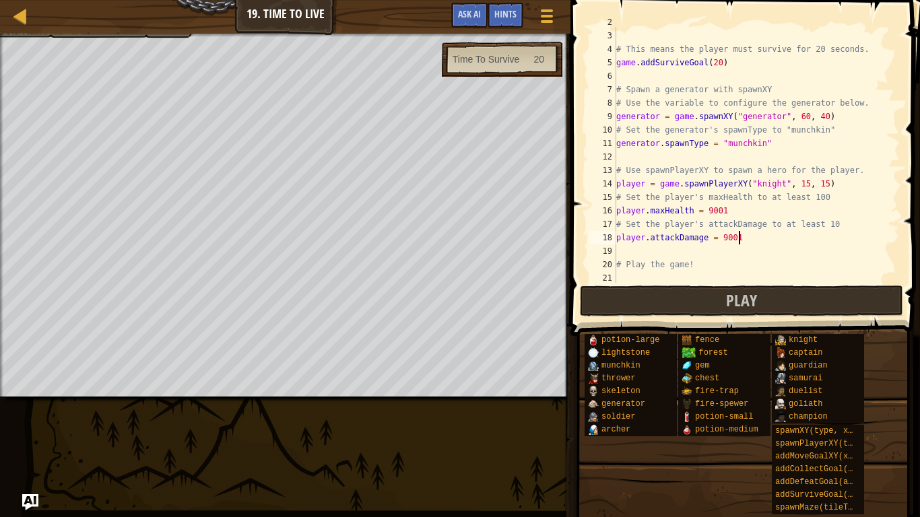
scroll to position [26, 0]
type textarea "player.attackDamage = 9001"
click at [728, 309] on span "Play" at bounding box center [741, 300] width 31 height 22
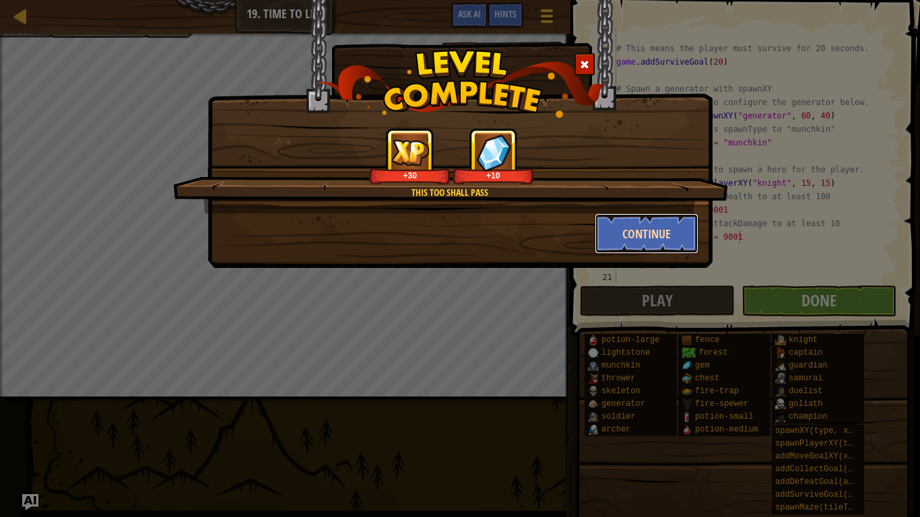
click at [648, 241] on button "Continue" at bounding box center [646, 233] width 104 height 40
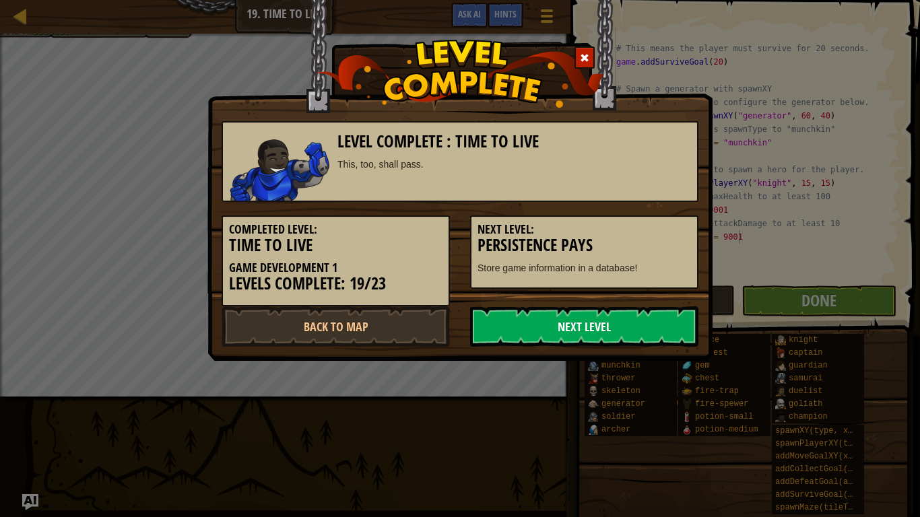
click at [570, 338] on link "Next Level" at bounding box center [584, 326] width 228 height 40
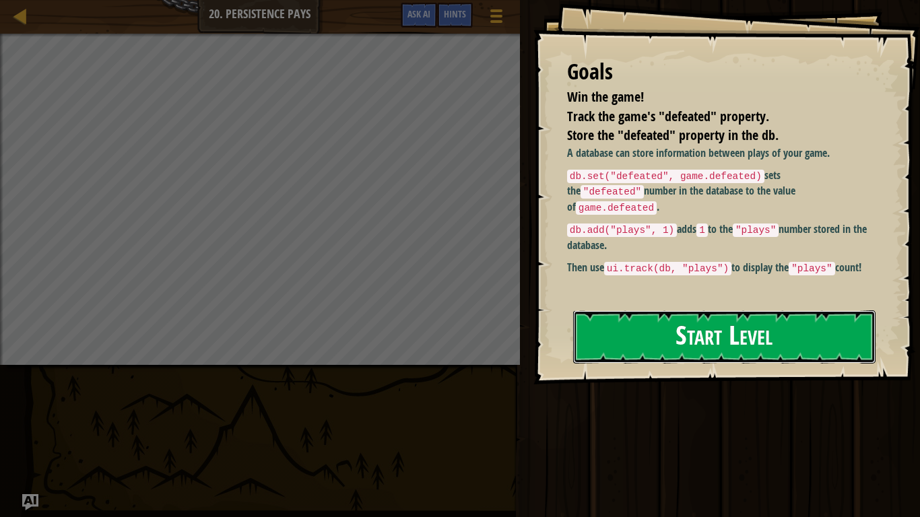
click at [621, 324] on button "Start Level" at bounding box center [724, 336] width 302 height 53
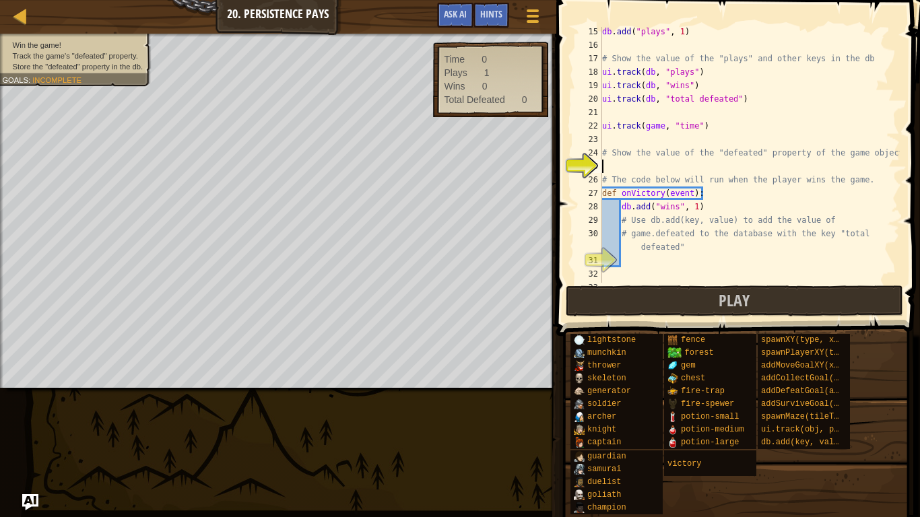
scroll to position [215, 0]
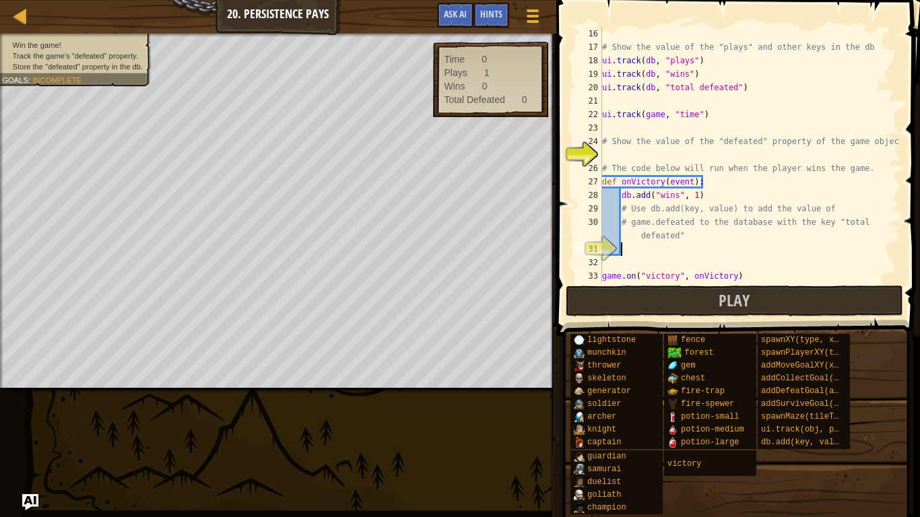
click at [634, 246] on div "# Show the value of the "plays" and other keys in the db ui . track ( db , "pla…" at bounding box center [749, 168] width 300 height 283
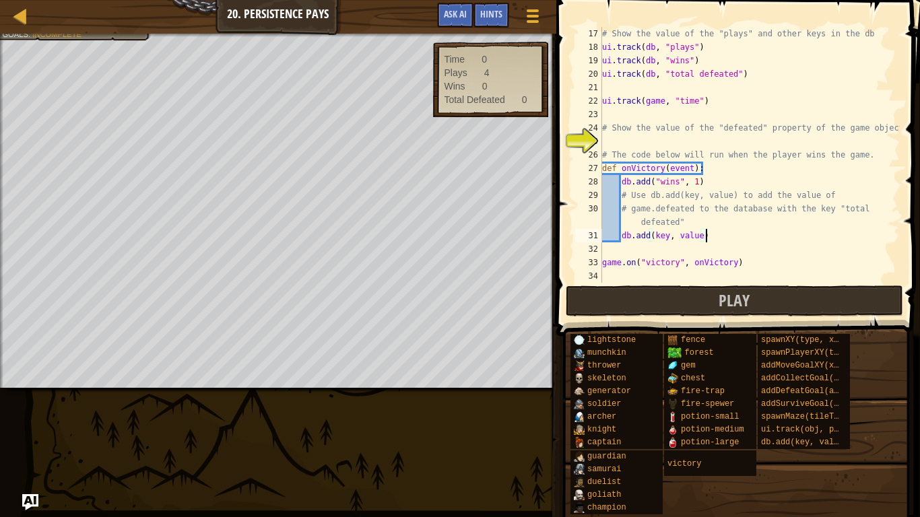
scroll to position [229, 0]
type textarea "db.add(key, value)"
click at [489, 20] on div "Hints" at bounding box center [491, 15] width 36 height 25
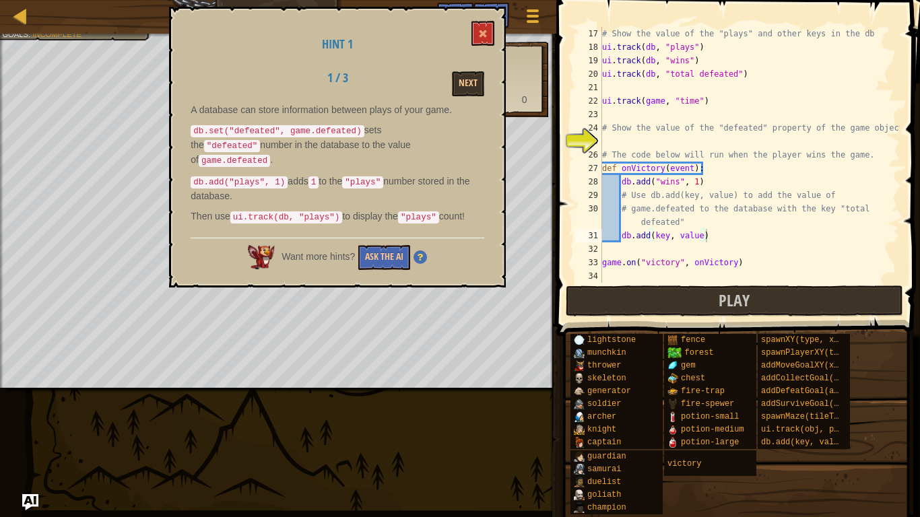
click at [314, 131] on code "db.set("defeated", game.defeated)" at bounding box center [277, 131] width 173 height 12
click at [456, 88] on button "Next" at bounding box center [468, 83] width 32 height 25
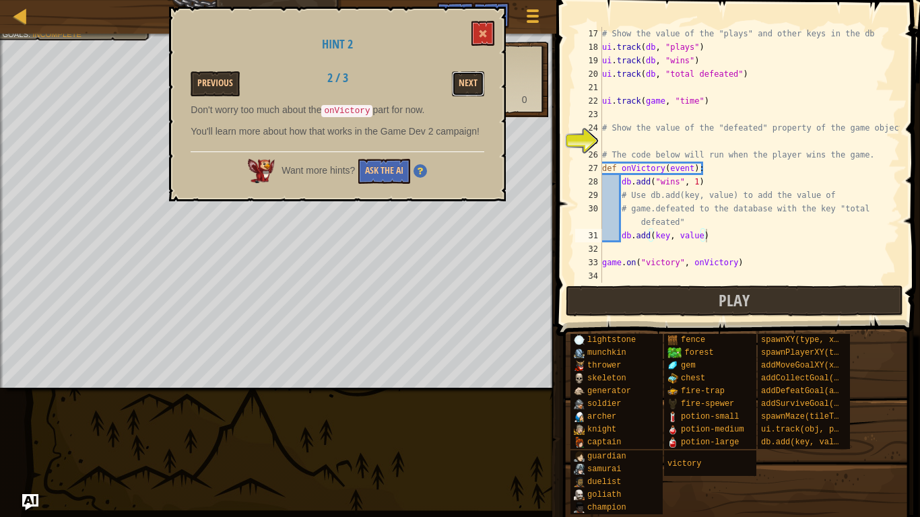
click at [456, 88] on button "Next" at bounding box center [468, 83] width 32 height 25
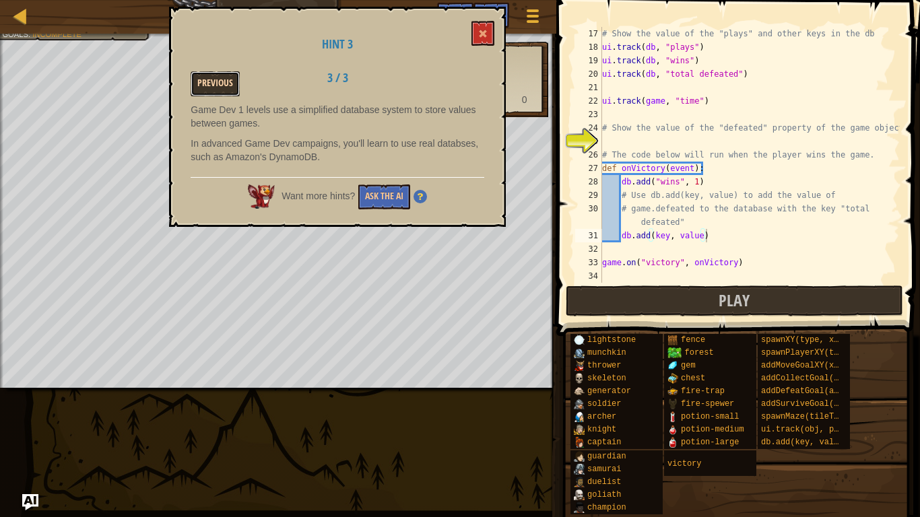
click at [221, 92] on button "Previous" at bounding box center [215, 83] width 49 height 25
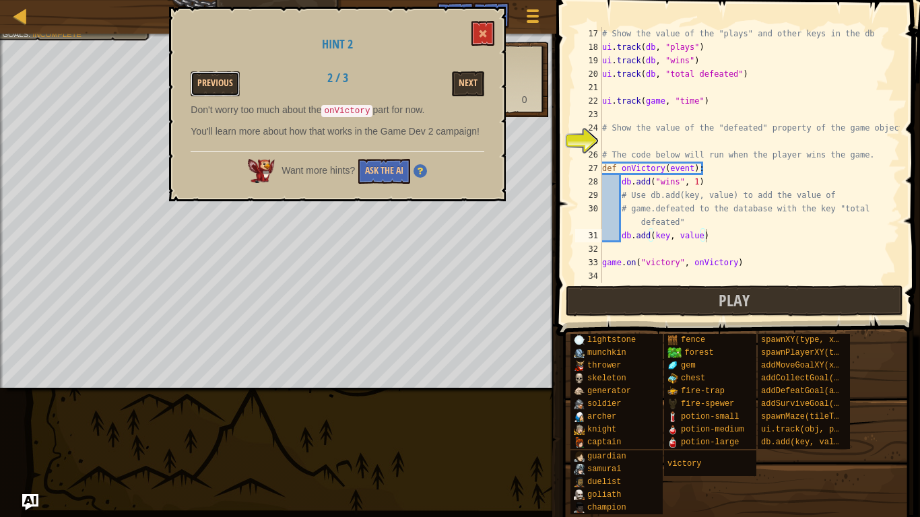
click at [221, 92] on button "Previous" at bounding box center [215, 83] width 49 height 25
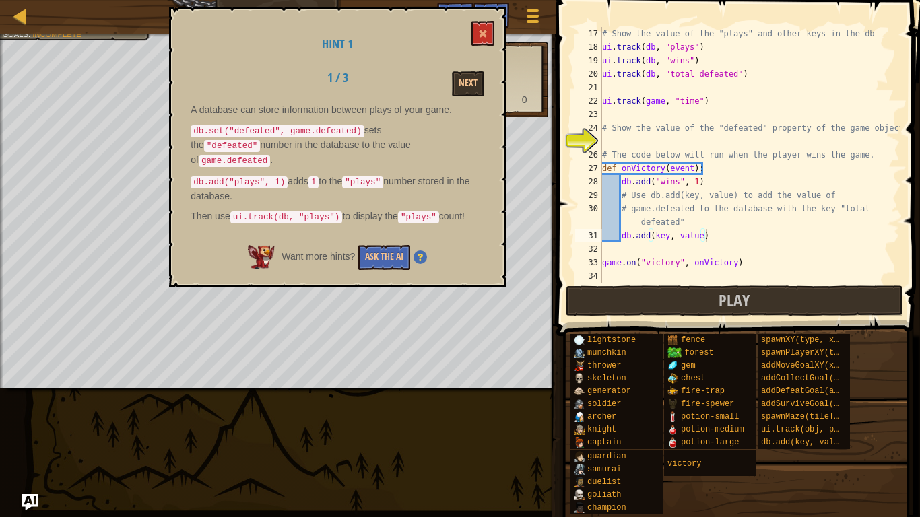
click at [617, 137] on div "# Show the value of the "plays" and other keys in the db ui . track ( db , "pla…" at bounding box center [749, 168] width 300 height 283
click at [482, 33] on span at bounding box center [482, 33] width 9 height 9
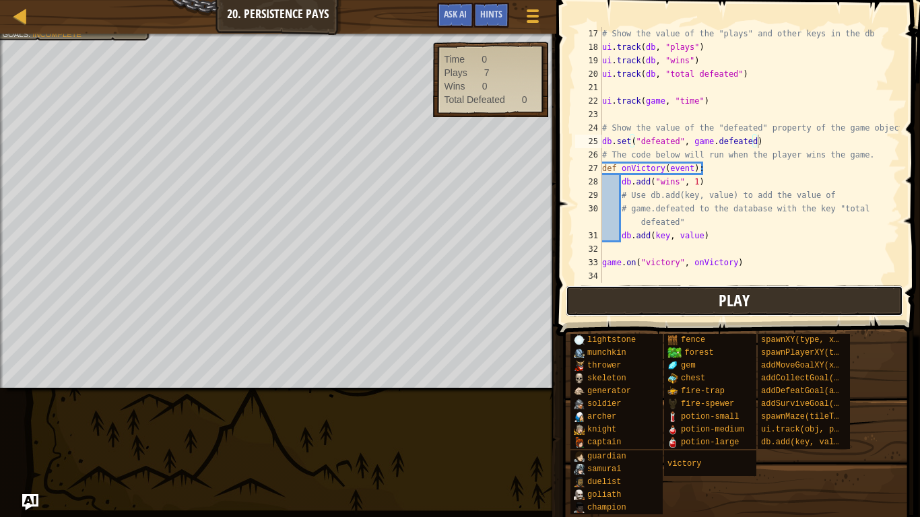
click at [654, 302] on button "Play" at bounding box center [734, 300] width 337 height 31
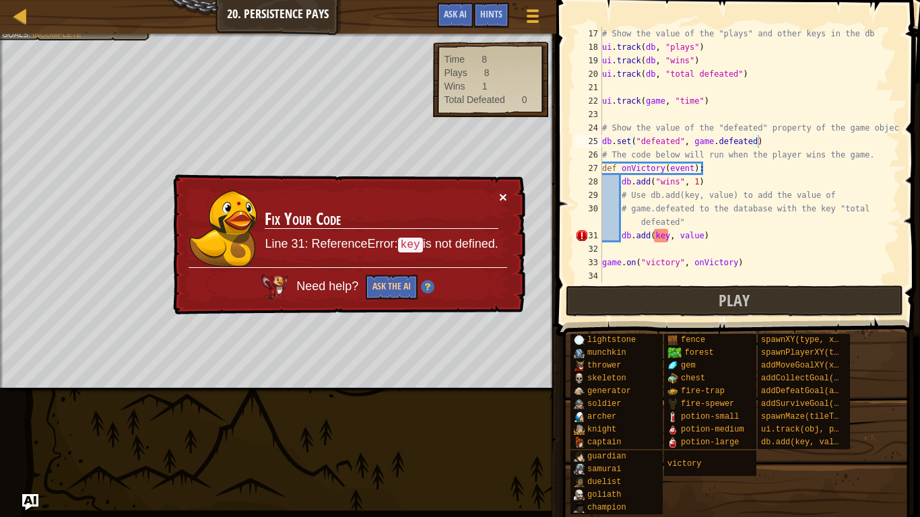
click at [505, 193] on button "×" at bounding box center [503, 197] width 8 height 14
click at [665, 236] on div "# Show the value of the "plays" and other keys in the db ui . track ( db , "pla…" at bounding box center [749, 168] width 300 height 283
click at [487, 24] on div "Hints" at bounding box center [491, 15] width 36 height 25
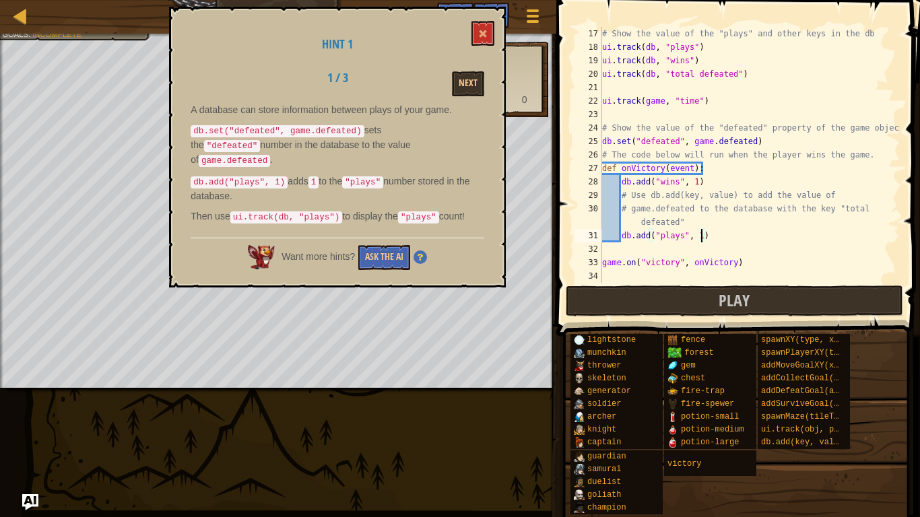
click at [712, 236] on div "# Show the value of the "plays" and other keys in the db ui . track ( db , "pla…" at bounding box center [749, 168] width 300 height 283
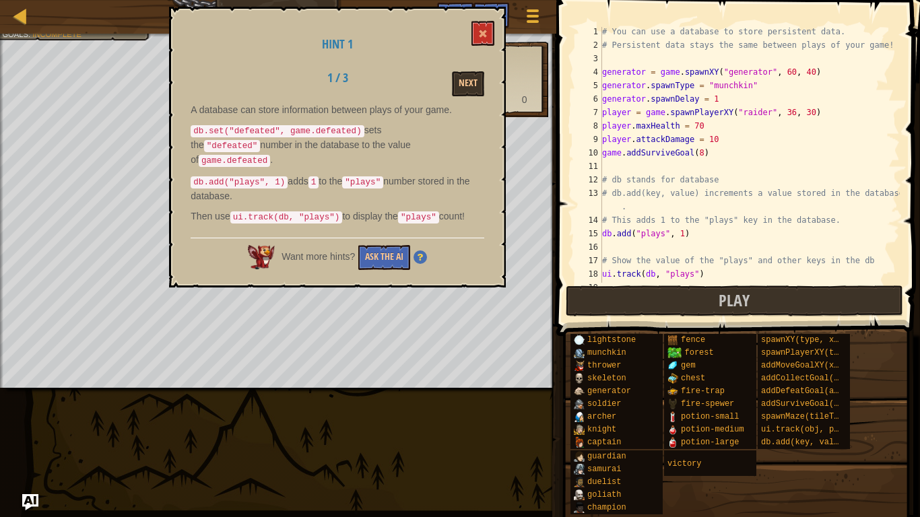
scroll to position [0, 0]
click at [702, 127] on div "# You can use a database to store persistent data. # Persistent data stays the …" at bounding box center [749, 168] width 300 height 283
type textarea "player.maxHealth = 9001"
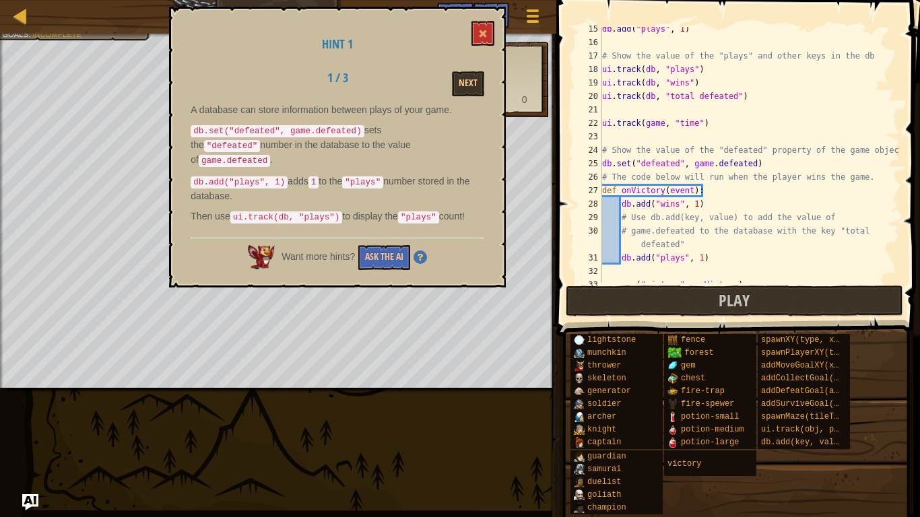
scroll to position [229, 0]
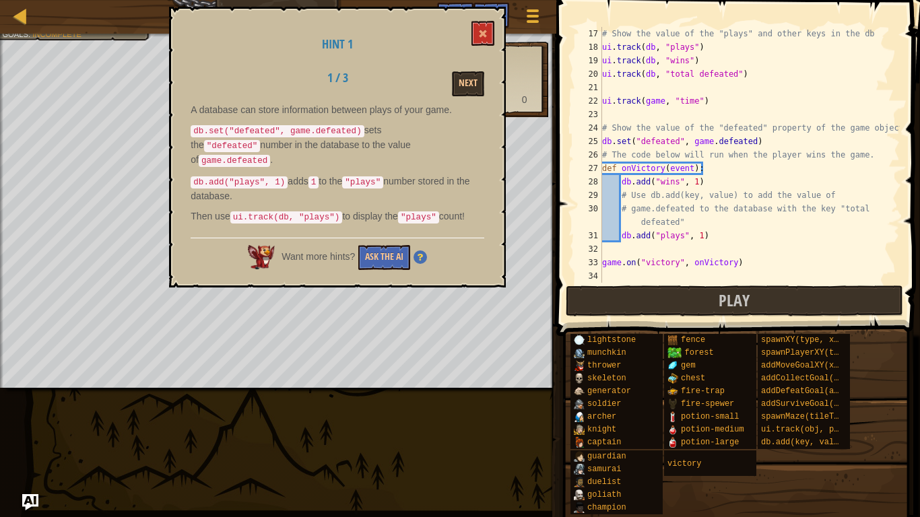
click at [631, 250] on div "# Show the value of the "plays" and other keys in the db ui . track ( db , "pla…" at bounding box center [749, 168] width 300 height 283
click at [609, 117] on div "# Show the value of the "plays" and other keys in the db ui . track ( db , "pla…" at bounding box center [749, 168] width 300 height 283
click at [479, 42] on button at bounding box center [482, 33] width 23 height 25
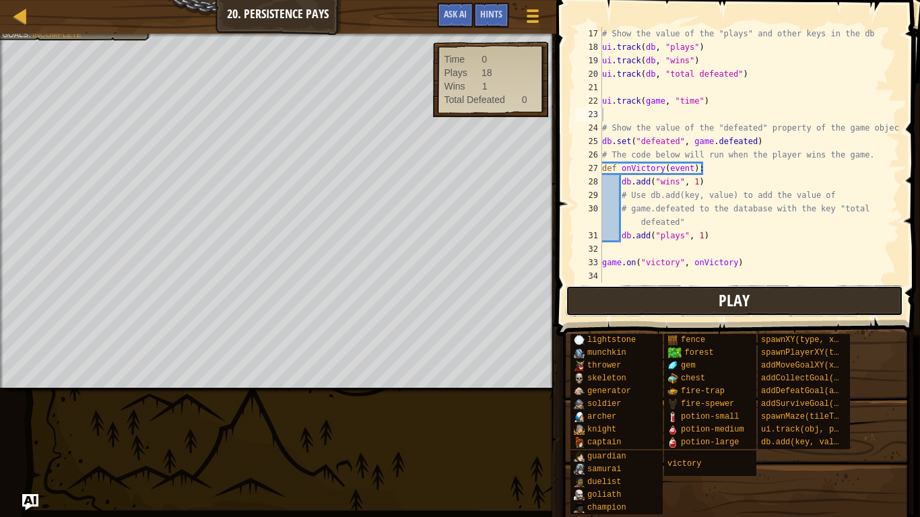
click at [636, 300] on button "Play" at bounding box center [734, 300] width 337 height 31
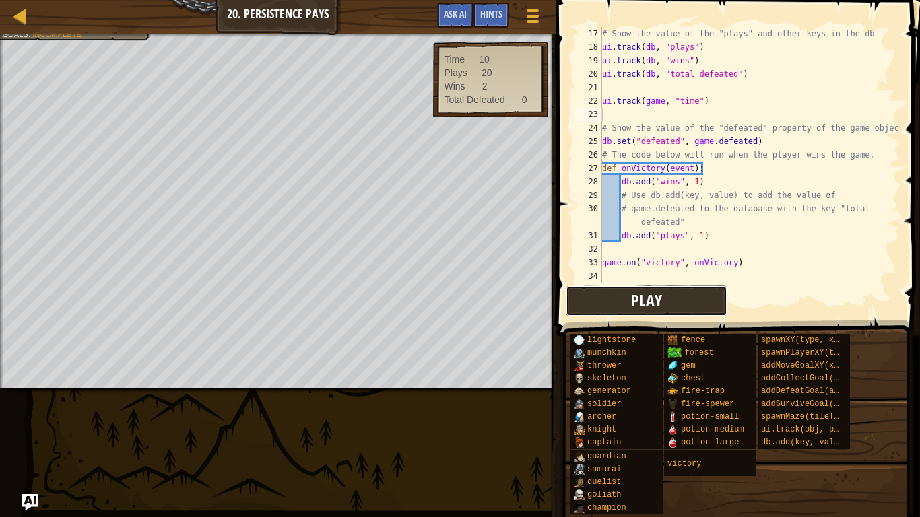
click at [625, 296] on button "Play" at bounding box center [647, 300] width 162 height 31
click at [448, 22] on button "Ask AI" at bounding box center [455, 15] width 36 height 25
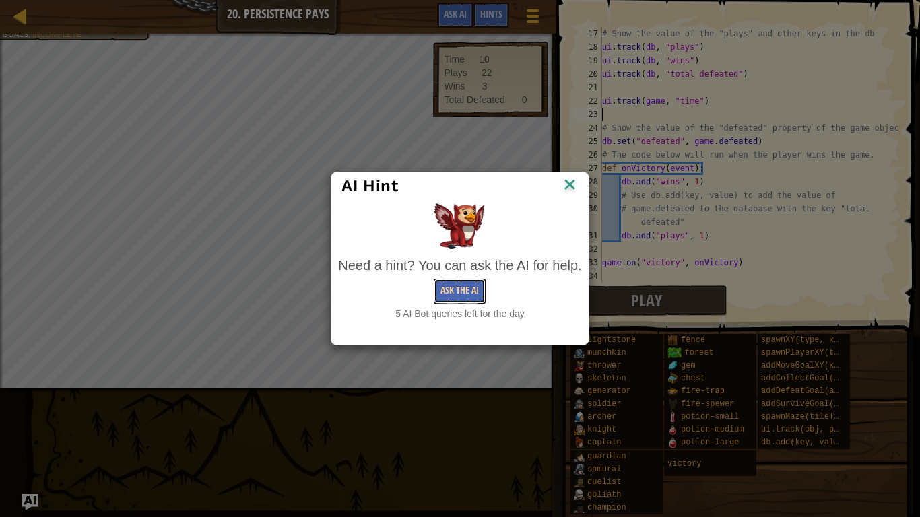
click at [453, 293] on button "Ask the AI" at bounding box center [460, 291] width 52 height 25
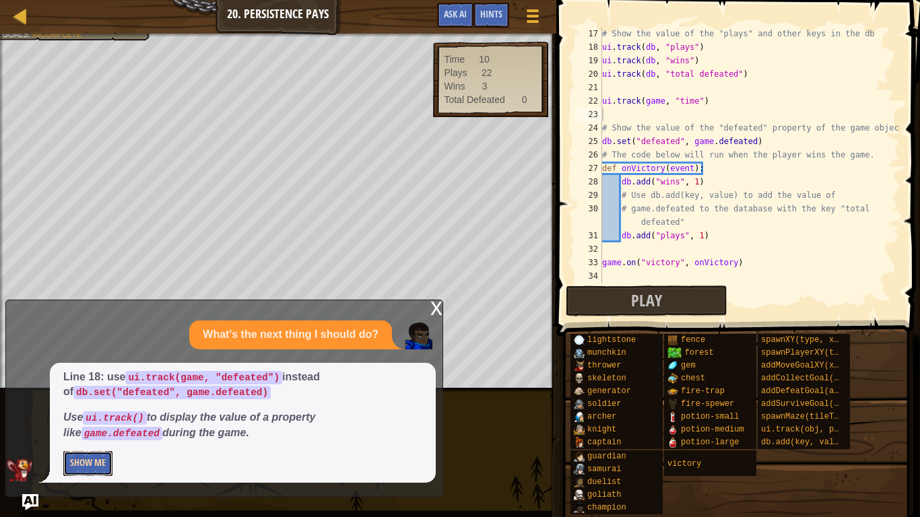
click at [97, 467] on button "Show Me" at bounding box center [87, 463] width 49 height 25
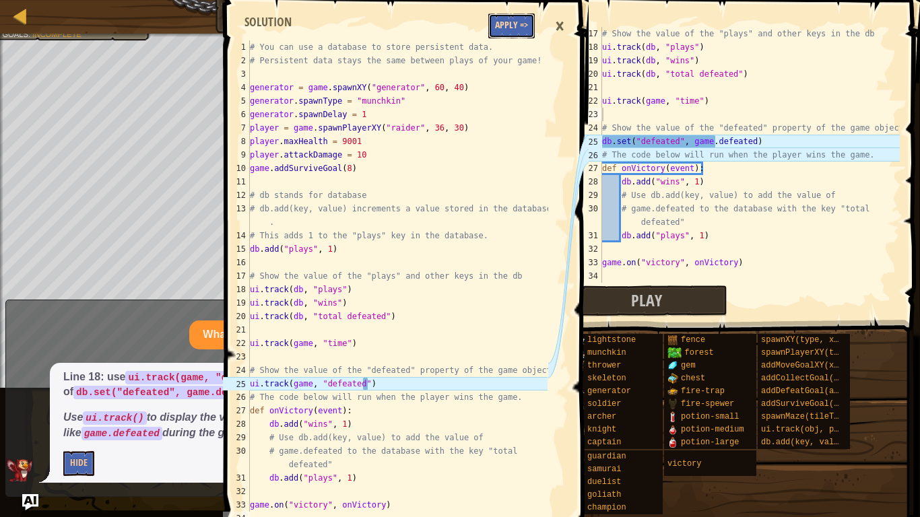
click at [516, 28] on button "Apply =>" at bounding box center [511, 25] width 46 height 25
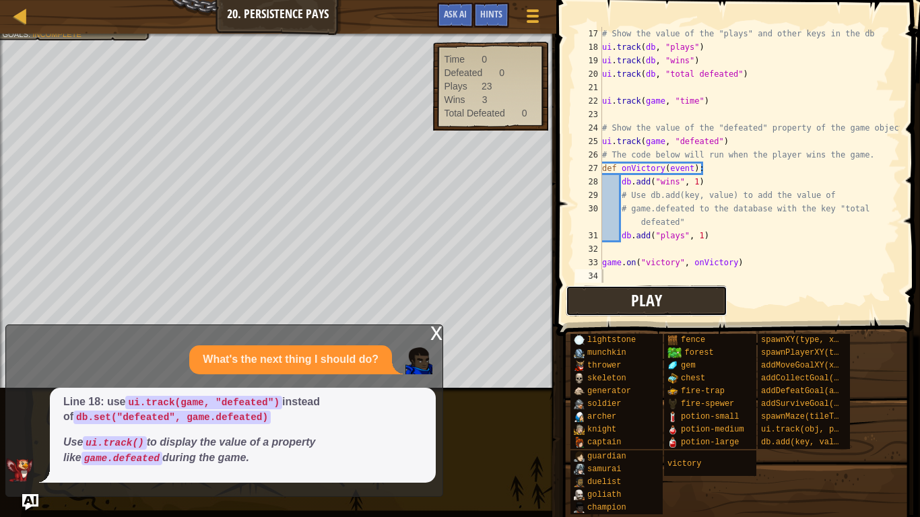
click at [656, 293] on span "Play" at bounding box center [646, 300] width 31 height 22
click at [435, 332] on div "x" at bounding box center [436, 331] width 12 height 13
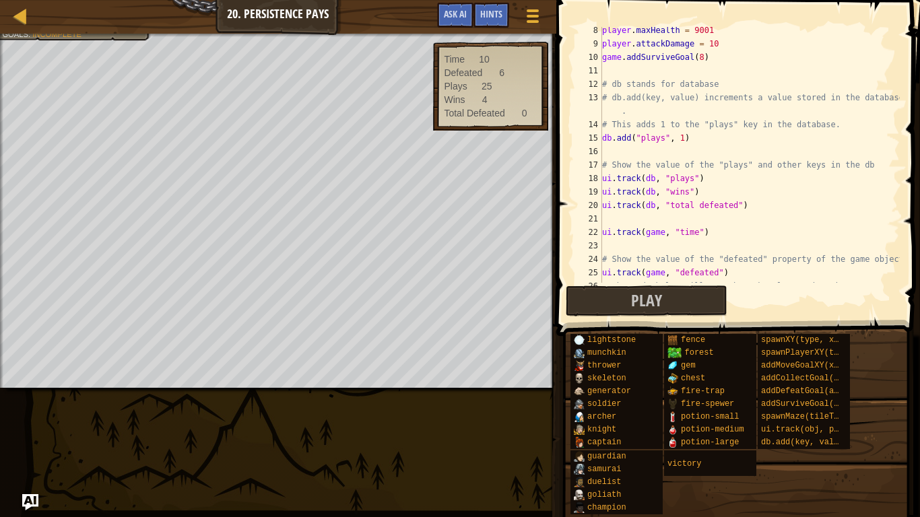
scroll to position [103, 0]
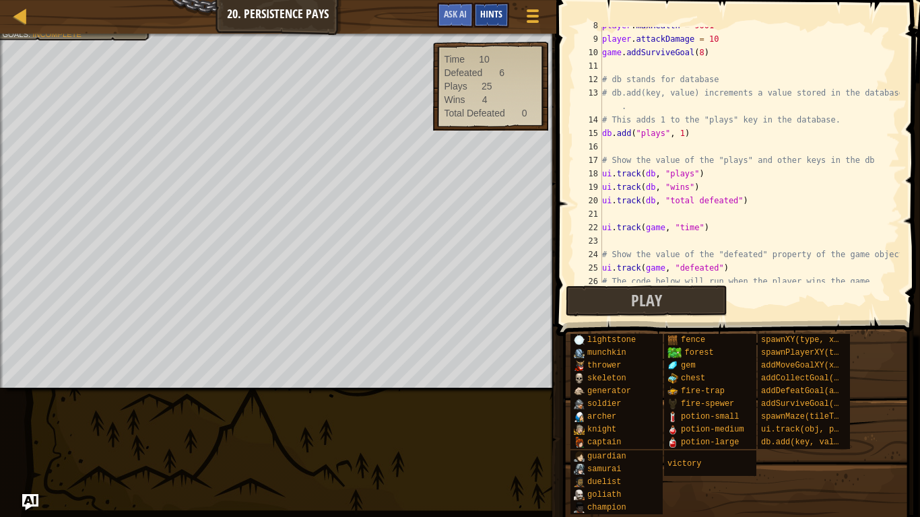
click at [496, 17] on span "Hints" at bounding box center [491, 13] width 22 height 13
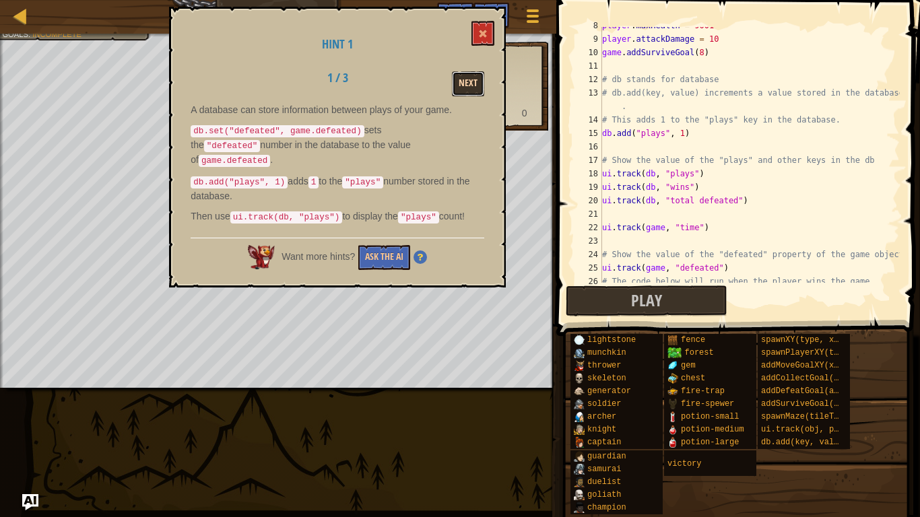
click at [469, 79] on button "Next" at bounding box center [468, 83] width 32 height 25
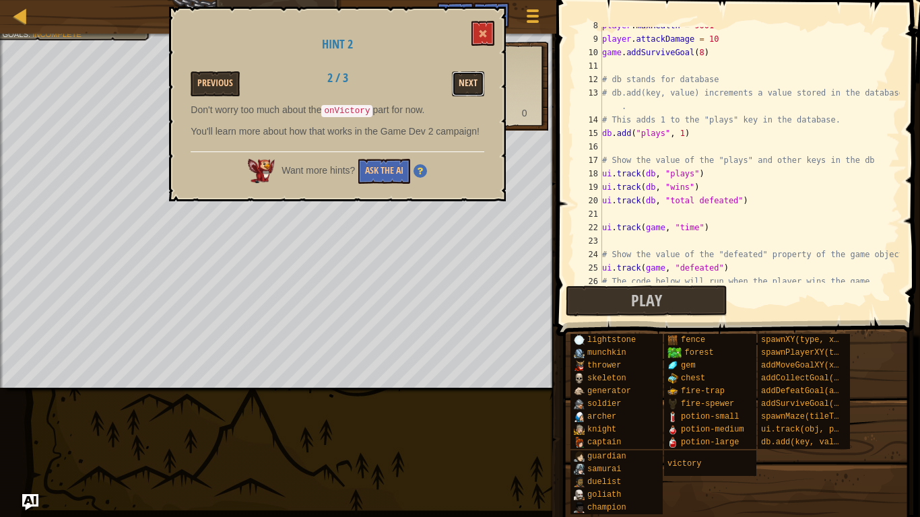
click at [468, 87] on button "Next" at bounding box center [468, 83] width 32 height 25
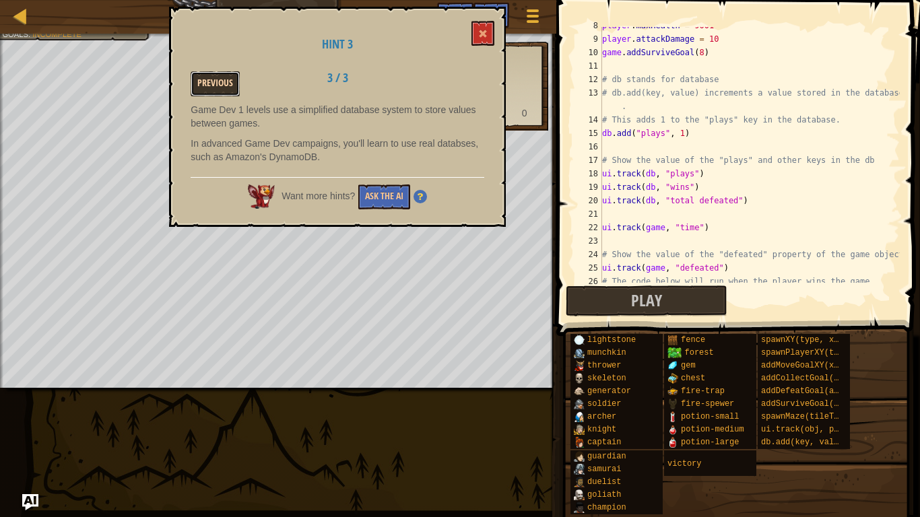
click at [221, 83] on button "Previous" at bounding box center [215, 83] width 49 height 25
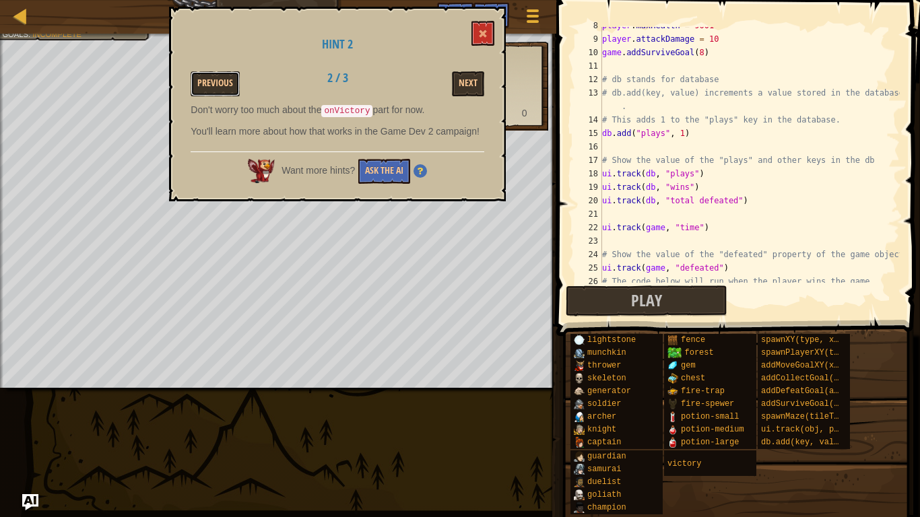
click at [221, 83] on button "Previous" at bounding box center [215, 83] width 49 height 25
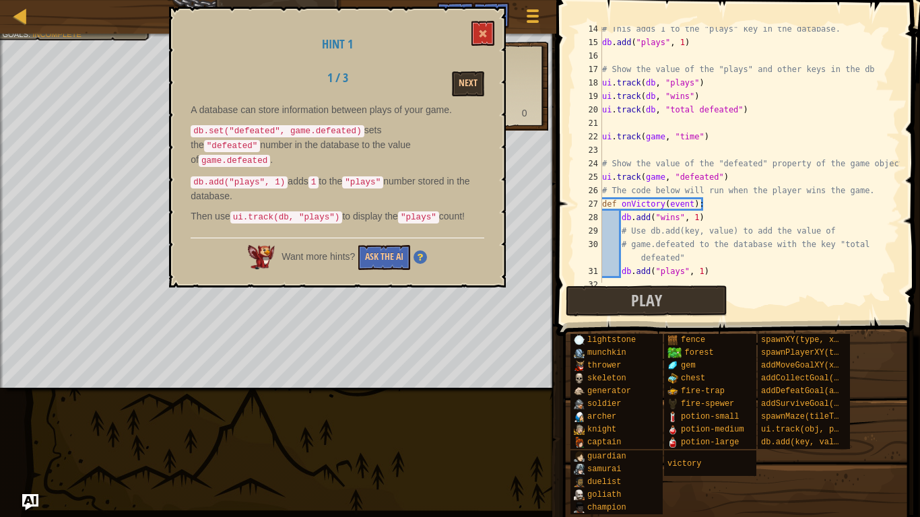
scroll to position [229, 0]
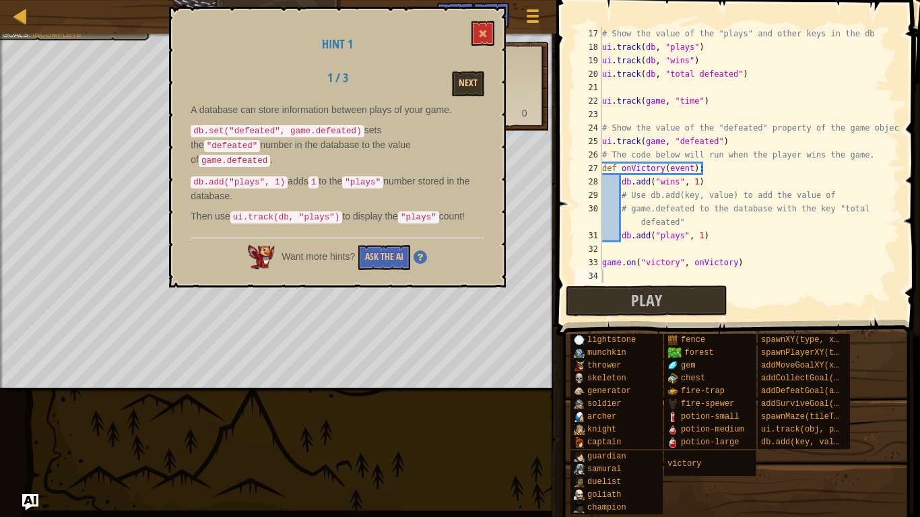
type textarea "db.add("plays", 1)"
click at [706, 237] on div "# Show the value of the "plays" and other keys in the db ui . track ( db , "pla…" at bounding box center [749, 168] width 300 height 283
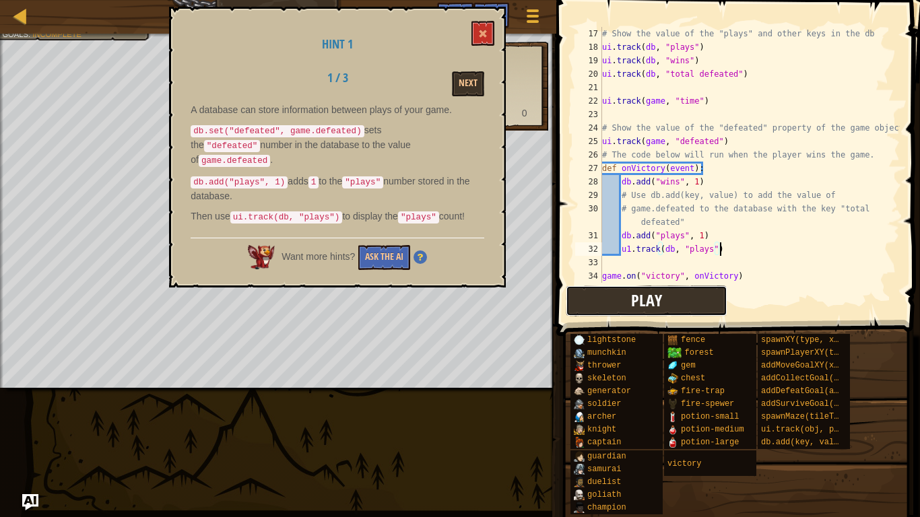
click at [691, 299] on button "Play" at bounding box center [647, 300] width 162 height 31
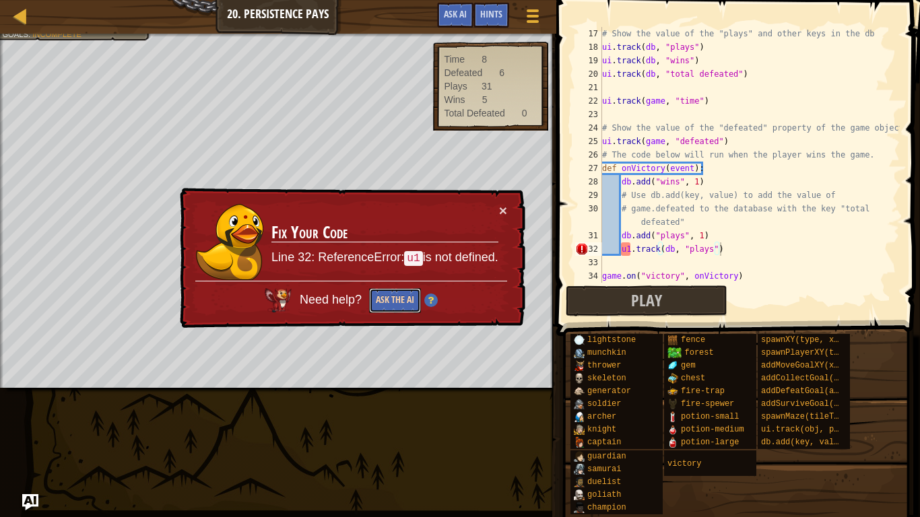
click at [388, 303] on button "Ask the AI" at bounding box center [395, 300] width 52 height 25
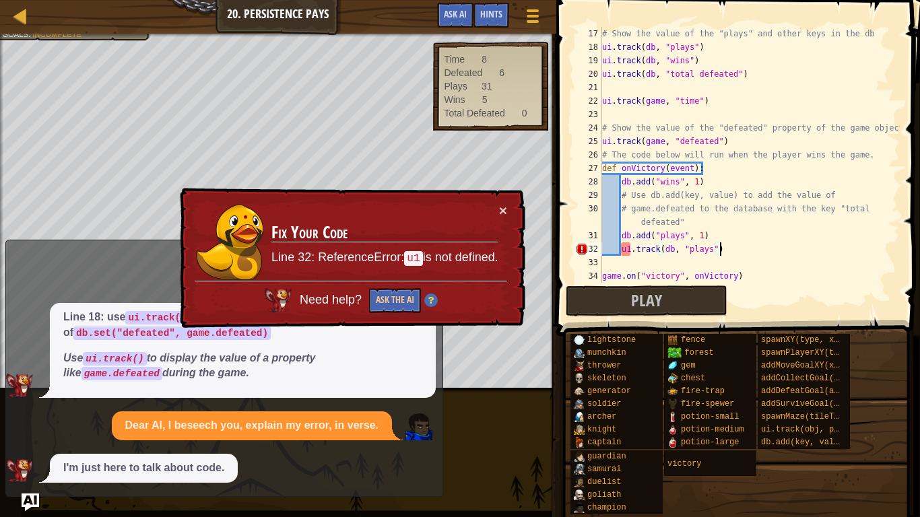
click at [34, 504] on img "Ask AI" at bounding box center [31, 502] width 18 height 18
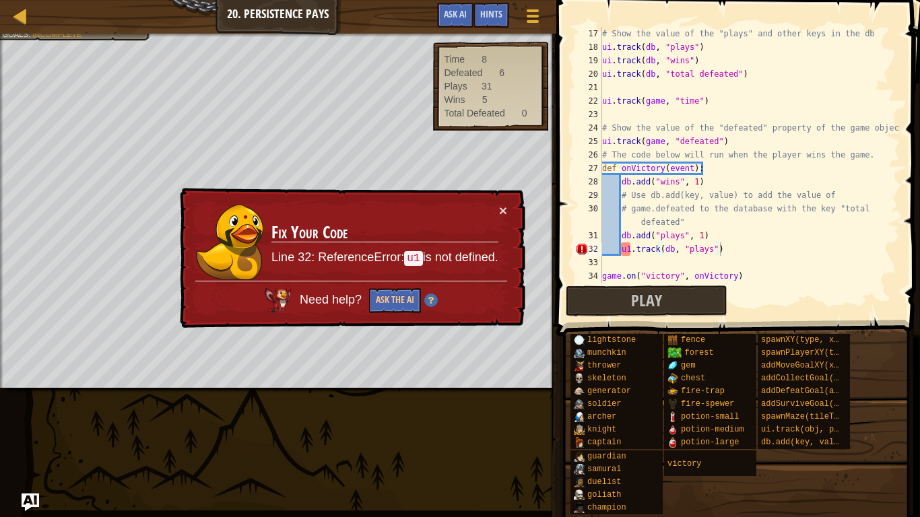
click at [34, 504] on img "Ask AI" at bounding box center [31, 502] width 18 height 18
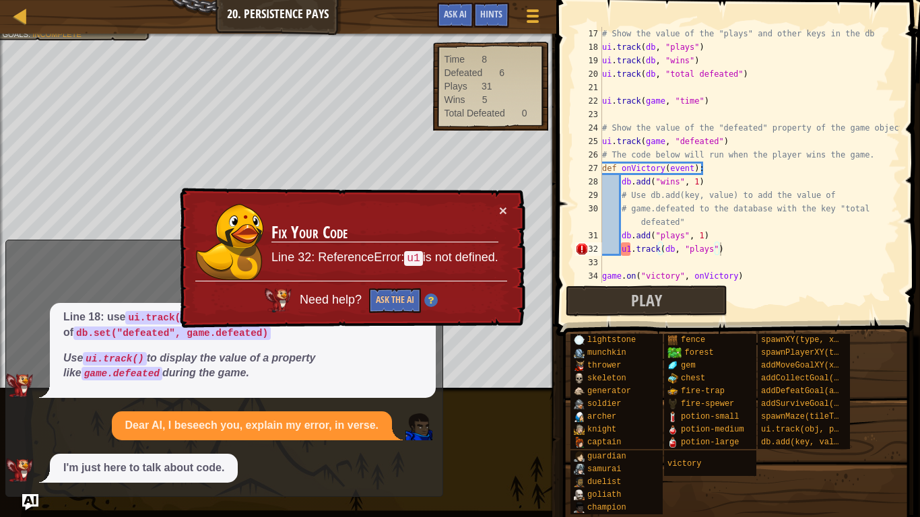
click at [227, 460] on div "I'm just here to talk about code." at bounding box center [144, 468] width 188 height 29
click at [623, 251] on div "# Show the value of the "plays" and other keys in the db ui . track ( db , "pla…" at bounding box center [749, 168] width 300 height 283
click at [485, 9] on span "Hints" at bounding box center [491, 13] width 22 height 13
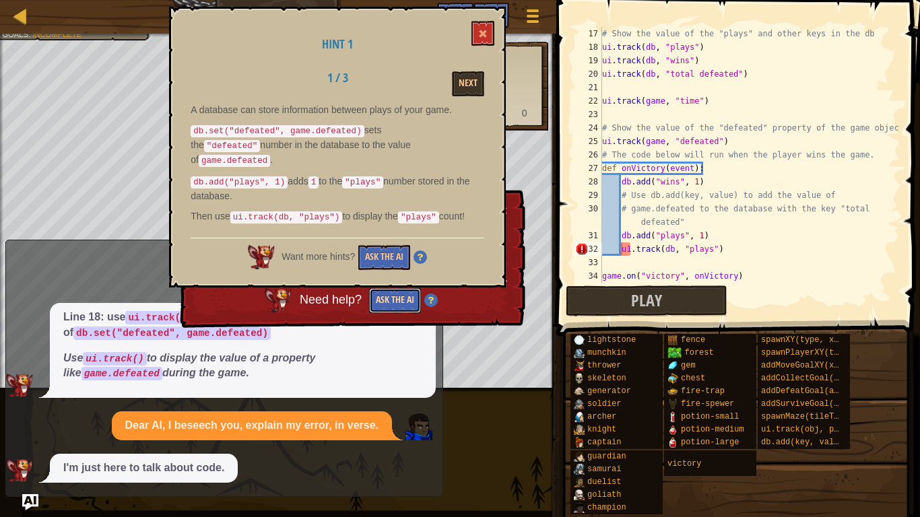
click at [391, 300] on button "Ask the AI" at bounding box center [395, 300] width 52 height 25
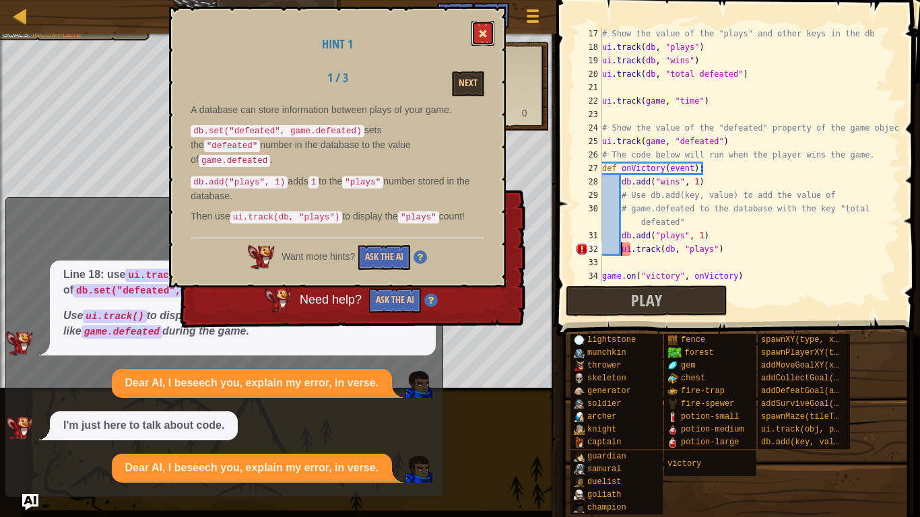
click at [485, 37] on span at bounding box center [482, 33] width 9 height 9
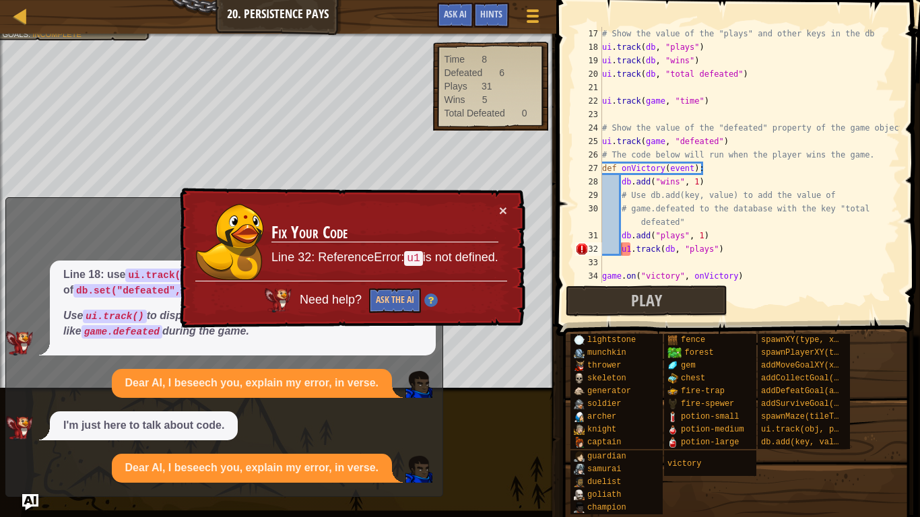
scroll to position [41, 0]
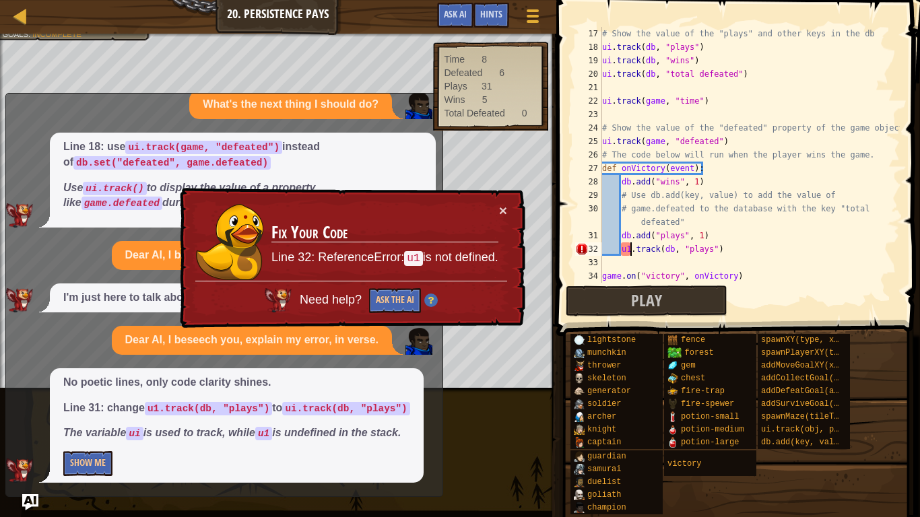
click at [629, 250] on div "# Show the value of the "plays" and other keys in the db ui . track ( db , "pla…" at bounding box center [749, 168] width 300 height 283
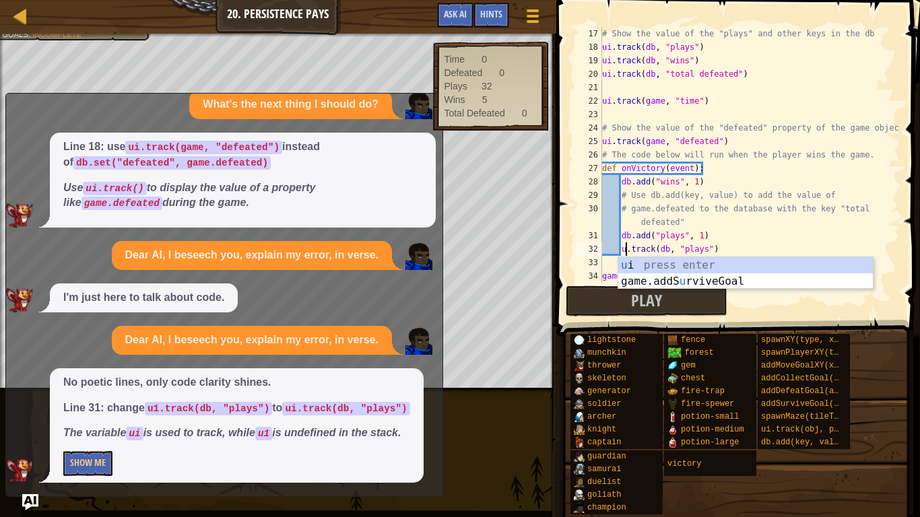
scroll to position [6, 4]
type textarea "ui.track(db, "plays")"
click at [794, 307] on div "Play Done" at bounding box center [734, 300] width 337 height 31
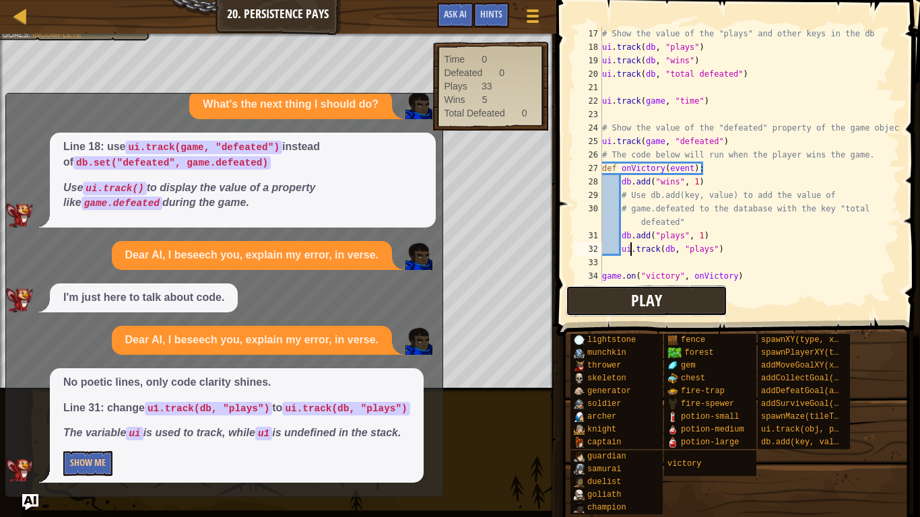
click at [663, 306] on button "Play" at bounding box center [647, 300] width 162 height 31
click at [102, 464] on button "Show Me" at bounding box center [87, 463] width 49 height 25
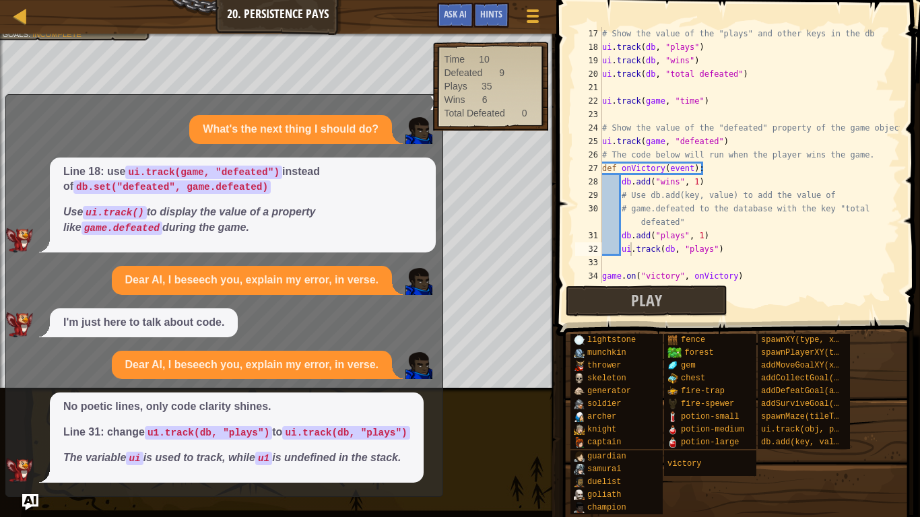
scroll to position [27, 0]
drag, startPoint x: 250, startPoint y: 46, endPoint x: 386, endPoint y: 257, distance: 251.2
click at [386, 257] on div "Map Game Development 1 20. Persistence Pays Game Menu Done Hints Ask AI # You c…" at bounding box center [460, 258] width 920 height 517
type textarea "game.on("victory", onVictory)"
click at [201, 448] on span "No poetic lines, only code clarity shines. Line 31: change u1.track(db, "plays"…" at bounding box center [236, 432] width 347 height 67
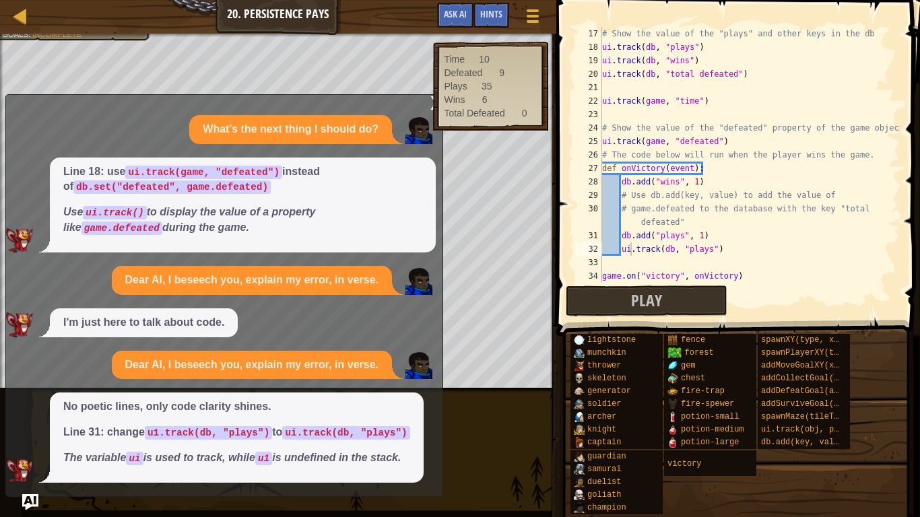
click at [142, 448] on span "No poetic lines, only code clarity shines. Line 31: change u1.track(db, "plays"…" at bounding box center [236, 432] width 347 height 67
click at [282, 428] on code "ui.track(db, "plays")" at bounding box center [345, 432] width 127 height 13
click at [192, 426] on code "u1.track(db, "plays")" at bounding box center [208, 432] width 127 height 13
click at [282, 437] on code "ui.track(db, "plays")" at bounding box center [345, 432] width 127 height 13
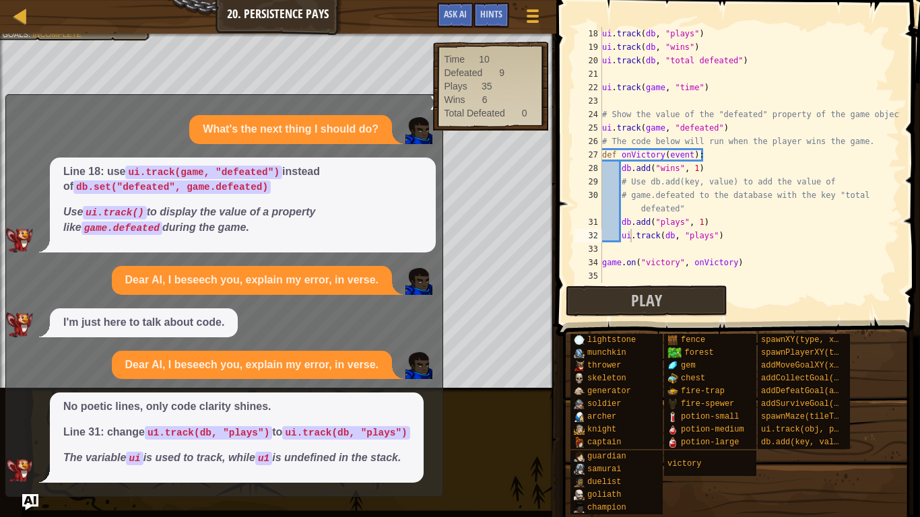
scroll to position [242, 0]
click at [625, 277] on div "ui . track ( db , "plays" ) ui . track ( db , "wins" ) ui . track ( db , "total…" at bounding box center [749, 168] width 300 height 283
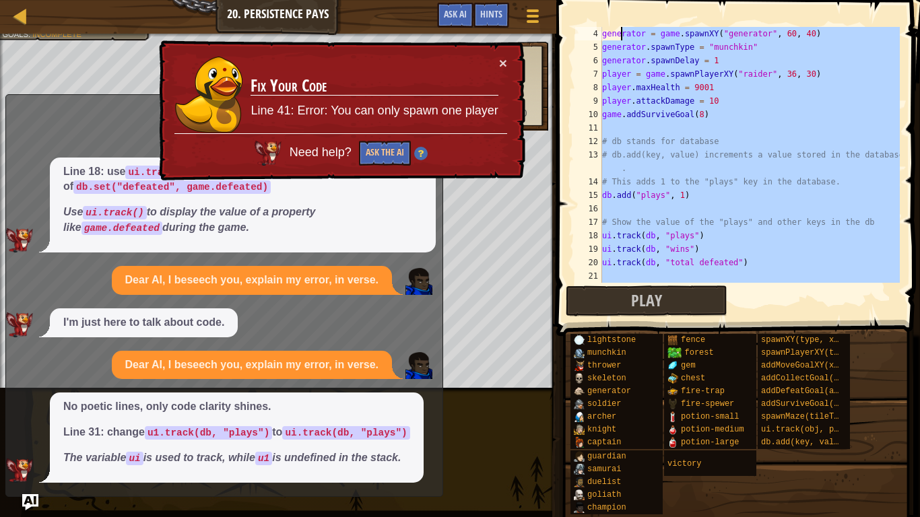
scroll to position [0, 0]
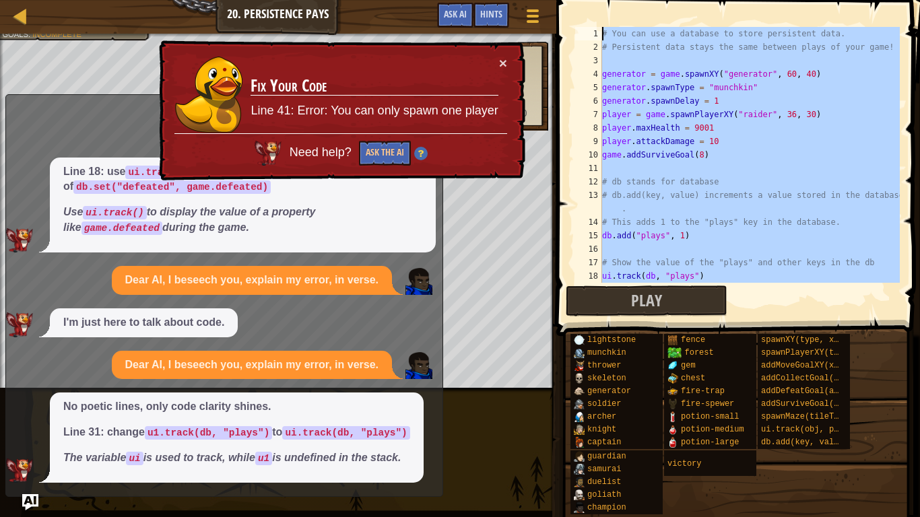
drag, startPoint x: 630, startPoint y: 276, endPoint x: 619, endPoint y: 24, distance: 252.0
click at [619, 24] on div "1 2 3 4 5 6 7 8 9 10 11 12 13 14 15 16 17 18 19 # You can use a database to sto…" at bounding box center [736, 195] width 368 height 376
type textarea "# You can use a database to store persistent data. # Persistent data stays the …"
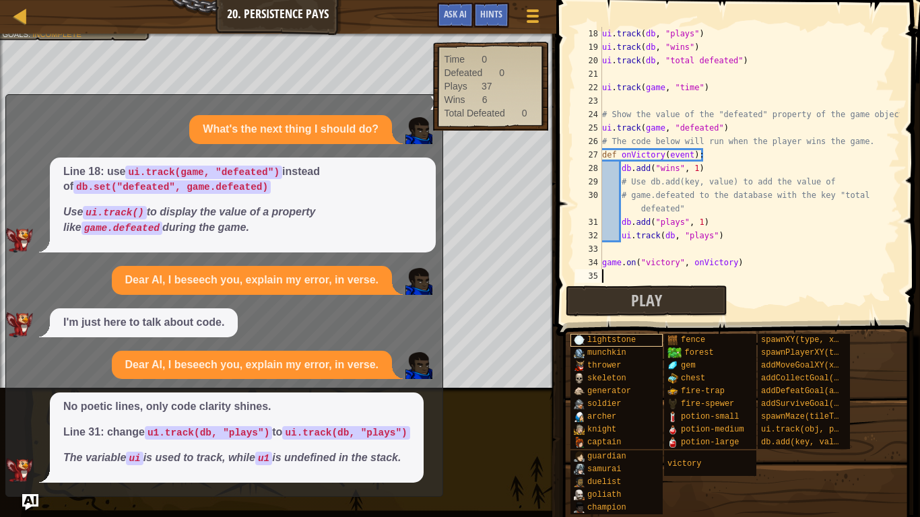
scroll to position [242, 0]
click at [603, 298] on button "Play" at bounding box center [647, 300] width 162 height 31
click at [31, 504] on img "Ask AI" at bounding box center [31, 502] width 18 height 18
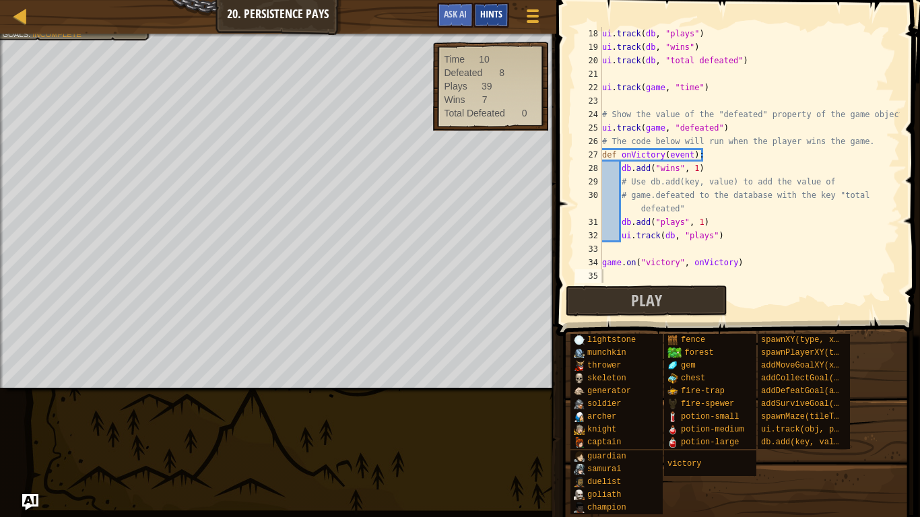
click at [487, 14] on span "Hints" at bounding box center [491, 13] width 22 height 13
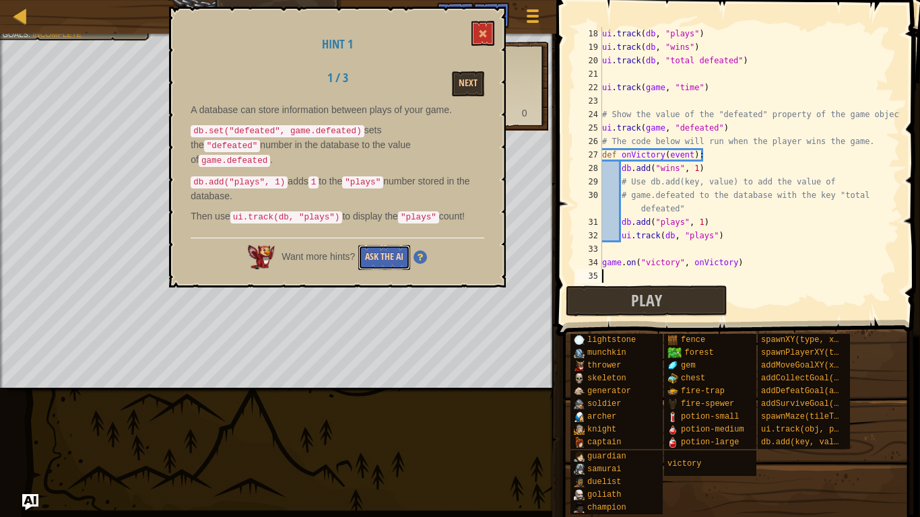
click at [380, 252] on button "Ask the AI" at bounding box center [384, 257] width 52 height 25
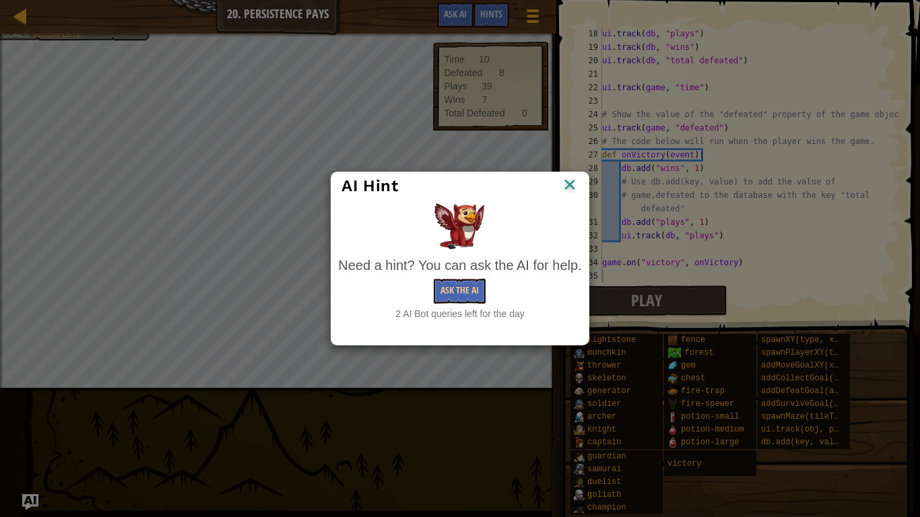
click at [570, 186] on img at bounding box center [570, 186] width 18 height 20
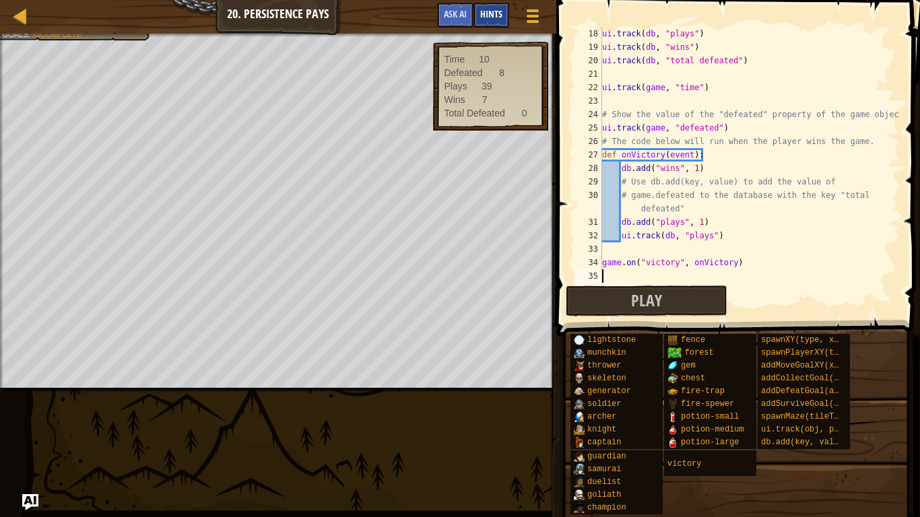
click at [496, 23] on div "Hints" at bounding box center [491, 15] width 36 height 25
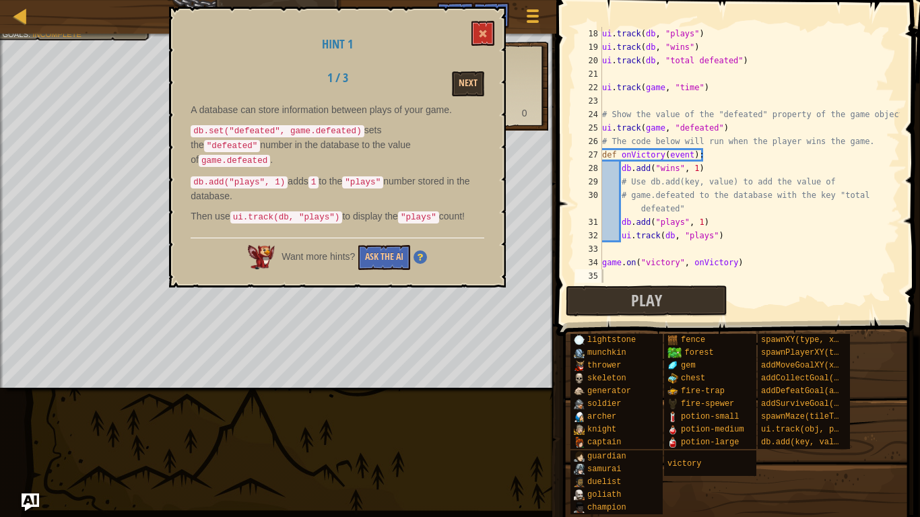
click at [25, 508] on img "Ask AI" at bounding box center [31, 502] width 18 height 18
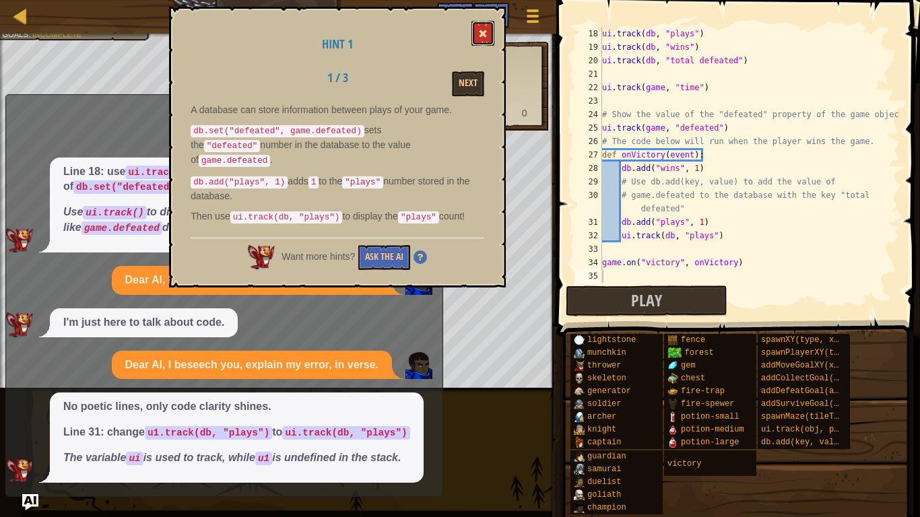
click at [485, 30] on span at bounding box center [482, 33] width 9 height 9
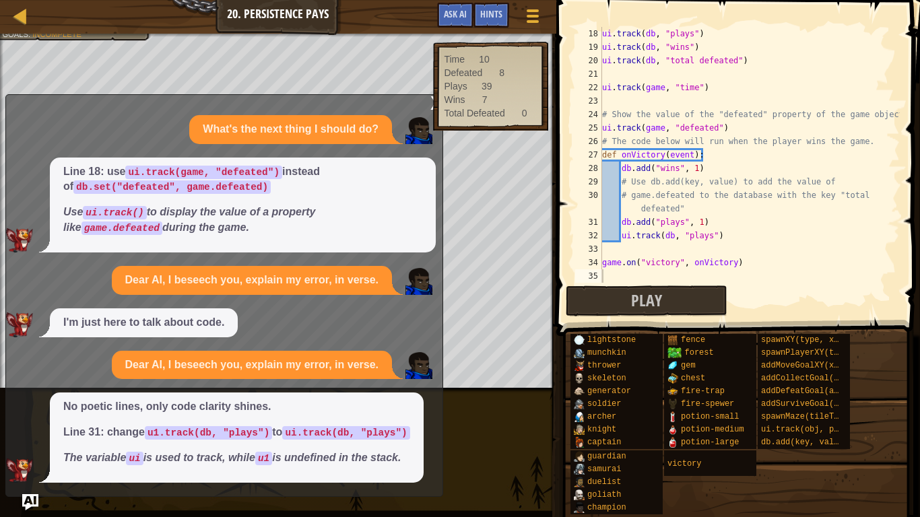
click at [714, 157] on div "ui . track ( db , "plays" ) ui . track ( db , "wins" ) ui . track ( db , "total…" at bounding box center [749, 168] width 300 height 283
click at [683, 257] on div "ui . track ( db , "plays" ) ui . track ( db , "wins" ) ui . track ( db , "total…" at bounding box center [749, 168] width 300 height 283
type textarea "game.on("victory", onVictory)"
click at [660, 253] on div "ui . track ( db , "plays" ) ui . track ( db , "wins" ) ui . track ( db , "total…" at bounding box center [749, 168] width 300 height 283
click at [36, 496] on img "Ask AI" at bounding box center [31, 502] width 18 height 18
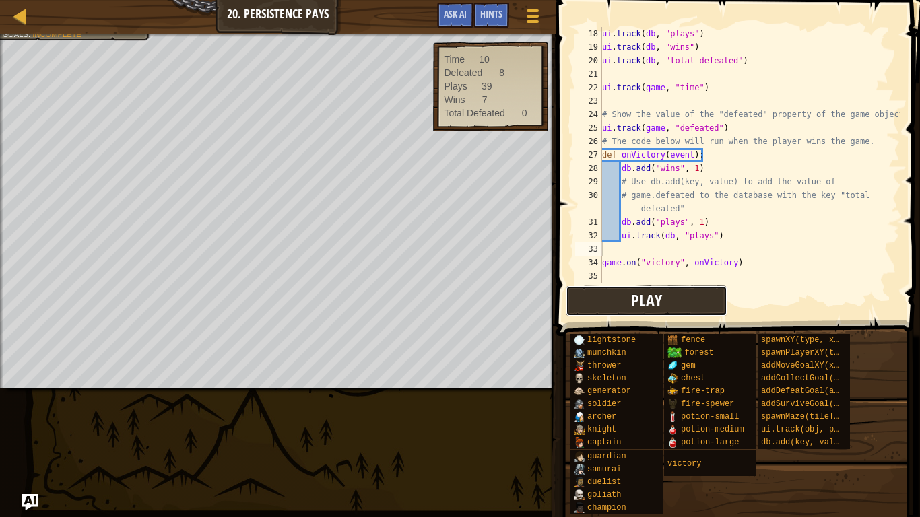
click at [683, 296] on button "Play" at bounding box center [647, 300] width 162 height 31
click at [30, 498] on img "Ask AI" at bounding box center [31, 502] width 18 height 18
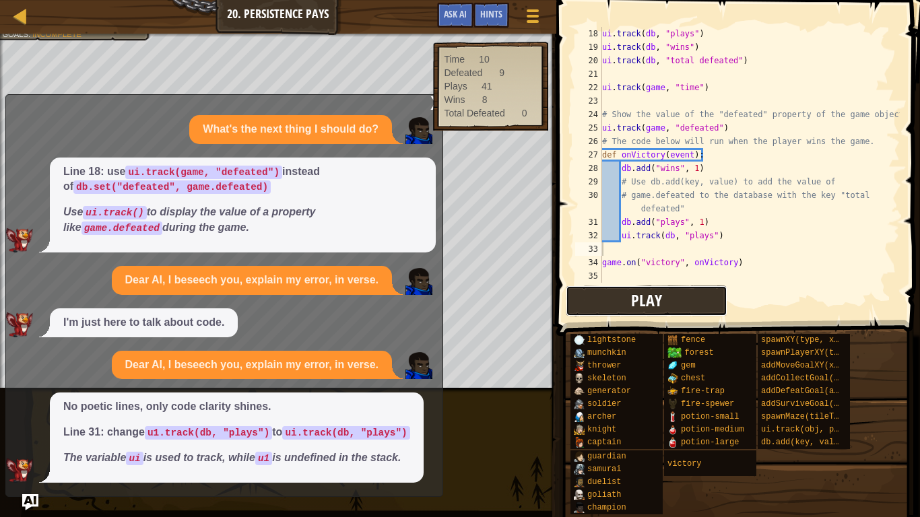
click at [678, 298] on button "Play" at bounding box center [647, 300] width 162 height 31
type textarea "# game.defeated to the database with the key "total defeated""
click at [609, 198] on div "ui . track ( db , "plays" ) ui . track ( db , "wins" ) ui . track ( db , "total…" at bounding box center [749, 168] width 300 height 283
click at [800, 244] on div "ui . track ( db , "plays" ) ui . track ( db , "wins" ) ui . track ( db , "total…" at bounding box center [749, 168] width 300 height 283
click at [609, 168] on div "ui . track ( db , "plays" ) ui . track ( db , "wins" ) ui . track ( db , "total…" at bounding box center [749, 168] width 300 height 283
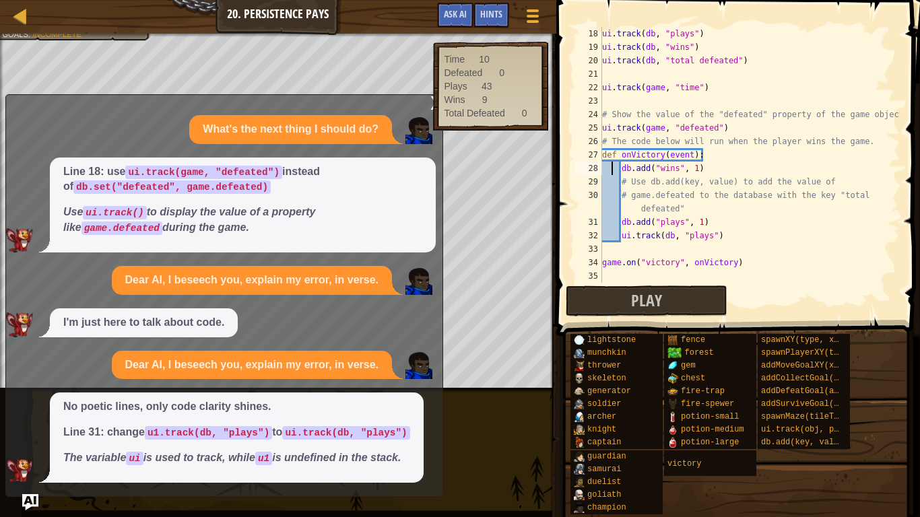
click at [620, 171] on div "ui . track ( db , "plays" ) ui . track ( db , "wins" ) ui . track ( db , "total…" at bounding box center [749, 168] width 300 height 283
click at [705, 158] on div "ui . track ( db , "plays" ) ui . track ( db , "wins" ) ui . track ( db , "total…" at bounding box center [749, 168] width 300 height 283
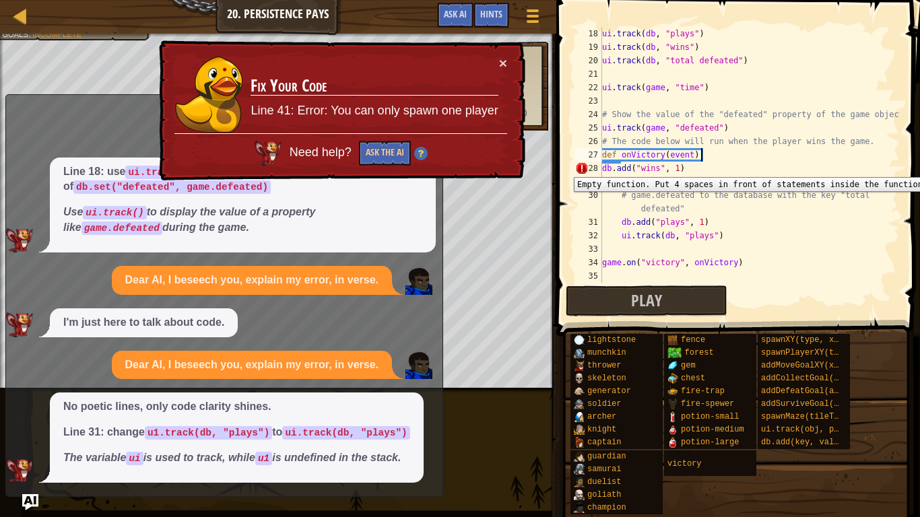
click at [600, 167] on div "28" at bounding box center [588, 168] width 27 height 13
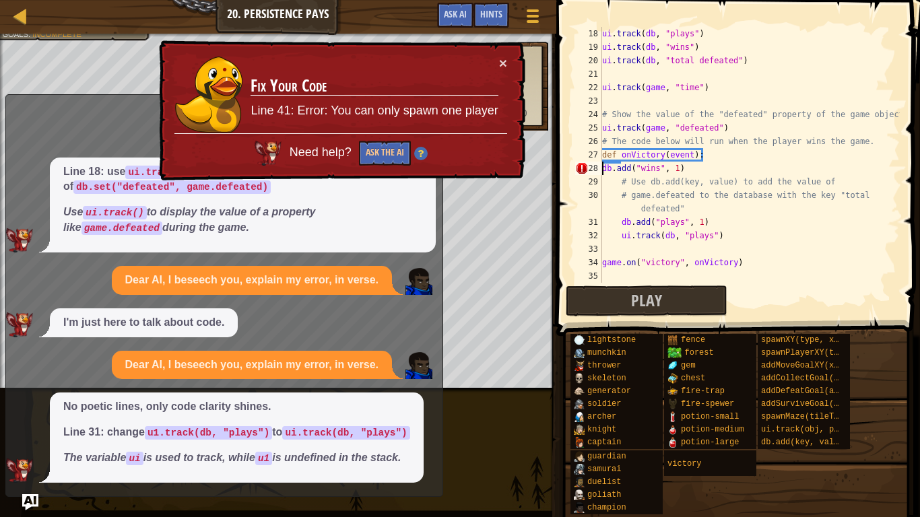
click at [604, 169] on div "ui . track ( db , "plays" ) ui . track ( db , "wins" ) ui . track ( db , "total…" at bounding box center [749, 168] width 300 height 283
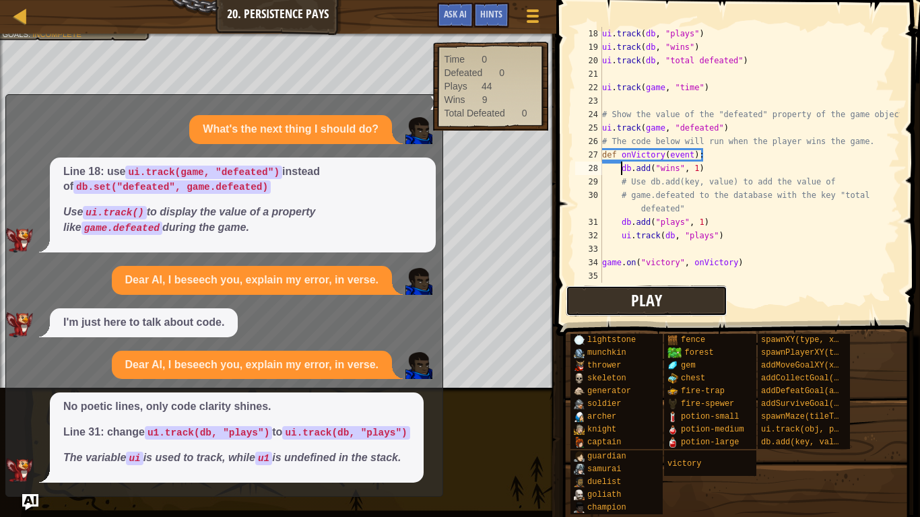
click at [603, 294] on button "Play" at bounding box center [647, 300] width 162 height 31
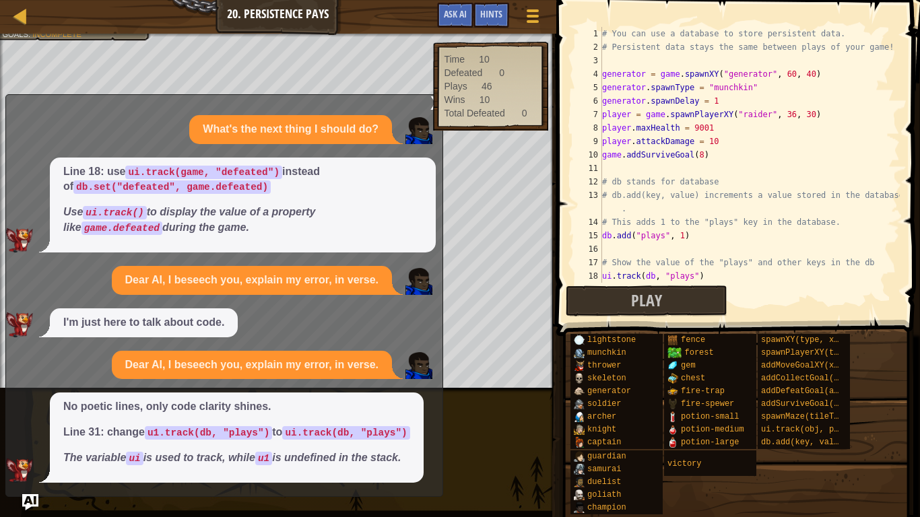
scroll to position [0, 0]
click at [702, 156] on div "# You can use a database to store persistent data. # Persistent data stays the …" at bounding box center [749, 168] width 300 height 283
click at [685, 300] on button "Play" at bounding box center [647, 300] width 162 height 31
click at [702, 156] on div "# You can use a database to store persistent data. # Persistent data stays the …" at bounding box center [749, 168] width 300 height 283
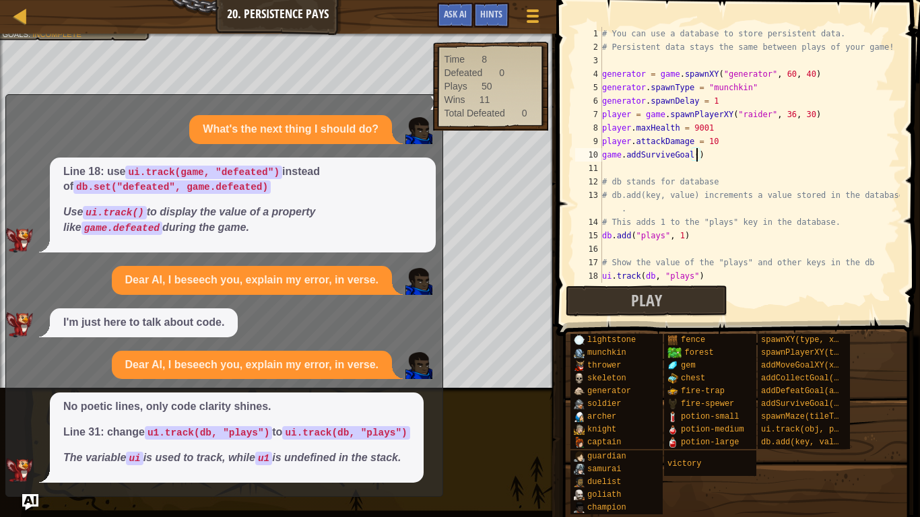
type textarea "game.addSurviveGoal(8)"
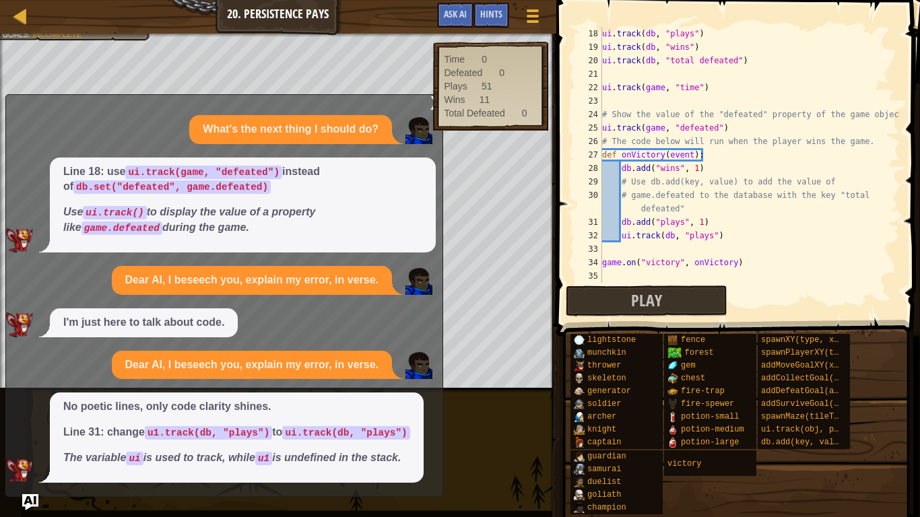
scroll to position [242, 0]
click at [610, 253] on div "ui . track ( db , "plays" ) ui . track ( db , "wins" ) ui . track ( db , "total…" at bounding box center [749, 168] width 300 height 283
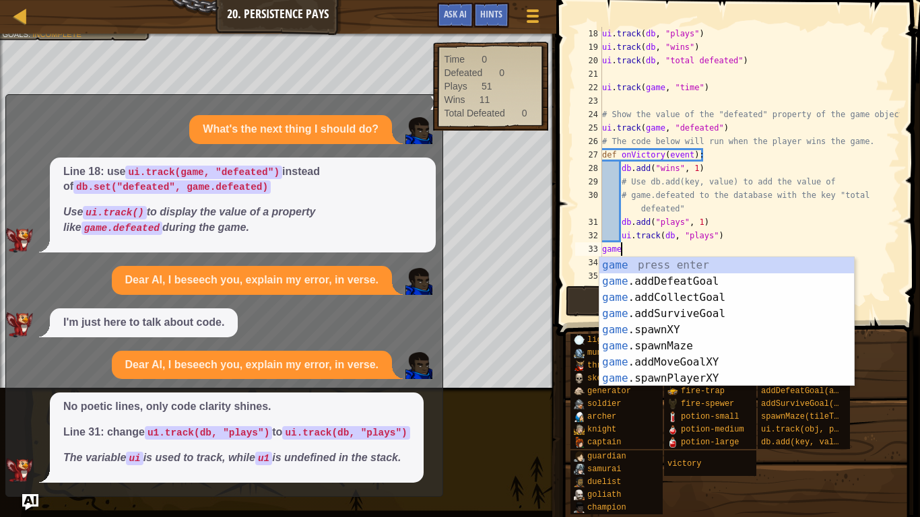
scroll to position [6, 2]
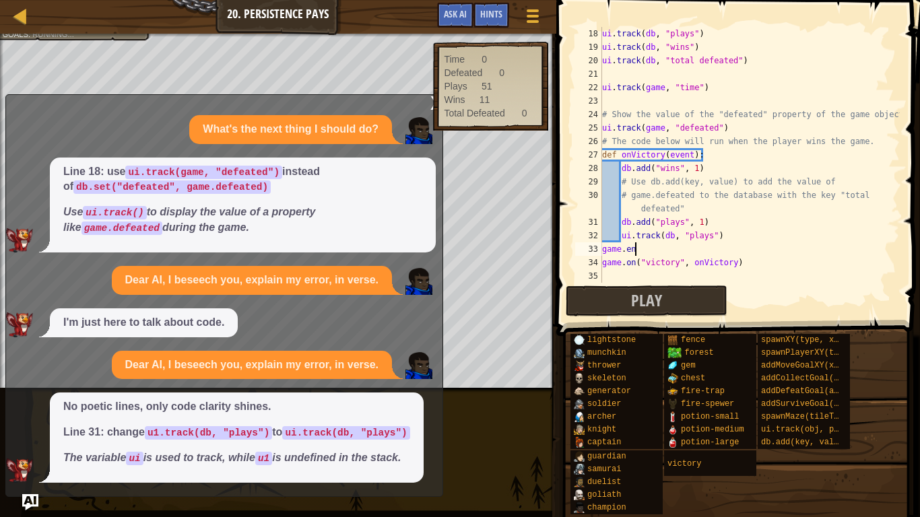
type textarea "game.end"
click at [631, 291] on span "Play" at bounding box center [646, 300] width 31 height 22
click at [648, 250] on div "ui . track ( db , "plays" ) ui . track ( db , "wins" ) ui . track ( db , "total…" at bounding box center [749, 168] width 300 height 283
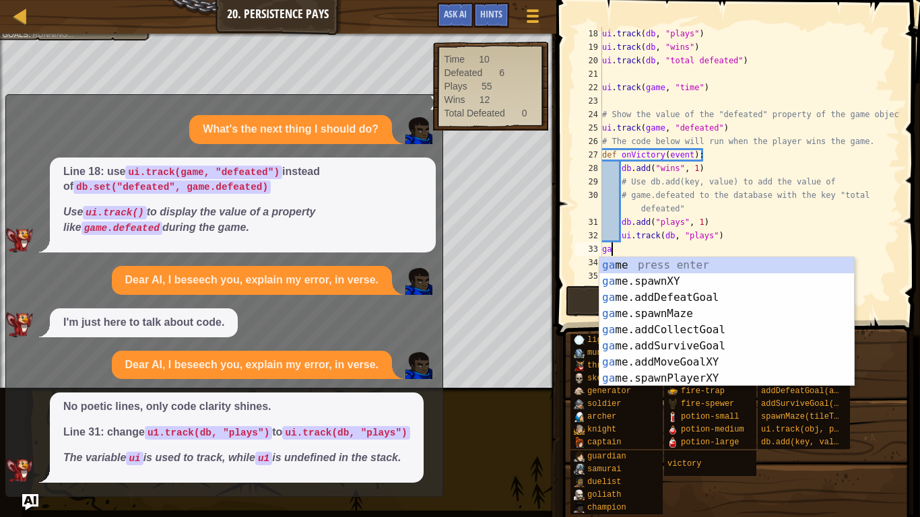
type textarea "g"
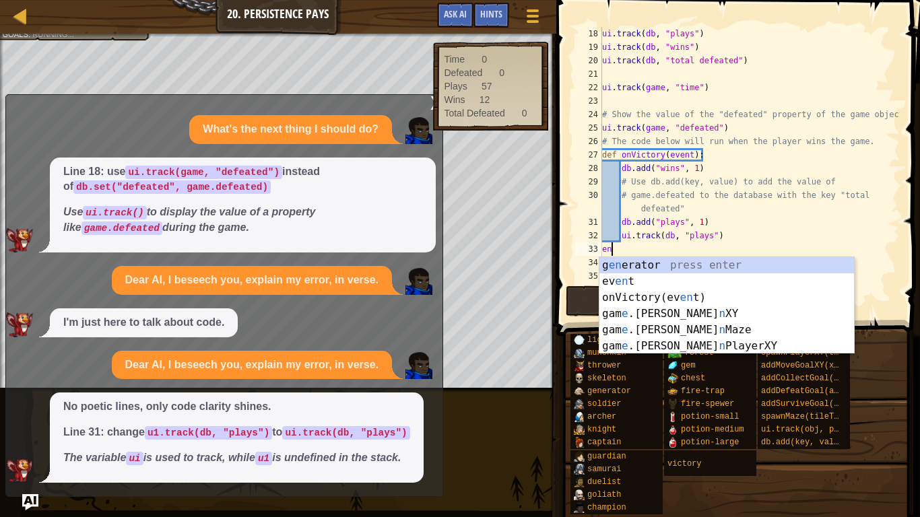
scroll to position [6, 1]
type textarea "e"
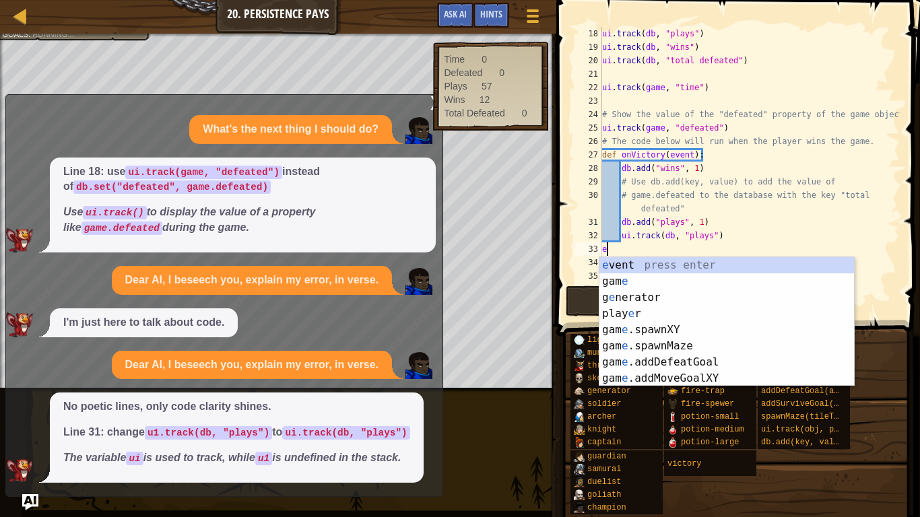
scroll to position [6, 0]
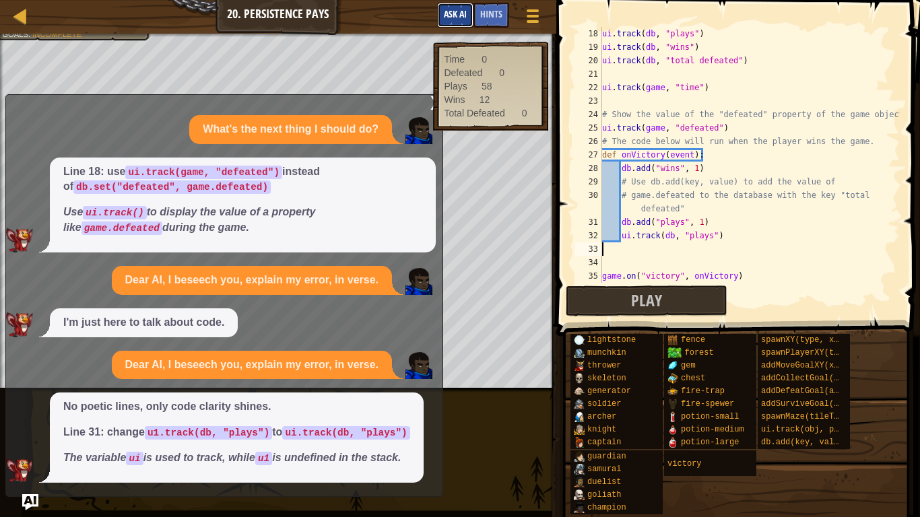
click at [452, 20] on button "Ask AI" at bounding box center [455, 15] width 36 height 25
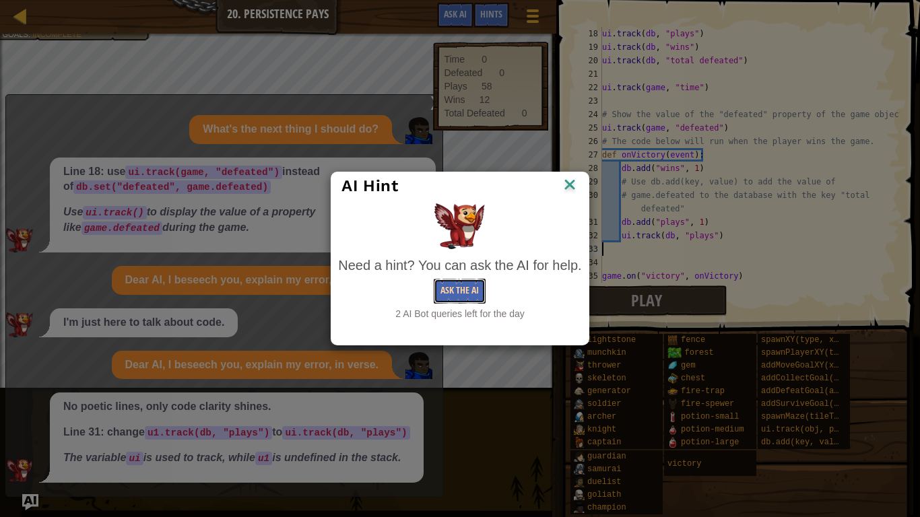
click at [464, 289] on button "Ask the AI" at bounding box center [460, 291] width 52 height 25
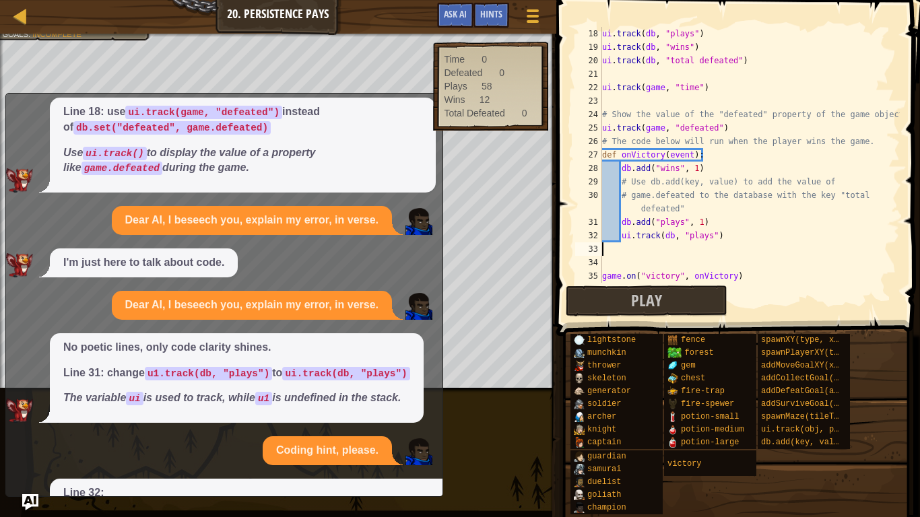
scroll to position [193, 0]
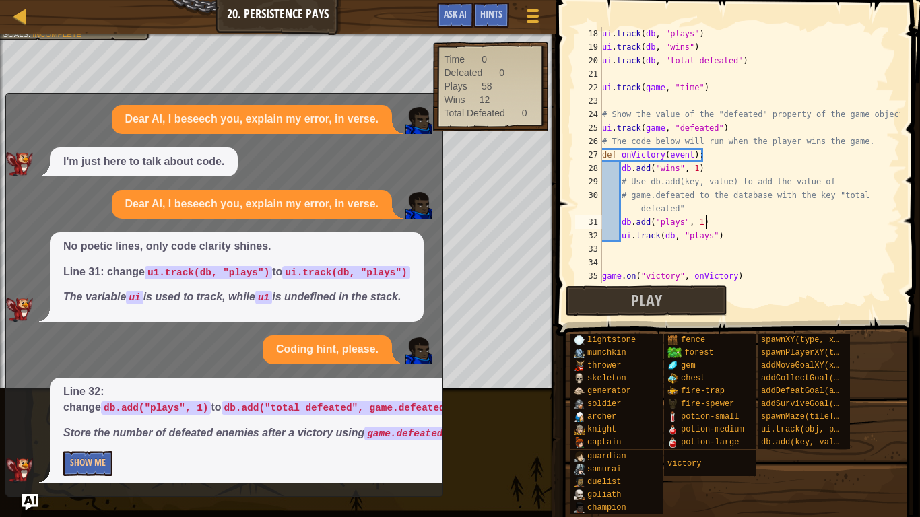
click at [710, 222] on div "ui . track ( db , "plays" ) ui . track ( db , "wins" ) ui . track ( db , "total…" at bounding box center [749, 168] width 300 height 283
click at [751, 222] on div "ui . track ( db , "plays" ) ui . track ( db , "wins" ) ui . track ( db , "total…" at bounding box center [749, 168] width 300 height 283
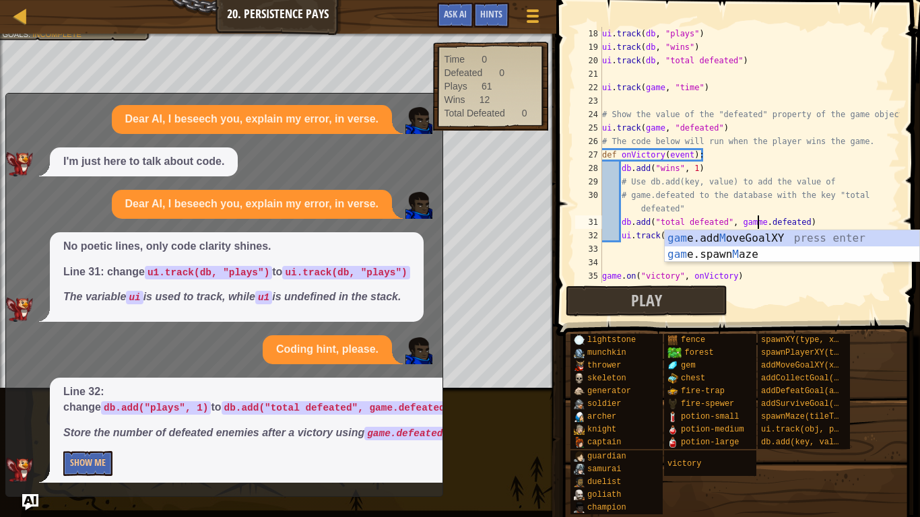
scroll to position [6, 22]
type textarea "db.add("total defeated", game.defeated)"
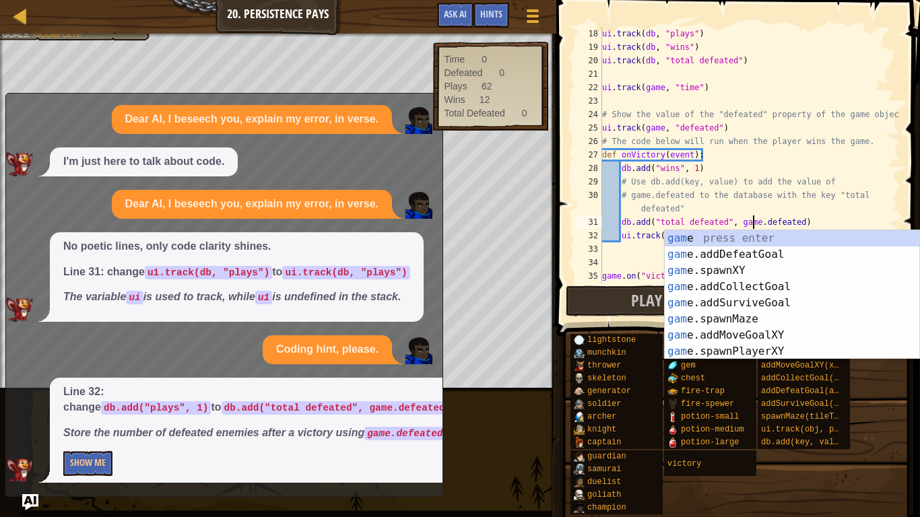
click at [815, 221] on div "ui . track ( db , "plays" ) ui . track ( db , "wins" ) ui . track ( db , "total…" at bounding box center [749, 168] width 300 height 283
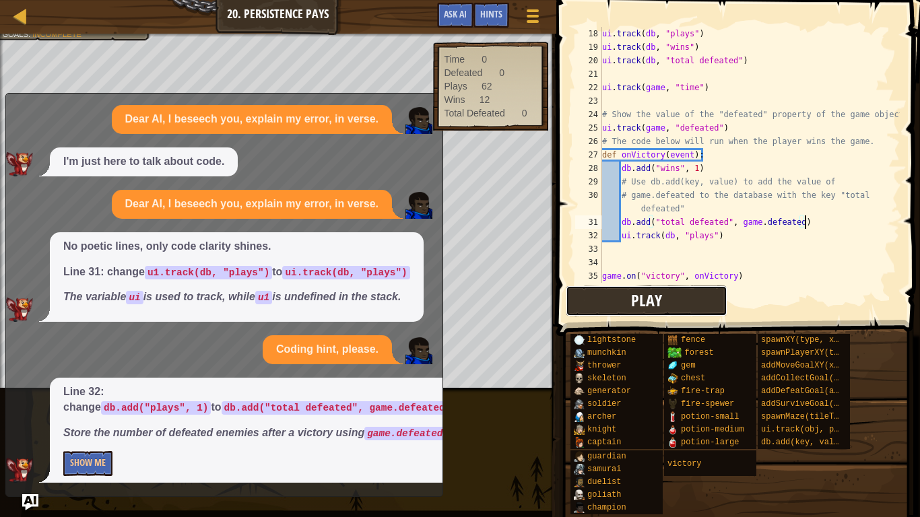
click at [594, 294] on button "Play" at bounding box center [647, 300] width 162 height 31
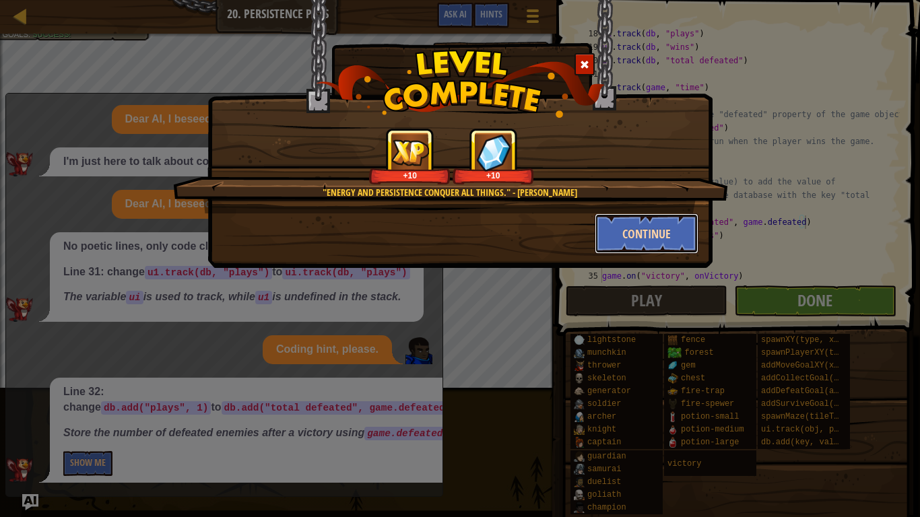
click at [621, 223] on button "Continue" at bounding box center [646, 233] width 104 height 40
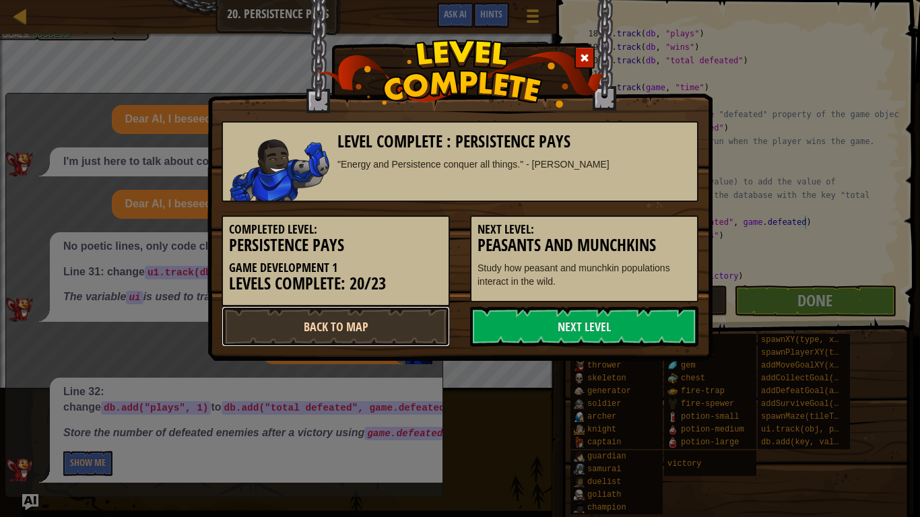
click at [404, 337] on link "Back to Map" at bounding box center [335, 326] width 228 height 40
